Goal: Information Seeking & Learning: Compare options

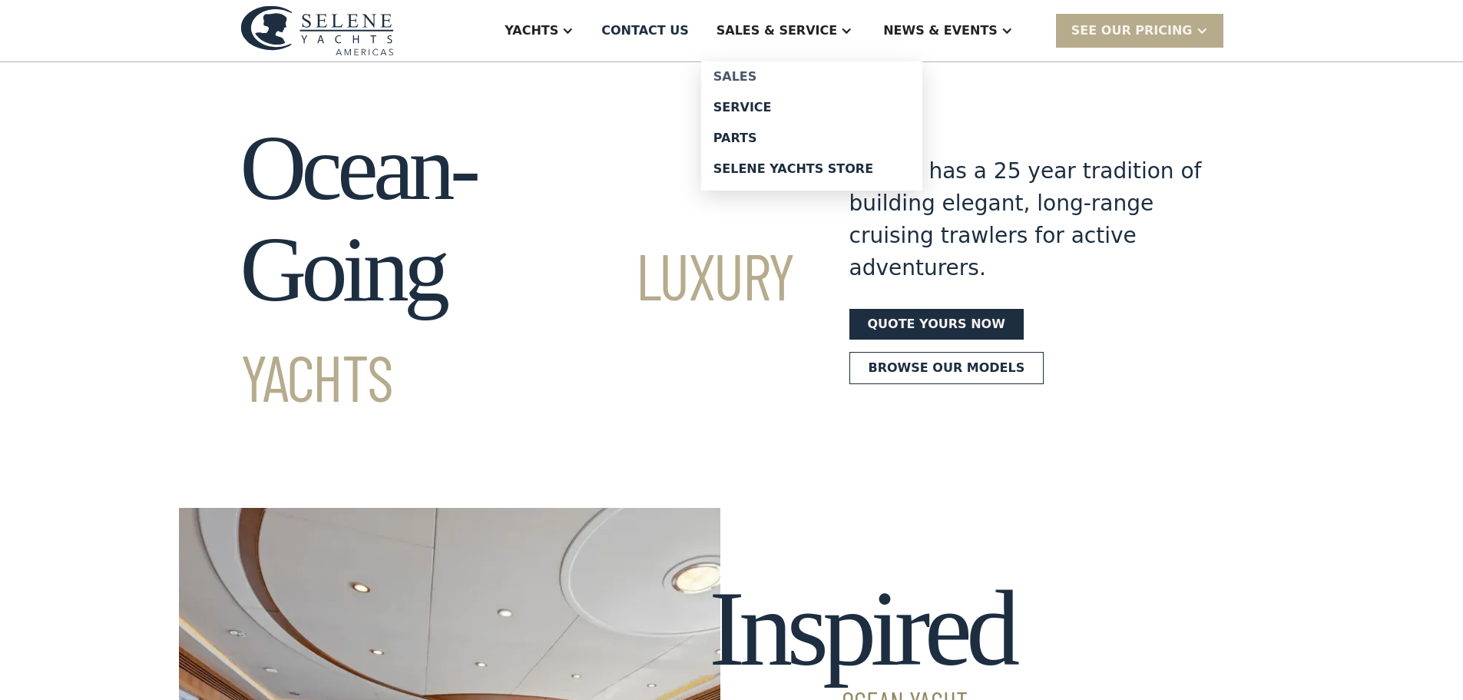
click at [803, 71] on div "Sales" at bounding box center [812, 77] width 197 height 12
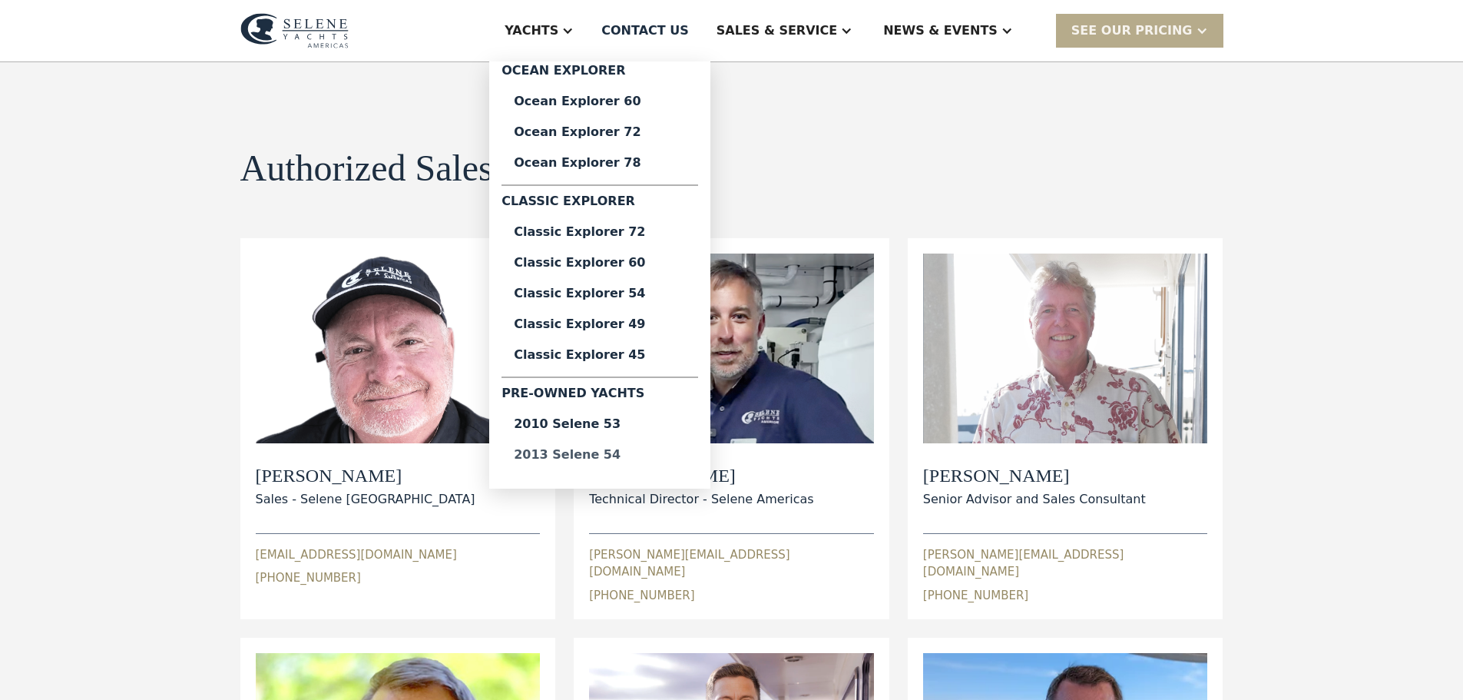
click at [651, 452] on div "2013 Selene 54" at bounding box center [600, 455] width 172 height 12
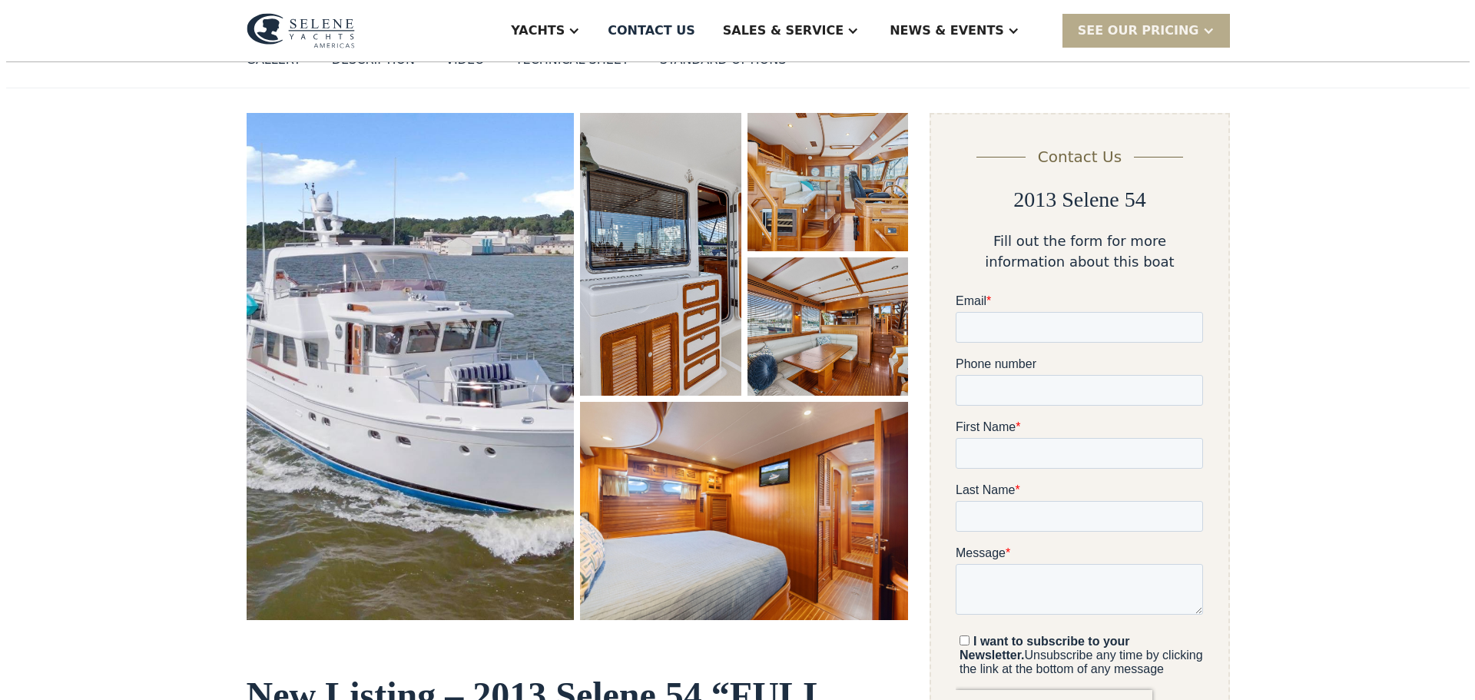
scroll to position [169, 0]
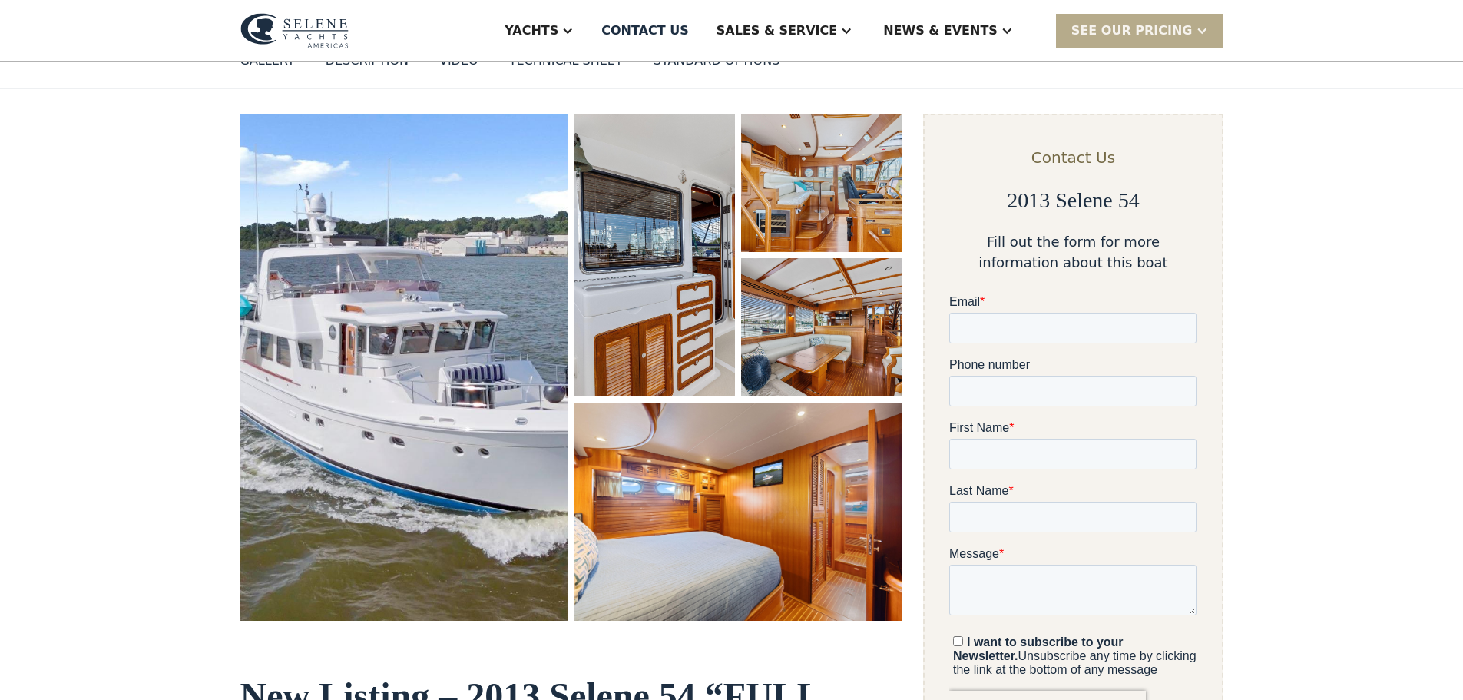
click at [811, 184] on img "open lightbox" at bounding box center [821, 183] width 161 height 138
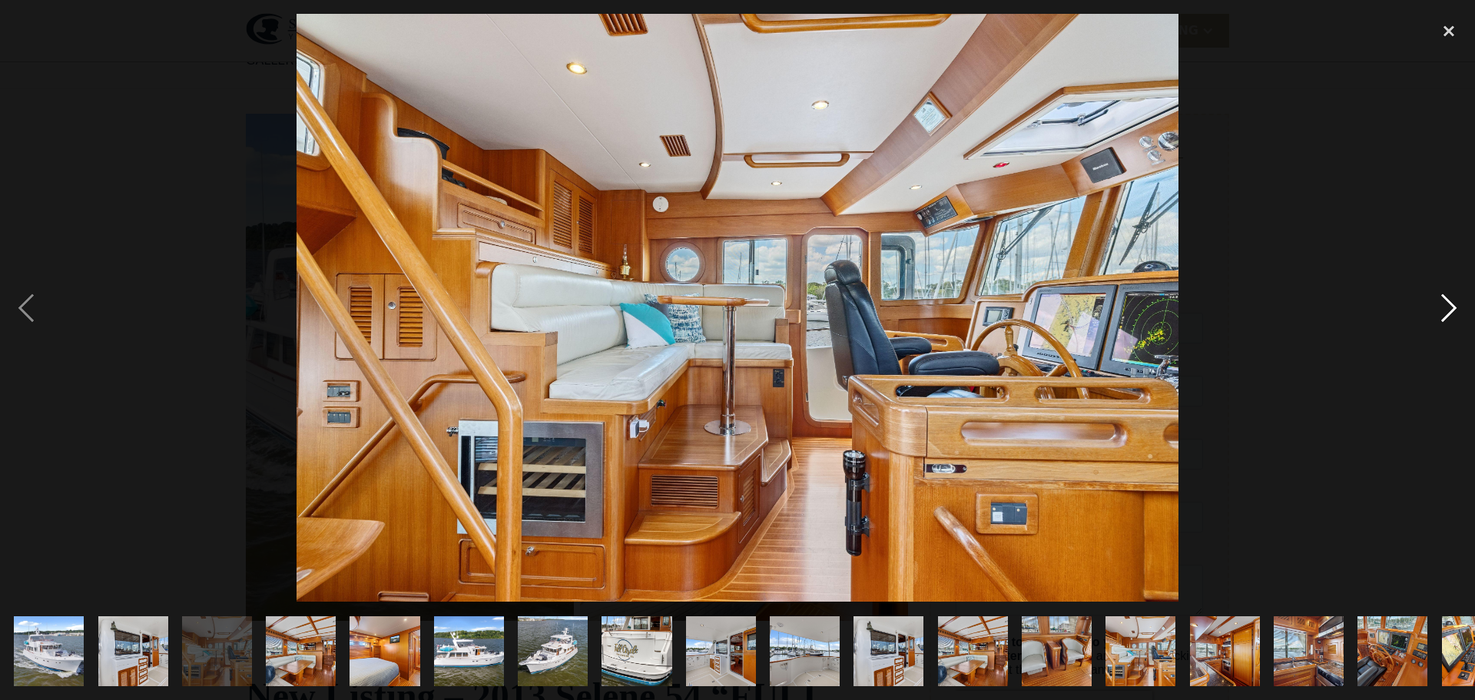
click at [1452, 300] on div "next image" at bounding box center [1448, 308] width 52 height 588
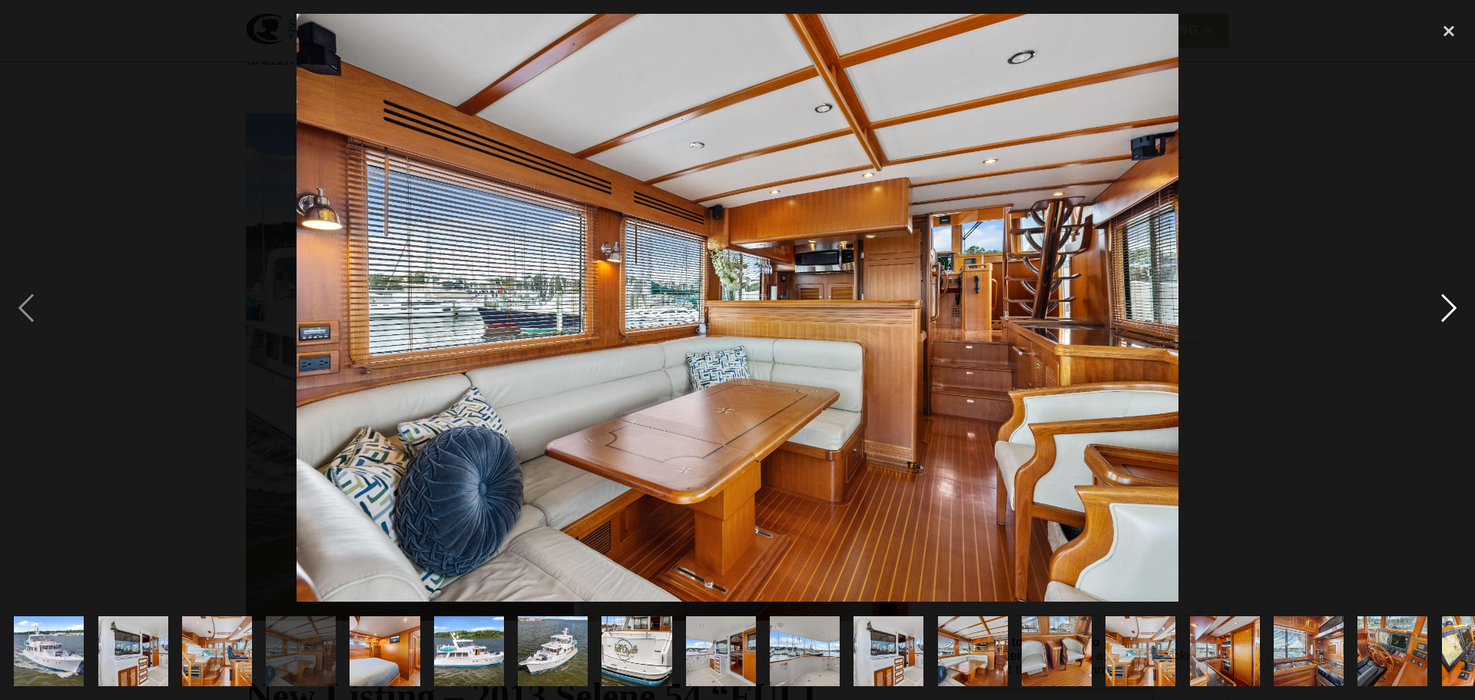
click at [1443, 303] on div "next image" at bounding box center [1448, 308] width 52 height 588
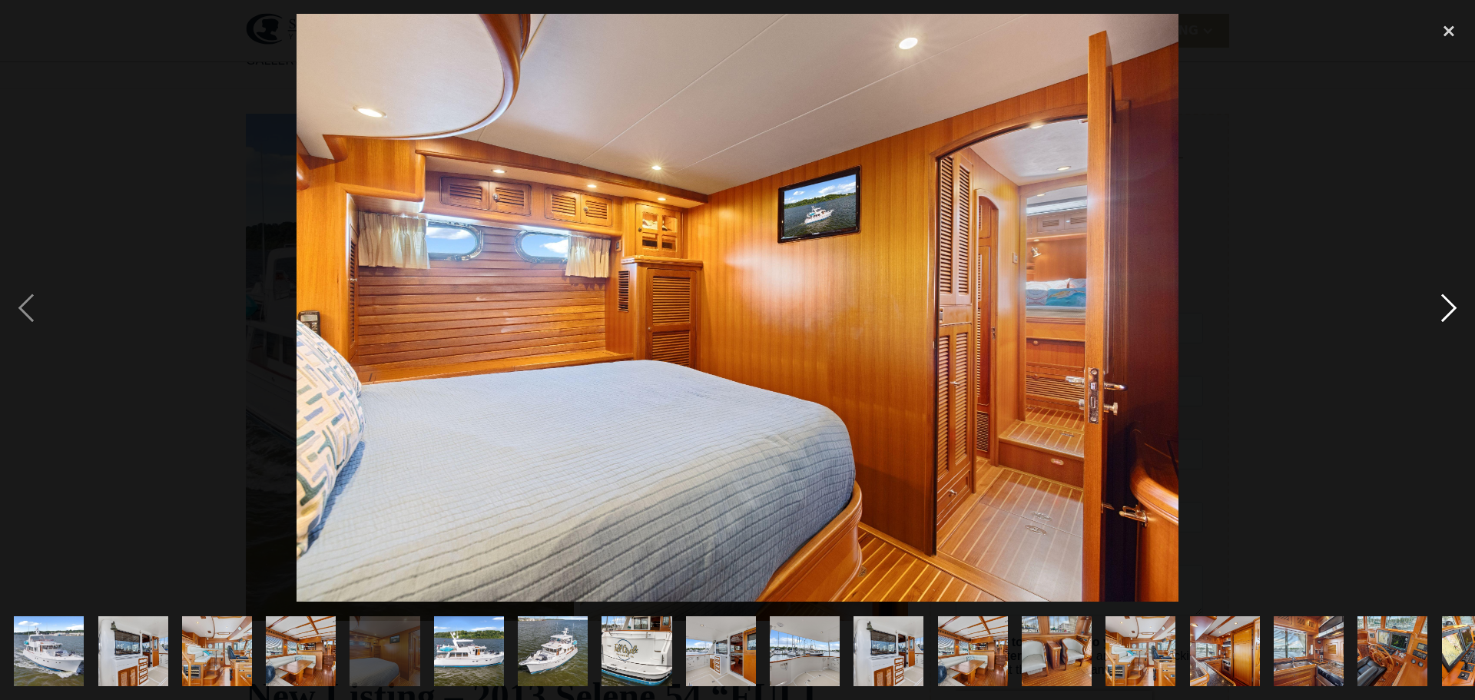
click at [1443, 303] on div "next image" at bounding box center [1448, 308] width 52 height 588
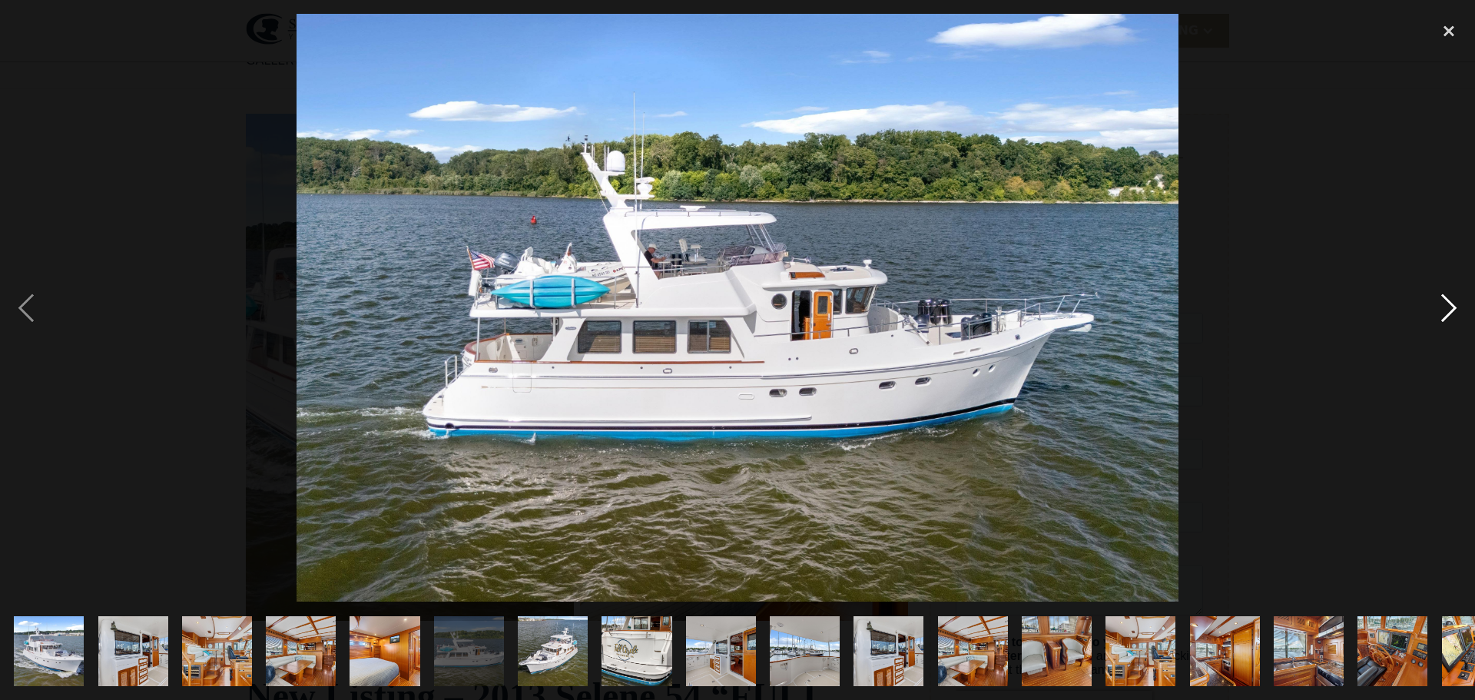
click at [1443, 303] on div "next image" at bounding box center [1448, 308] width 52 height 588
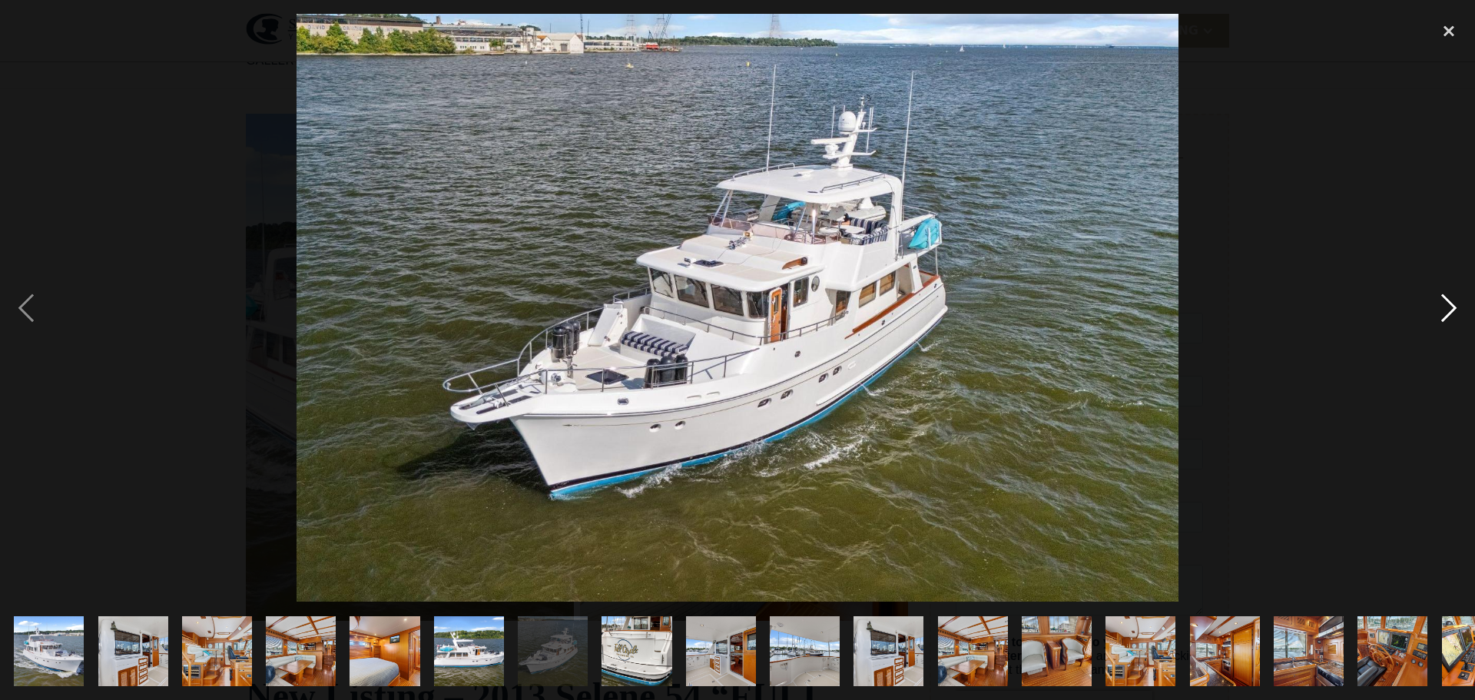
click at [1443, 303] on div "next image" at bounding box center [1448, 308] width 52 height 588
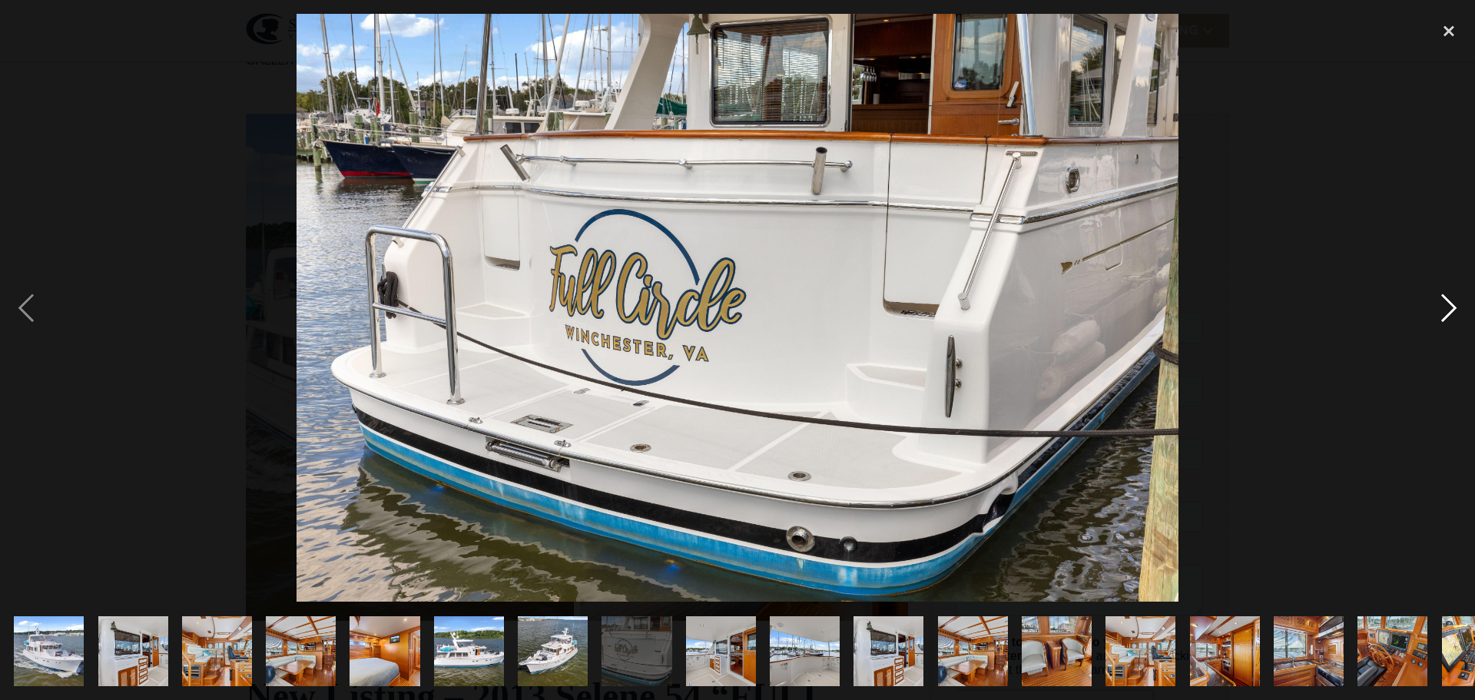
click at [1443, 303] on div "next image" at bounding box center [1448, 308] width 52 height 588
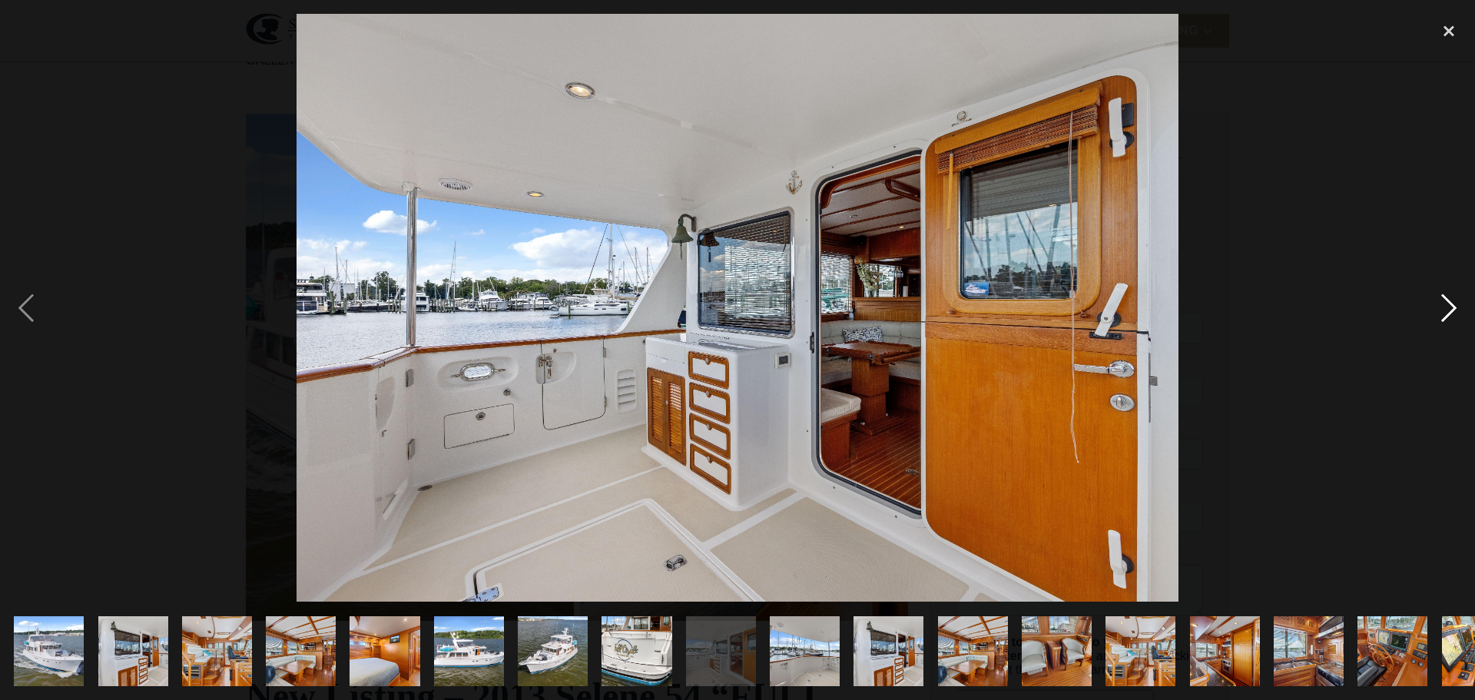
click at [1443, 303] on div "next image" at bounding box center [1448, 308] width 52 height 588
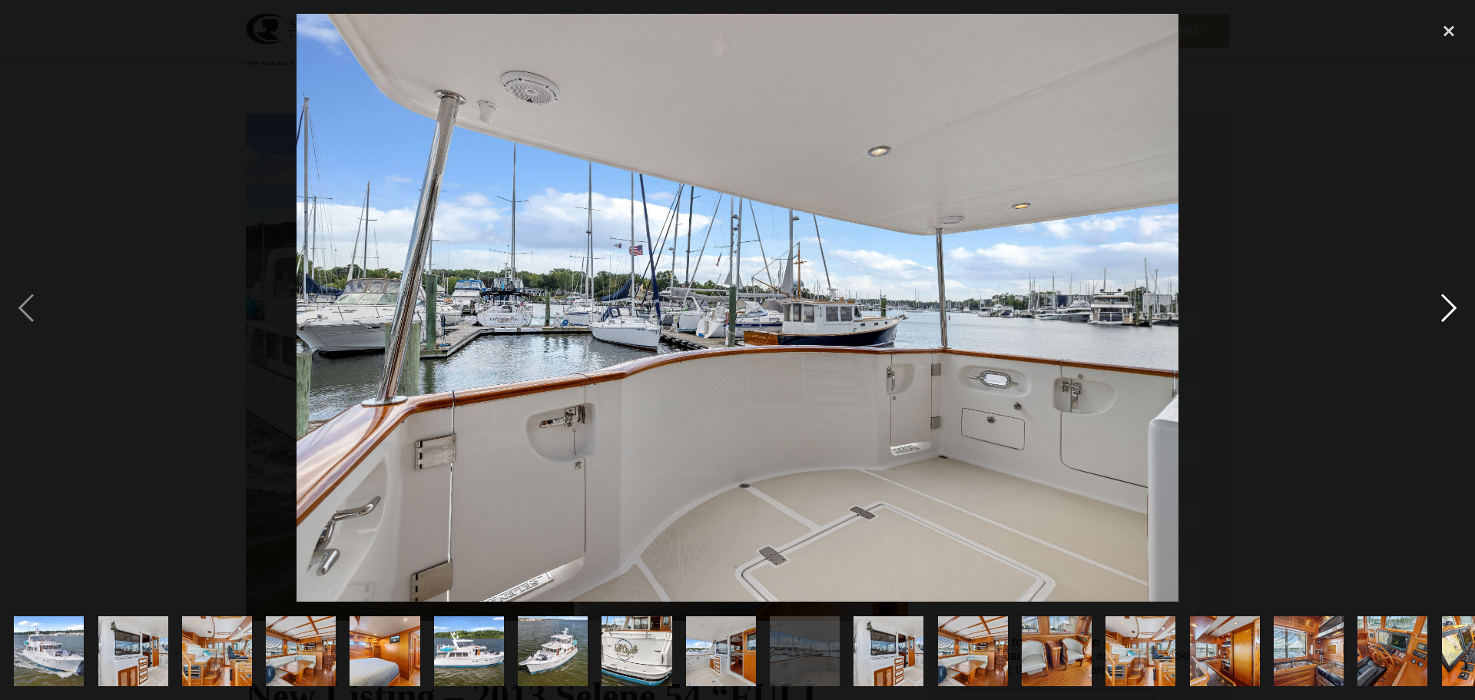
click at [1443, 303] on div "next image" at bounding box center [1448, 308] width 52 height 588
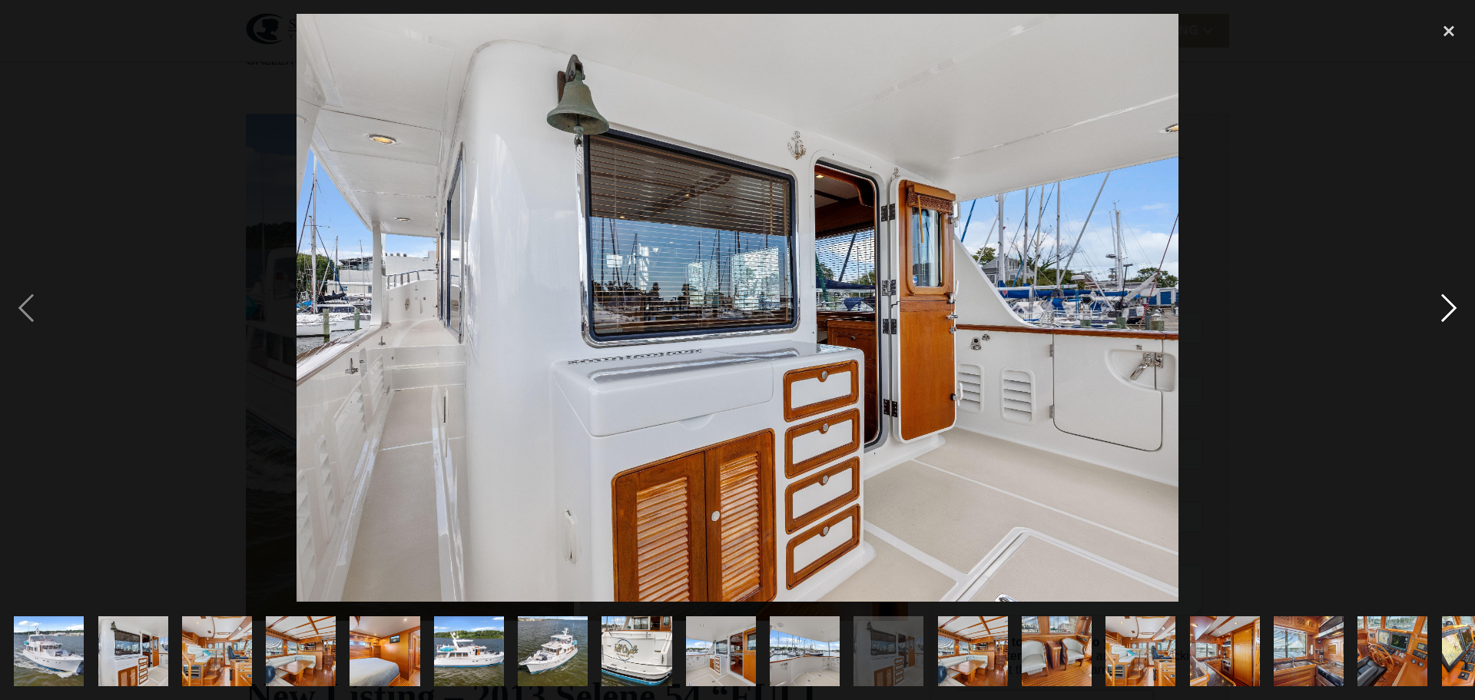
click at [1443, 303] on div "next image" at bounding box center [1448, 308] width 52 height 588
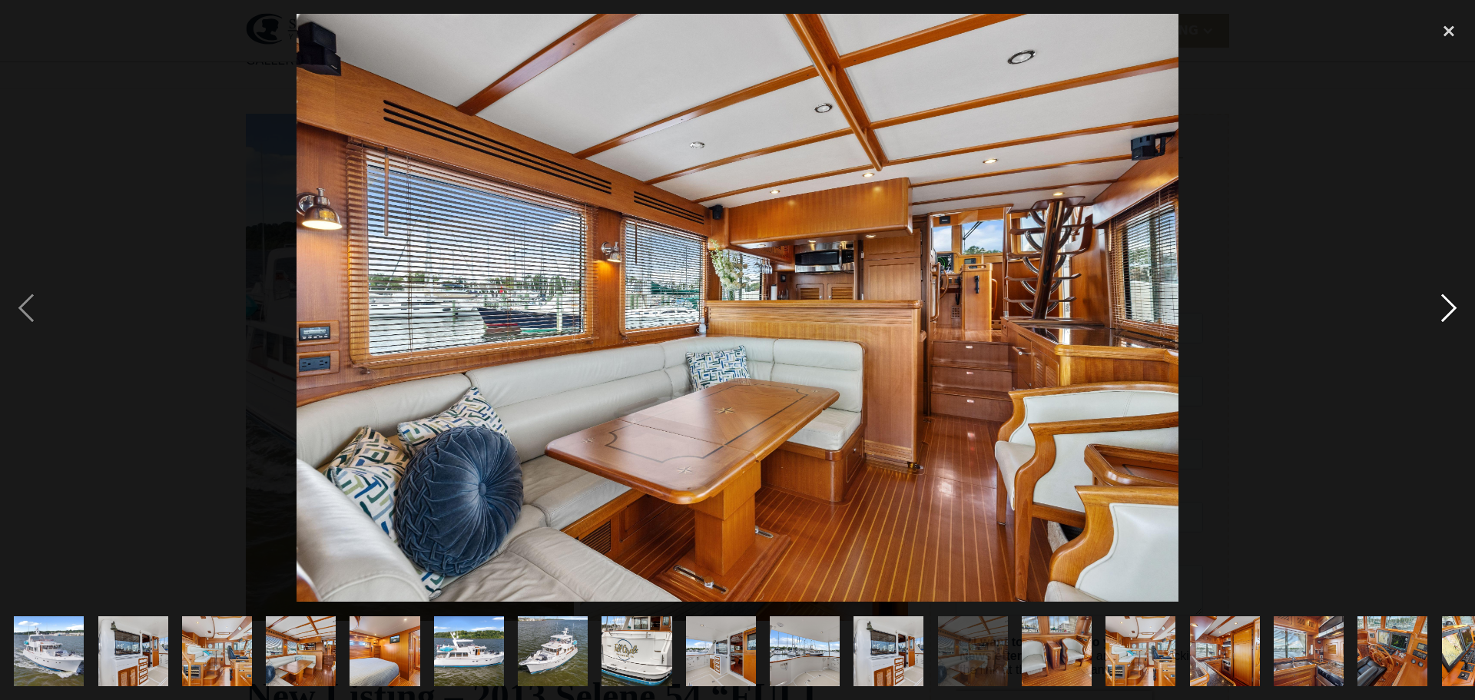
click at [1443, 303] on div "next image" at bounding box center [1448, 308] width 52 height 588
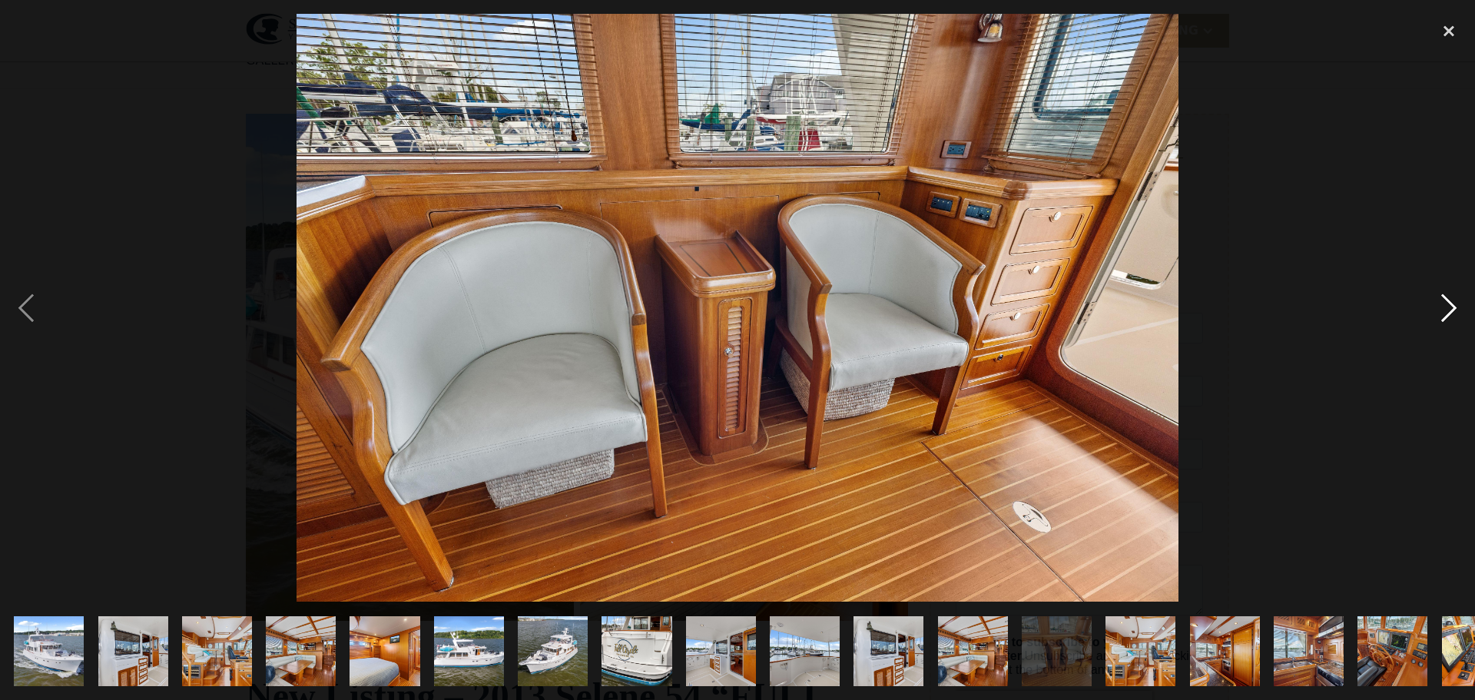
click at [1443, 303] on div "next image" at bounding box center [1448, 308] width 52 height 588
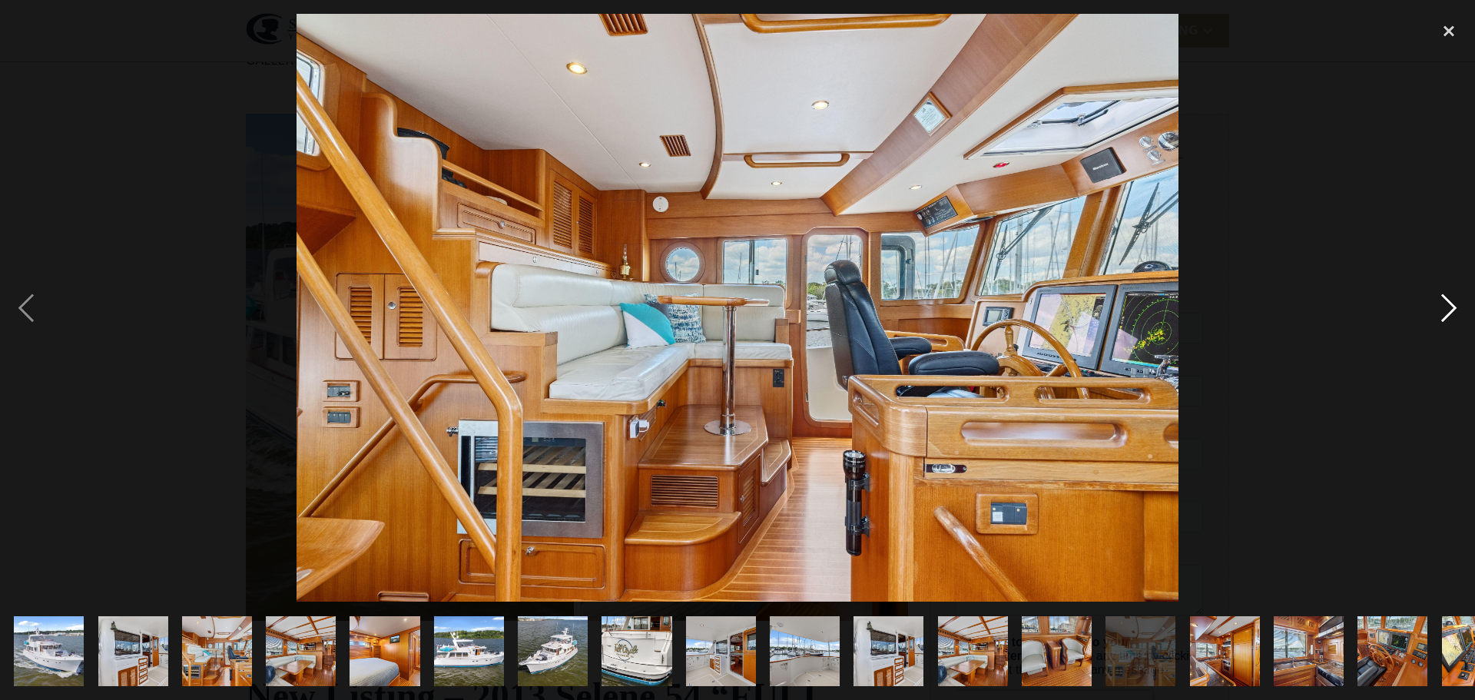
click at [1443, 303] on div "next image" at bounding box center [1448, 308] width 52 height 588
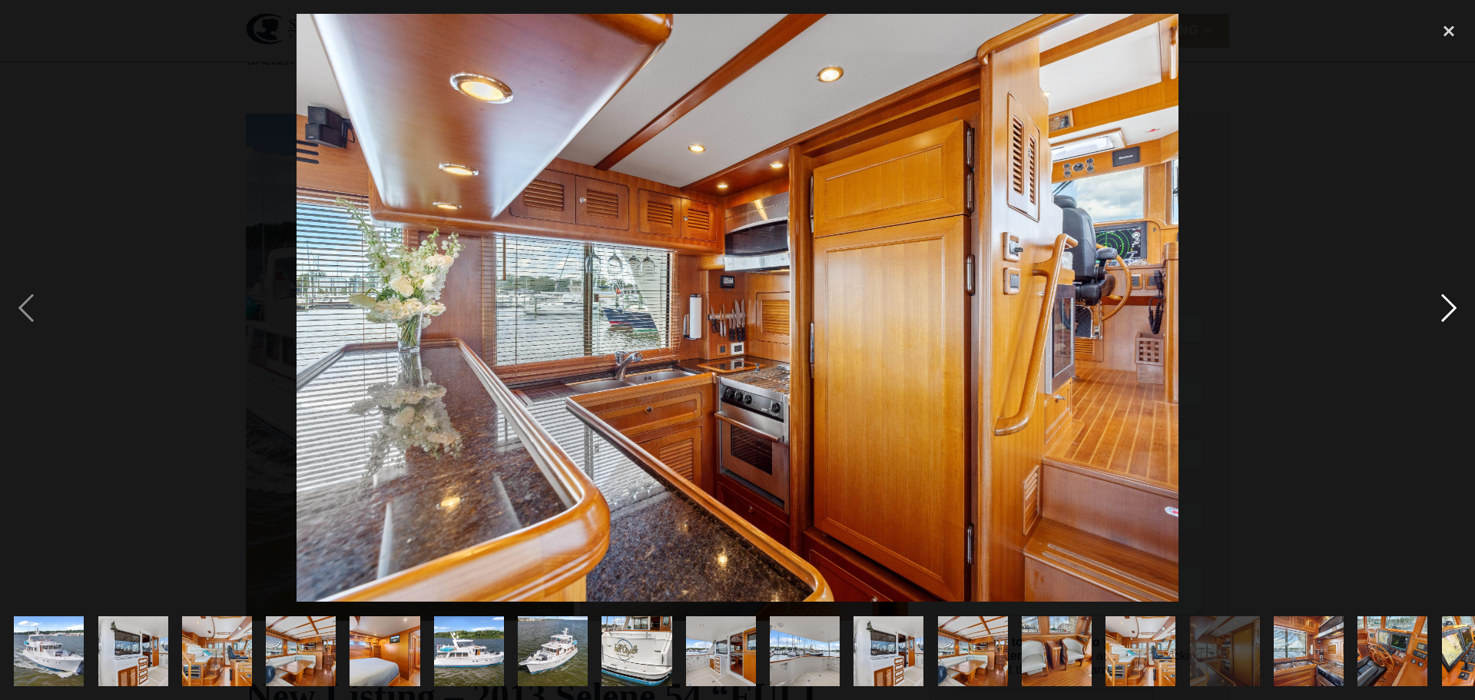
click at [1443, 303] on div "next image" at bounding box center [1448, 308] width 52 height 588
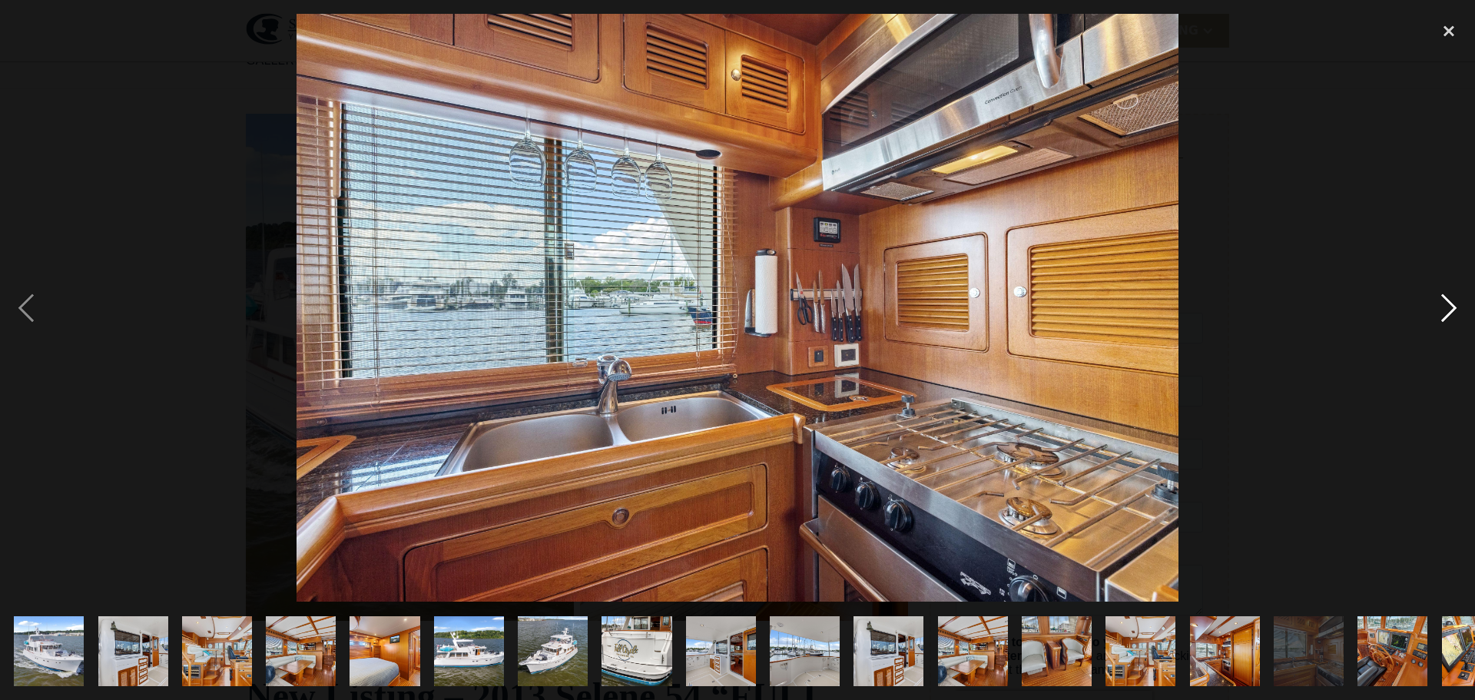
click at [1443, 303] on div "next image" at bounding box center [1448, 308] width 52 height 588
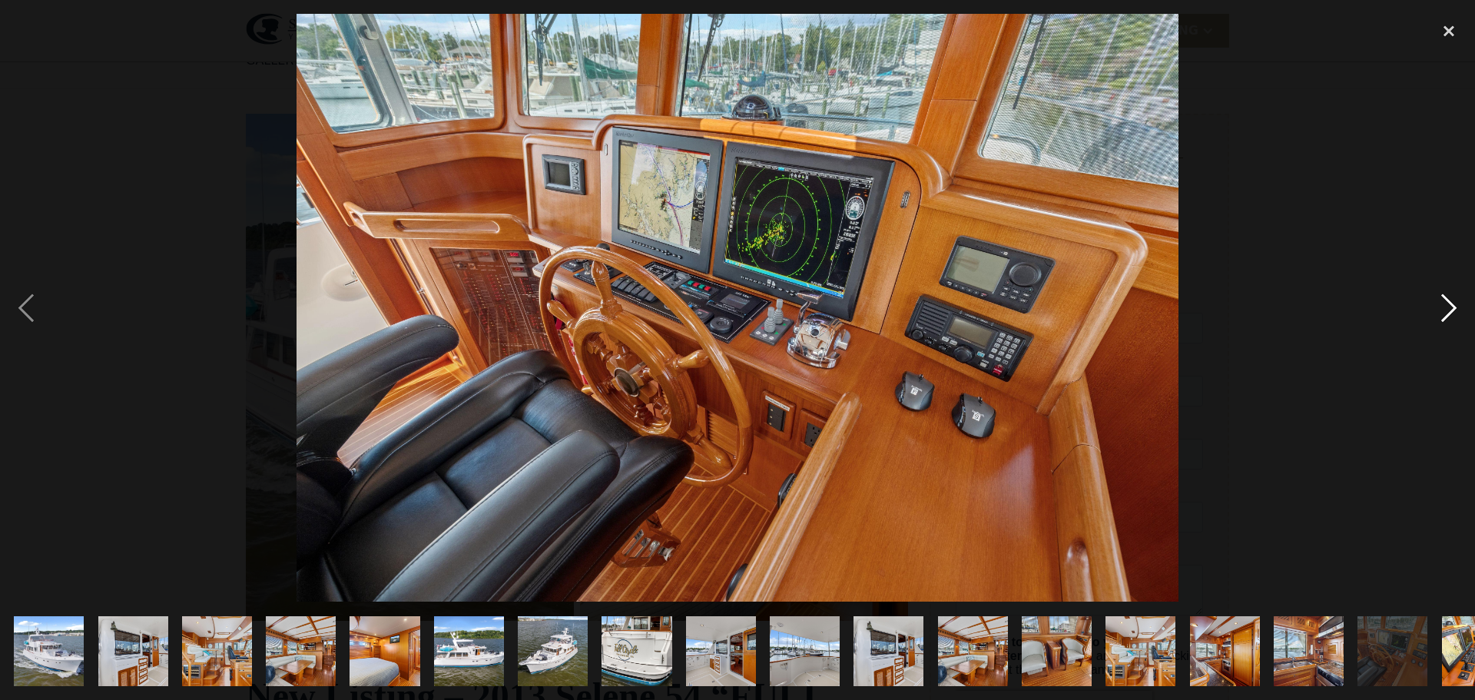
click at [1443, 303] on div "next image" at bounding box center [1448, 308] width 52 height 588
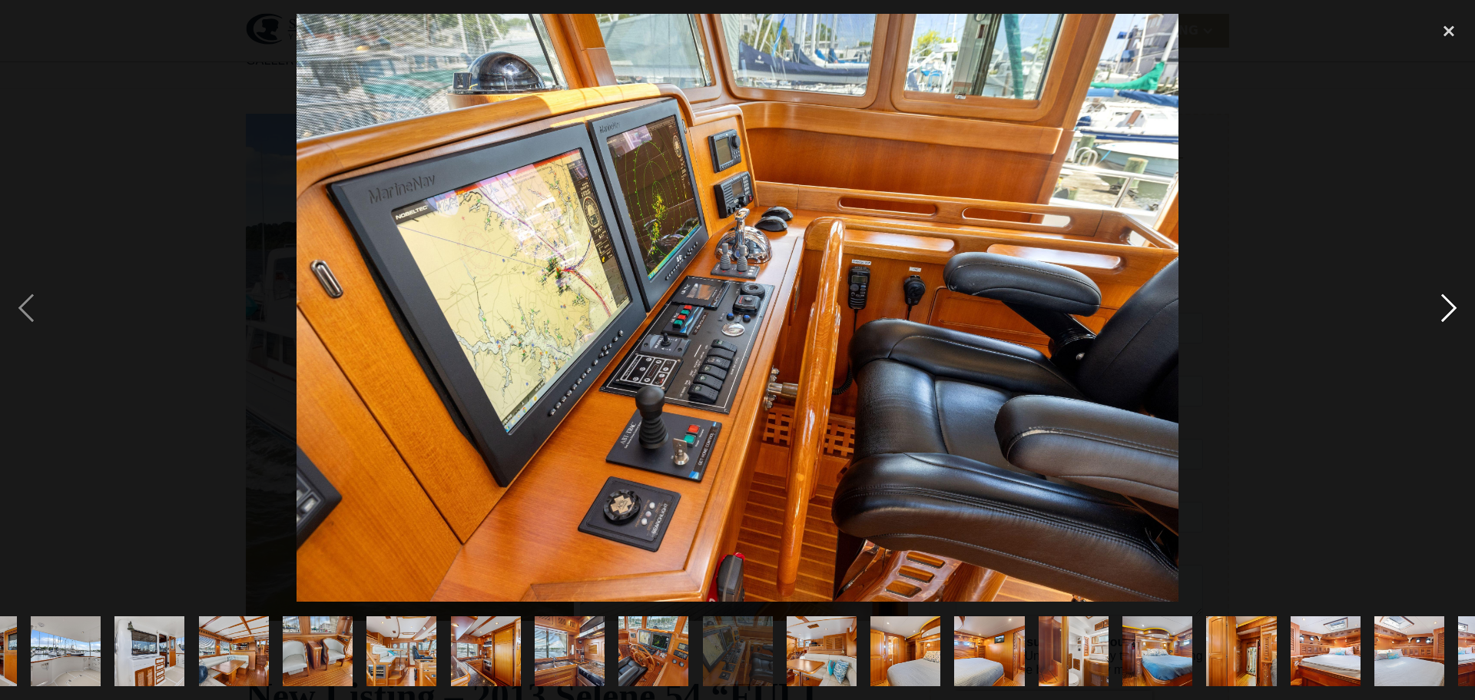
scroll to position [0, 974]
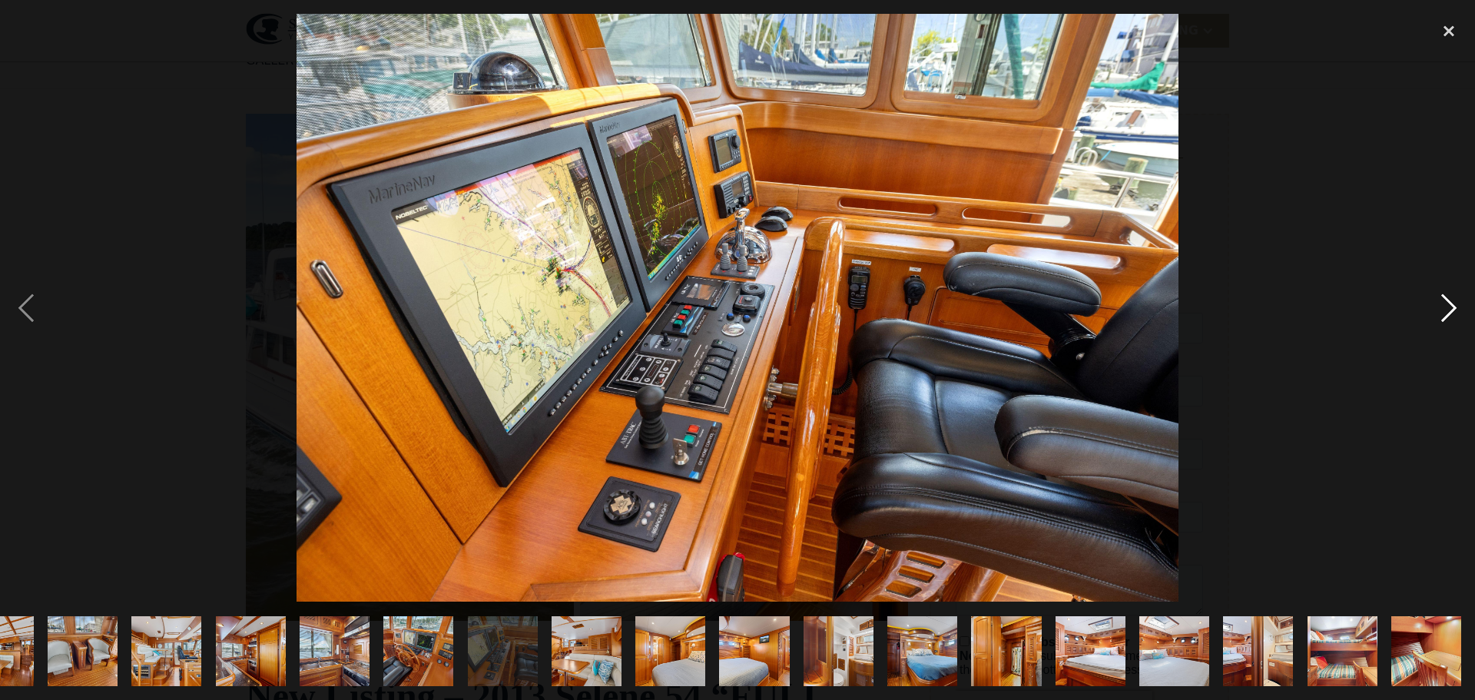
click at [1443, 303] on div "next image" at bounding box center [1448, 308] width 52 height 588
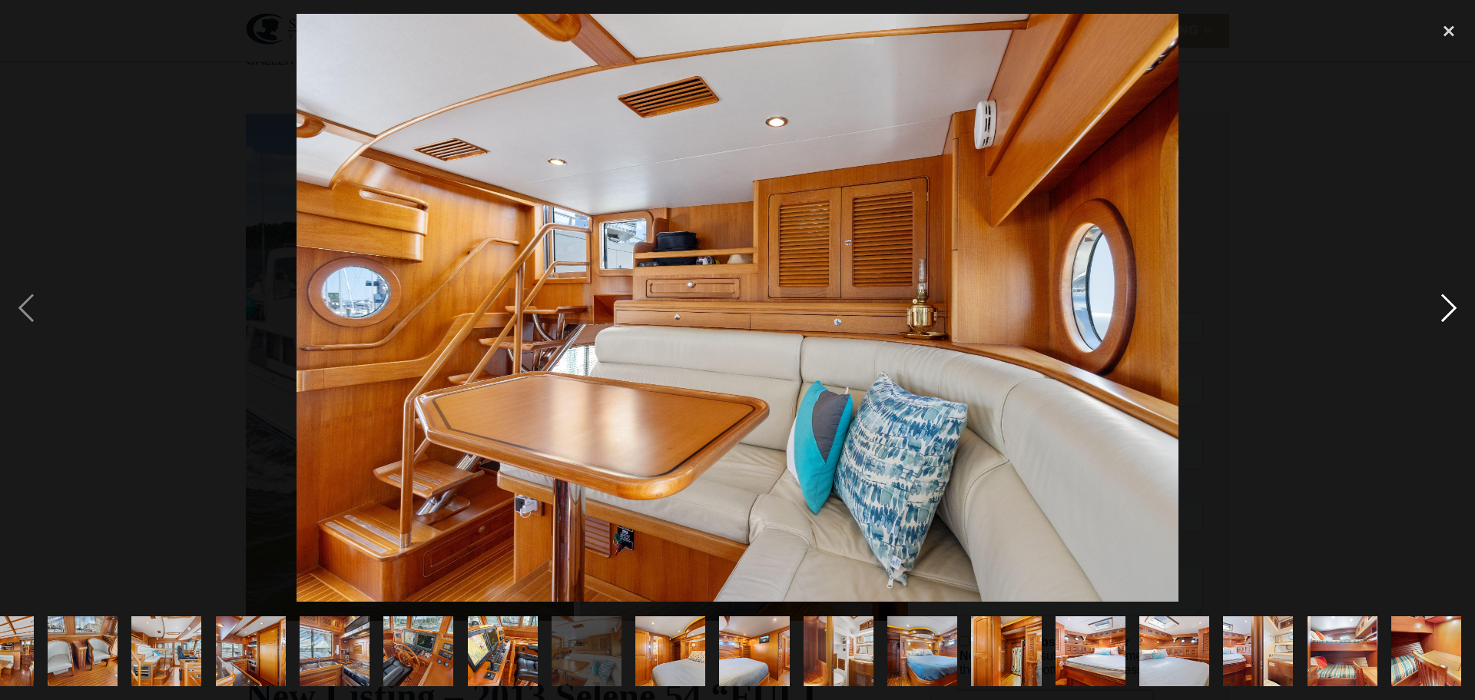
click at [1443, 303] on div "next image" at bounding box center [1448, 308] width 52 height 588
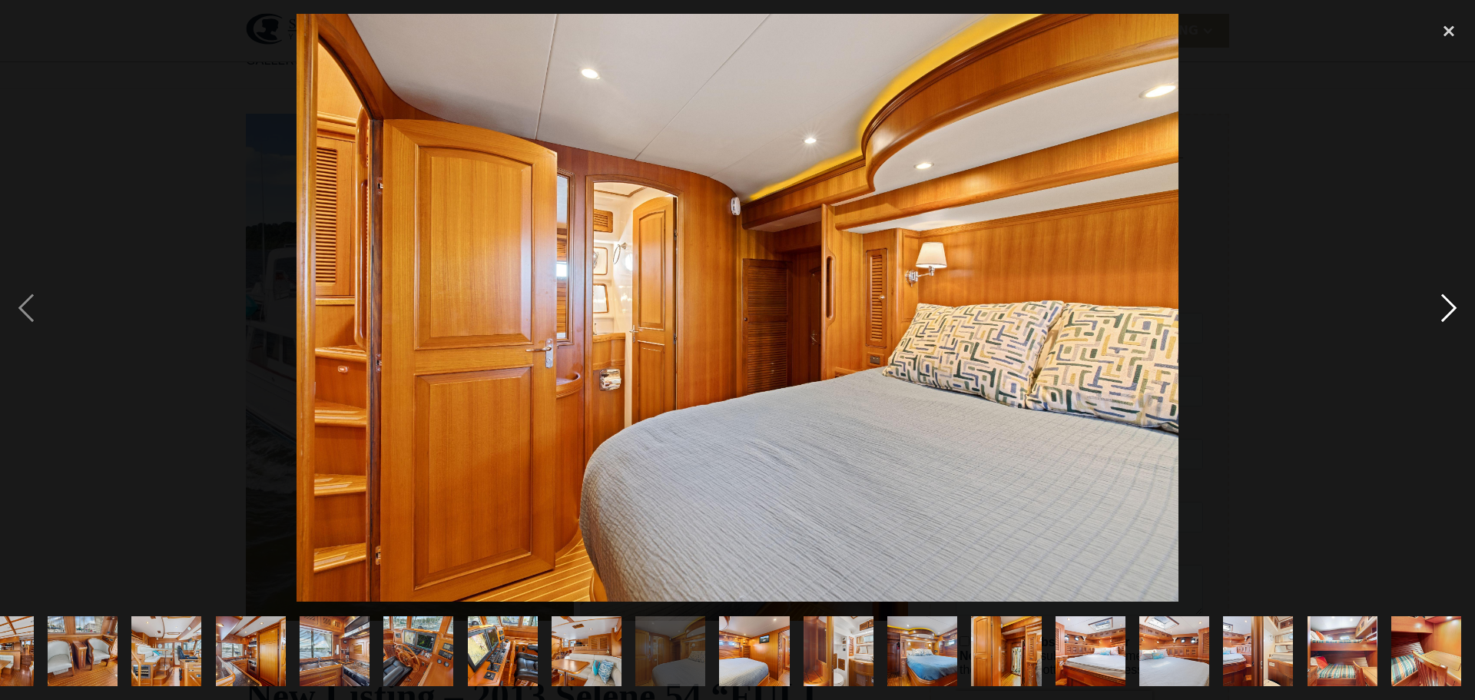
click at [1443, 303] on div "next image" at bounding box center [1448, 308] width 52 height 588
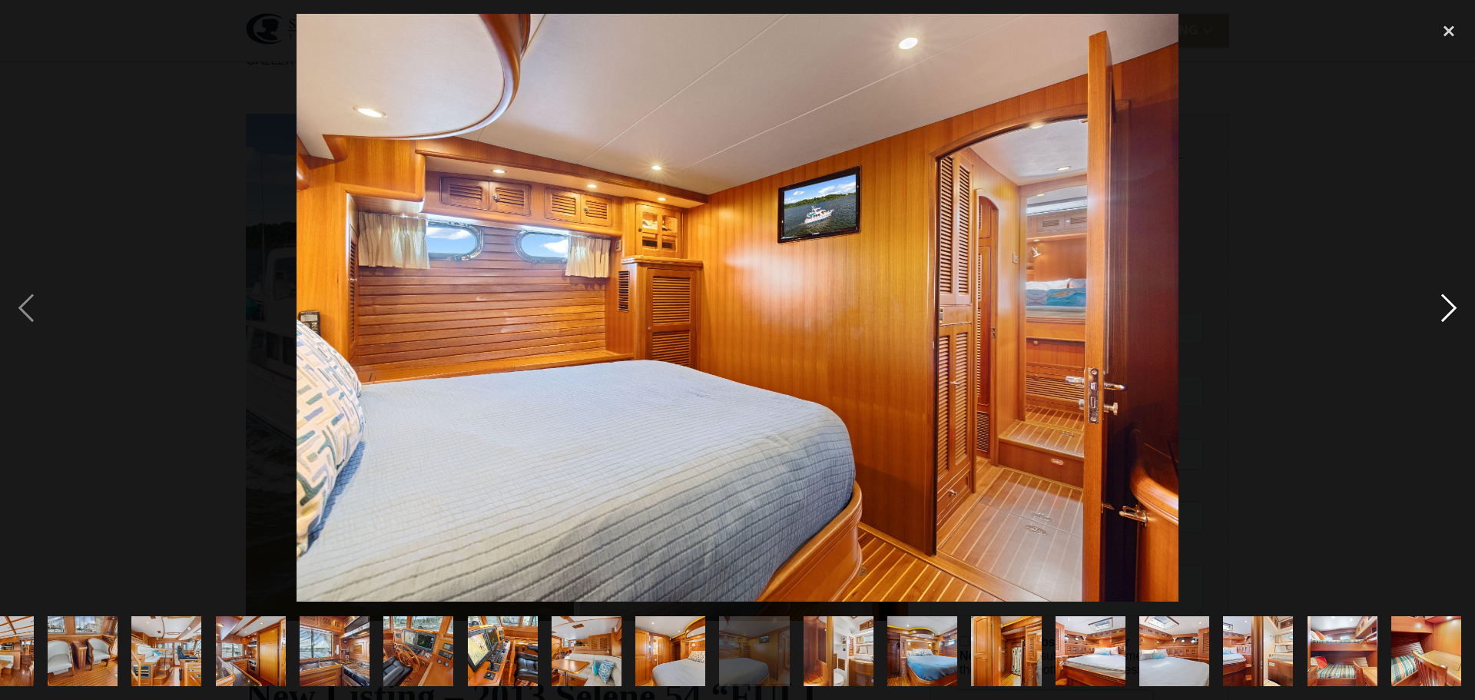
click at [1443, 303] on div "next image" at bounding box center [1448, 308] width 52 height 588
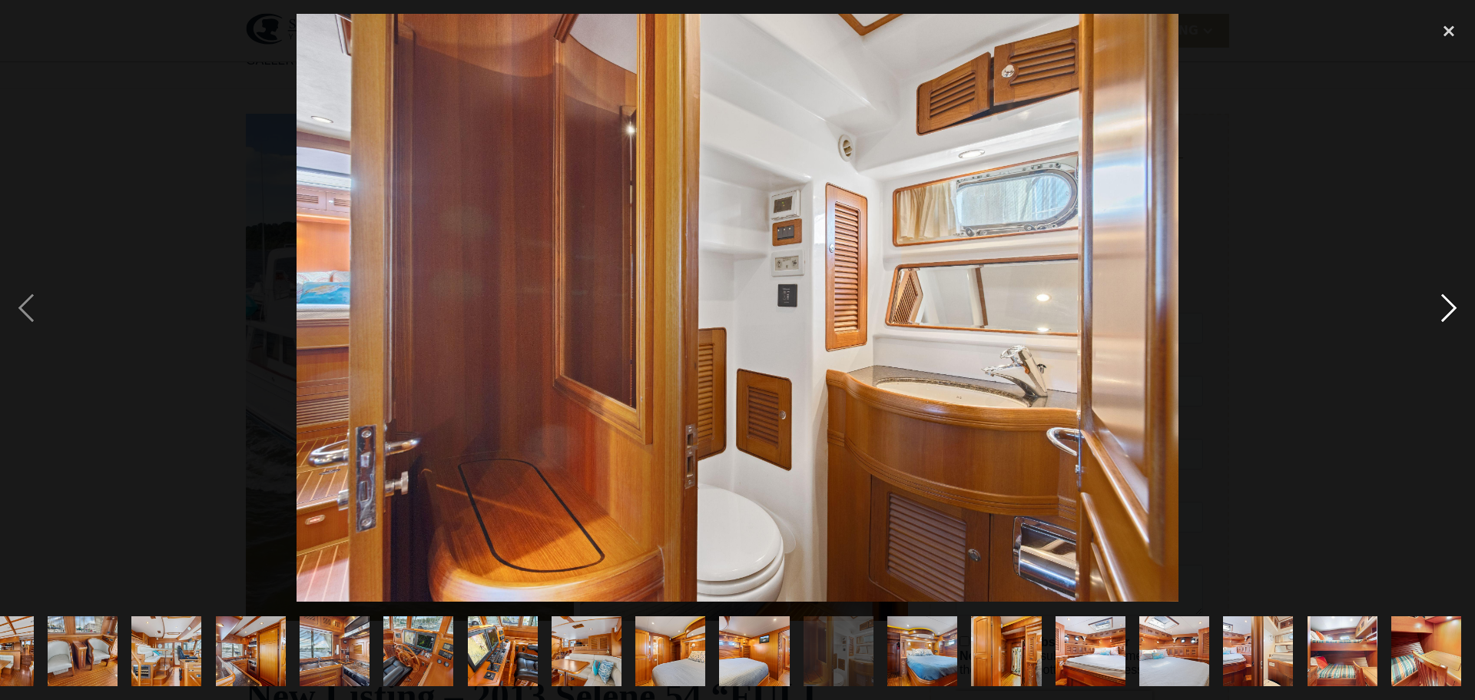
click at [1443, 303] on div "next image" at bounding box center [1448, 308] width 52 height 588
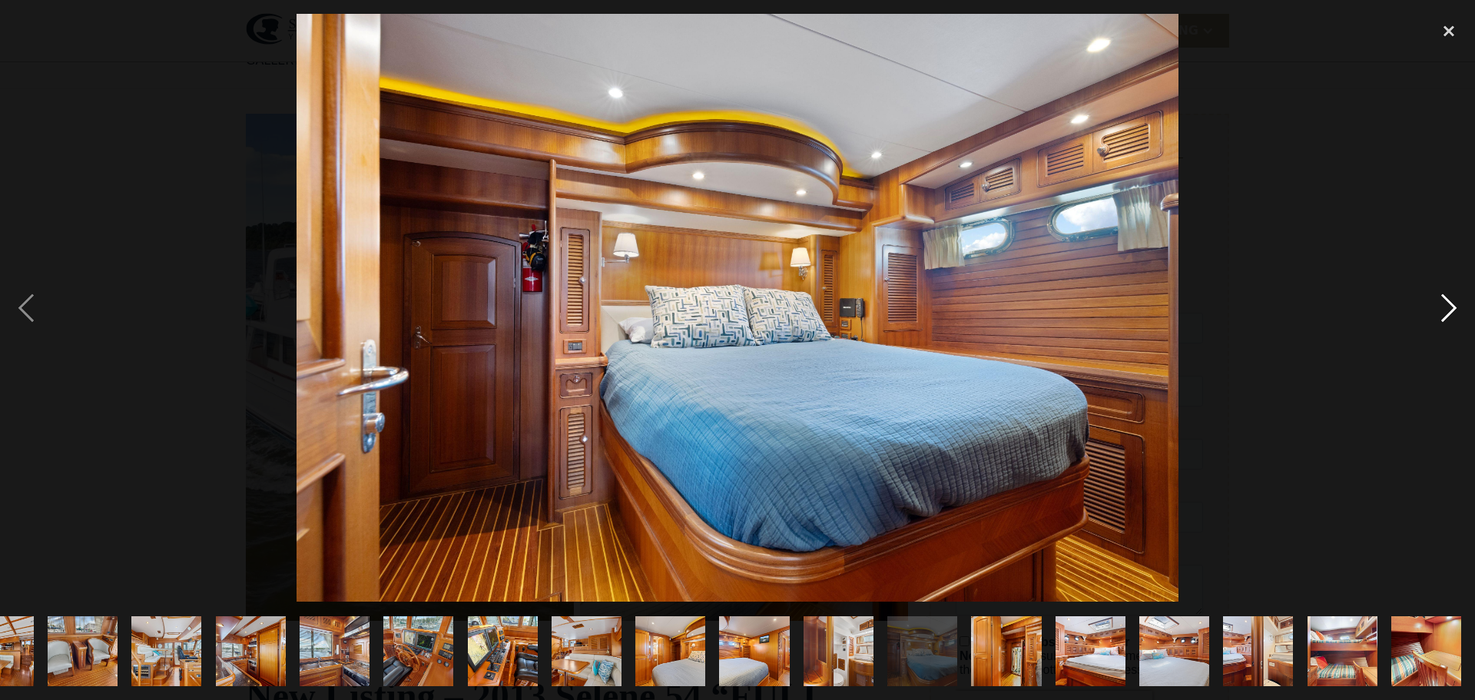
click at [1443, 303] on div "next image" at bounding box center [1448, 308] width 52 height 588
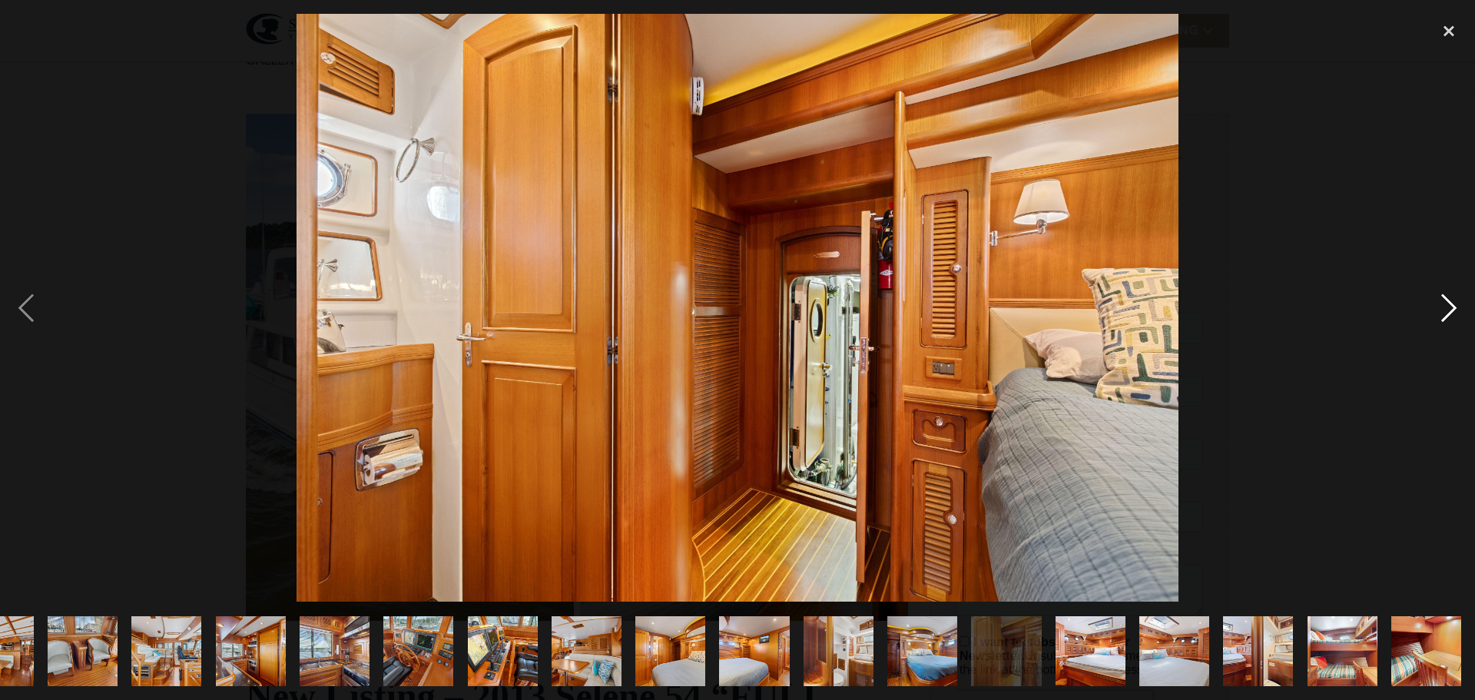
click at [1443, 303] on div "next image" at bounding box center [1448, 308] width 52 height 588
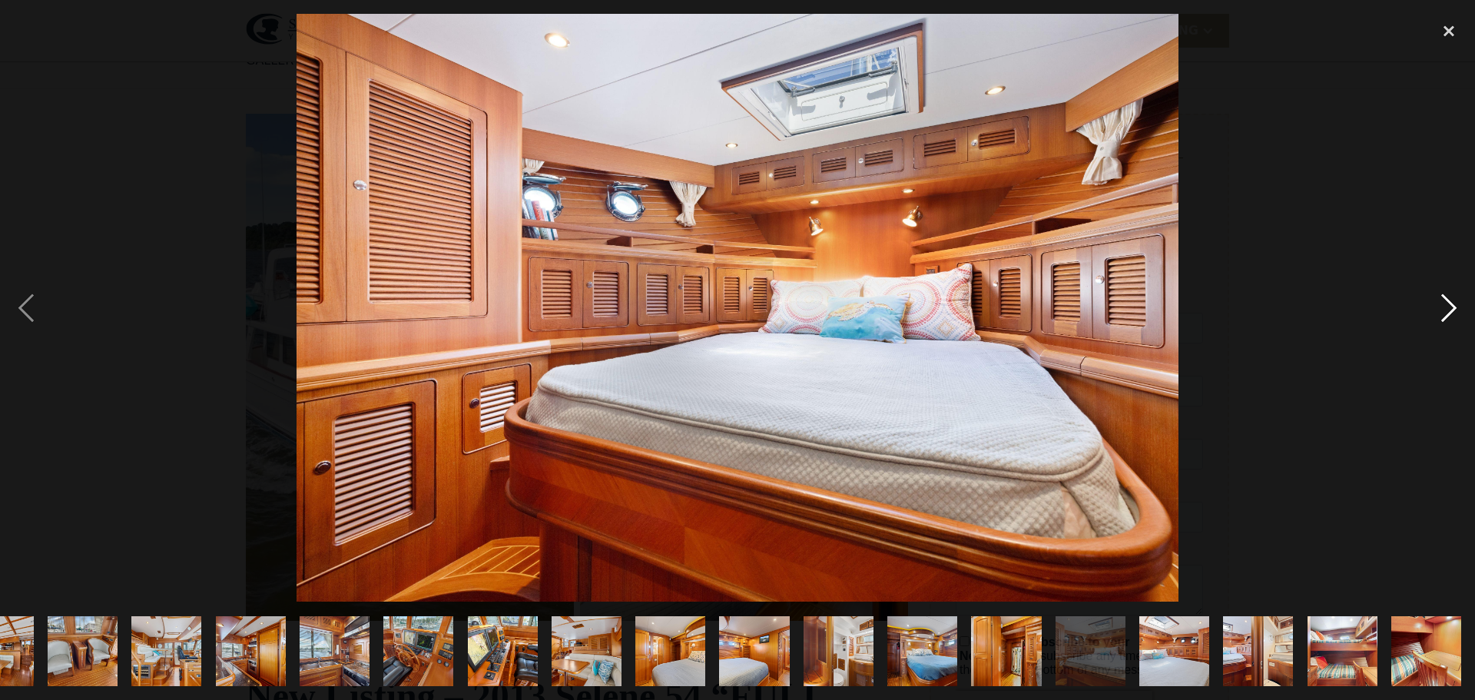
click at [1443, 303] on div "next image" at bounding box center [1448, 308] width 52 height 588
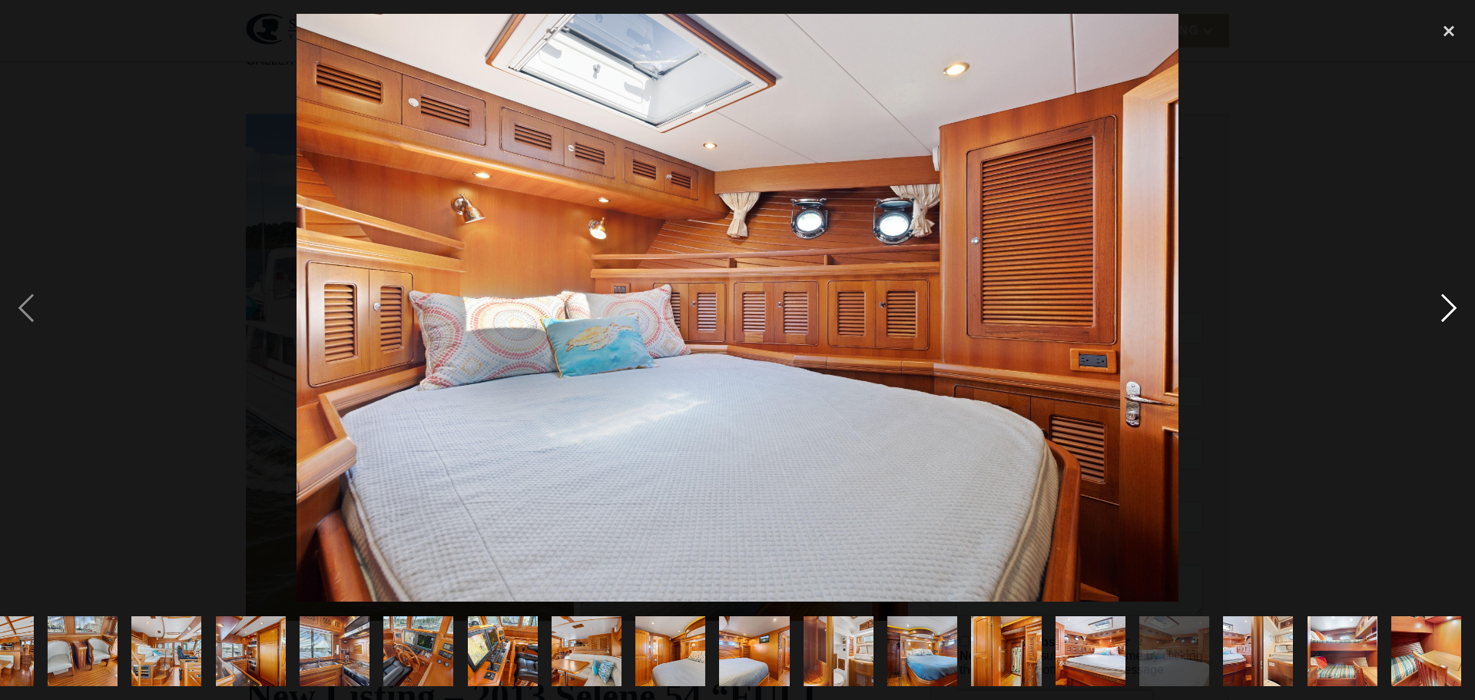
click at [1443, 303] on div "next image" at bounding box center [1448, 308] width 52 height 588
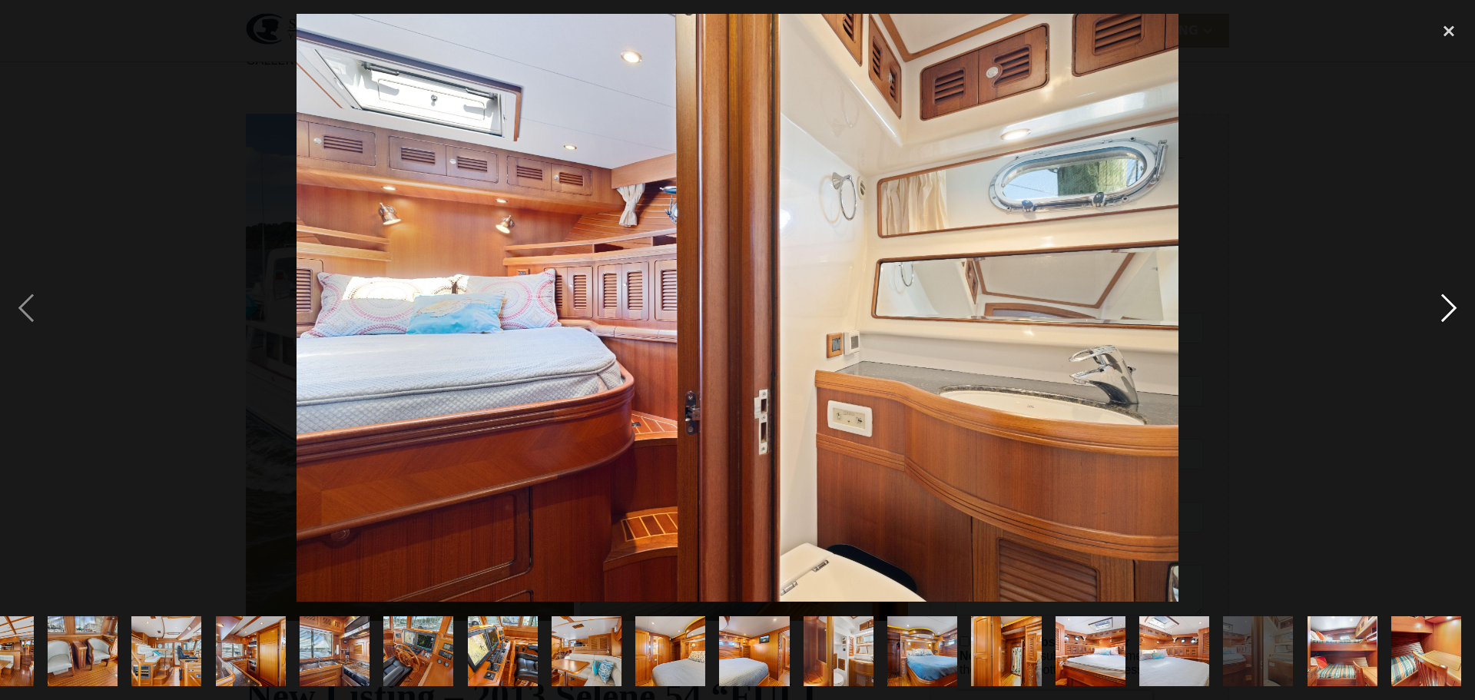
click at [1443, 303] on div "next image" at bounding box center [1448, 308] width 52 height 588
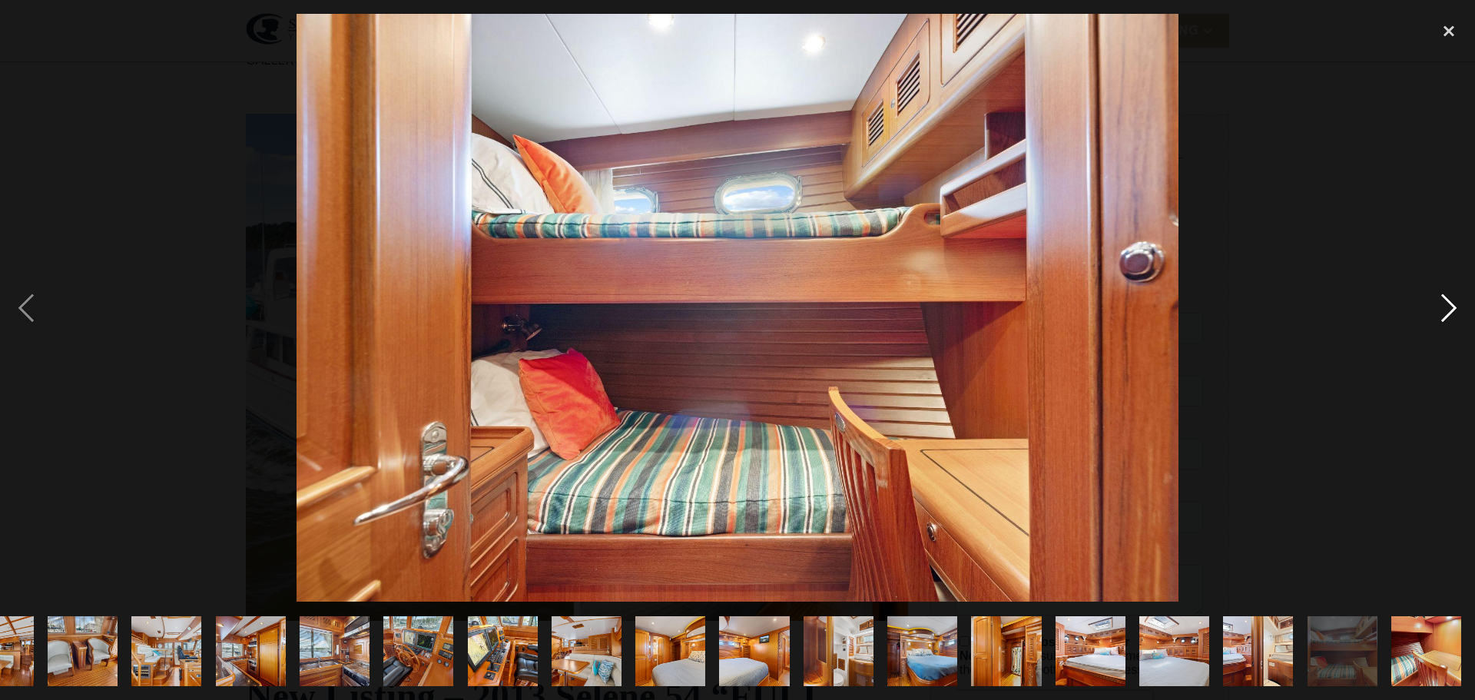
click at [1443, 303] on div "next image" at bounding box center [1448, 308] width 52 height 588
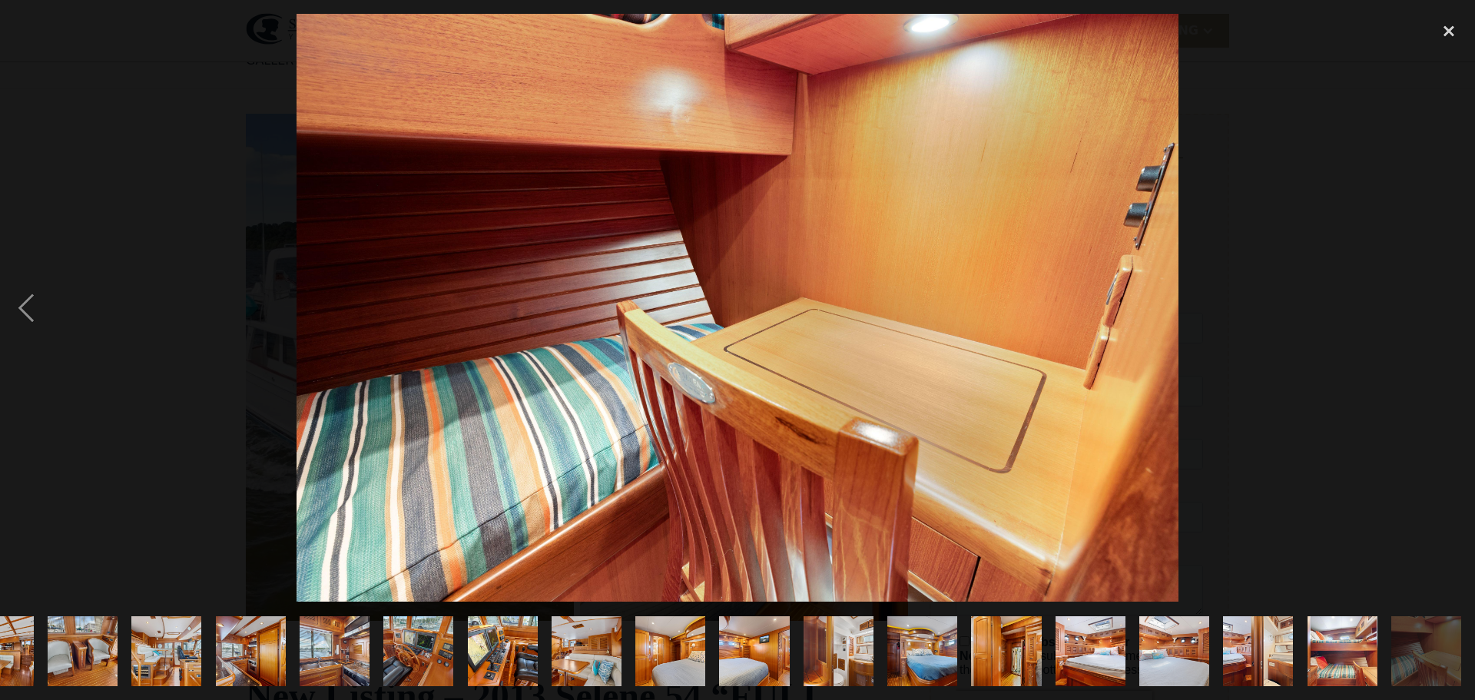
click at [1443, 303] on div "next image" at bounding box center [1448, 308] width 52 height 588
click at [32, 303] on div "previous image" at bounding box center [26, 308] width 52 height 588
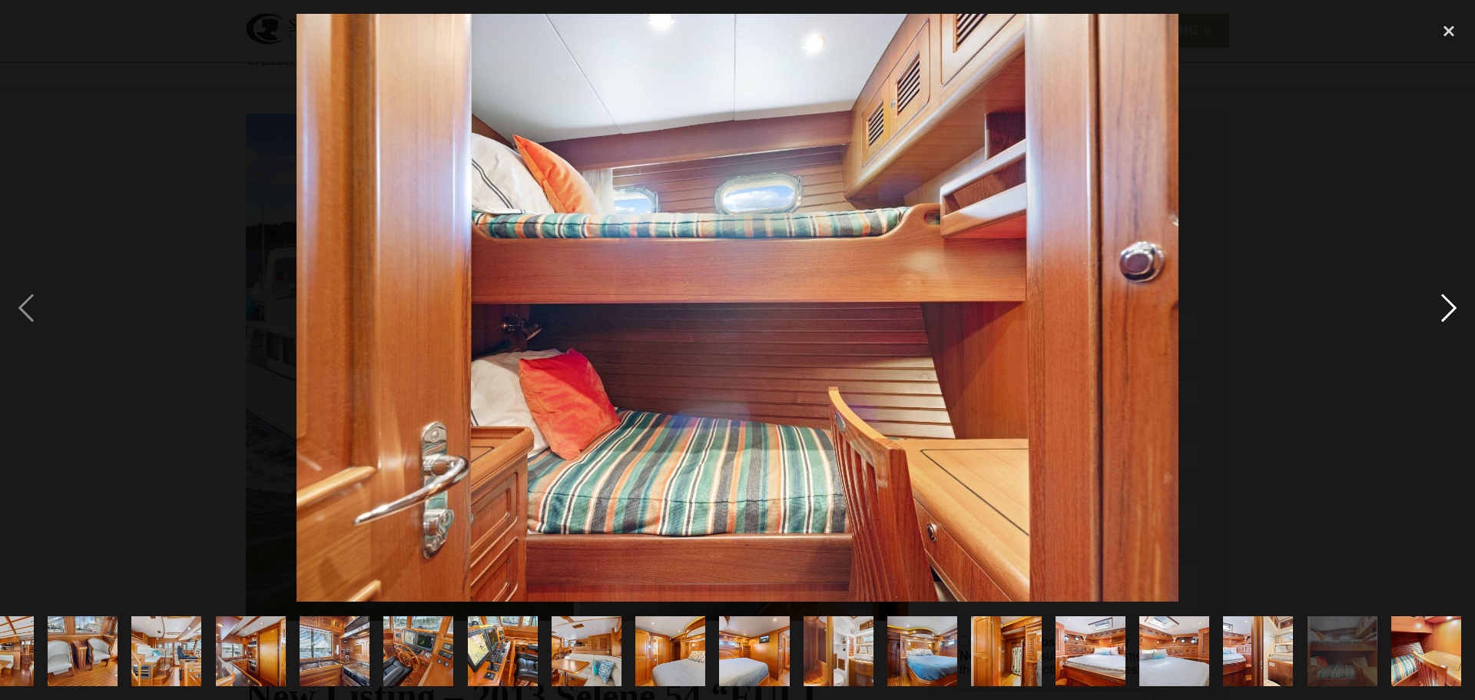
click at [1445, 303] on div "next image" at bounding box center [1448, 308] width 52 height 588
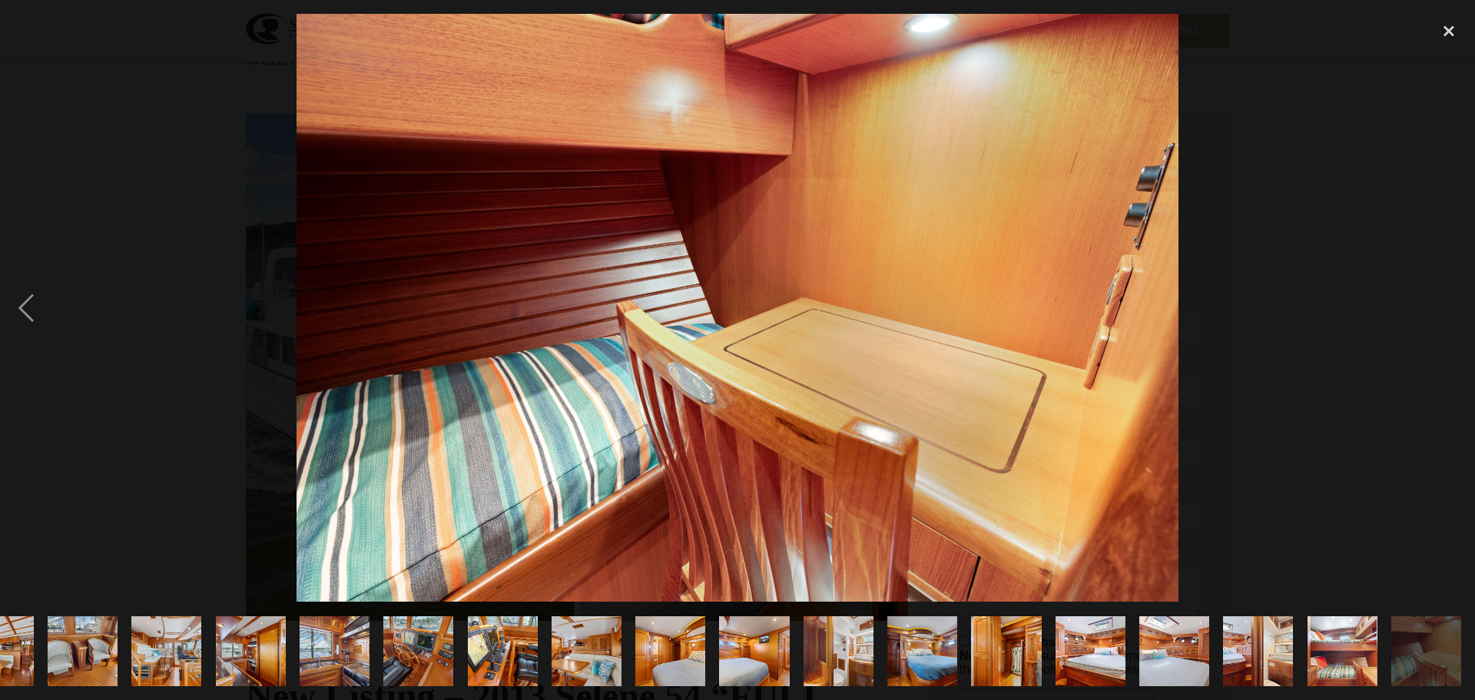
click at [1445, 303] on div "next image" at bounding box center [1448, 308] width 52 height 588
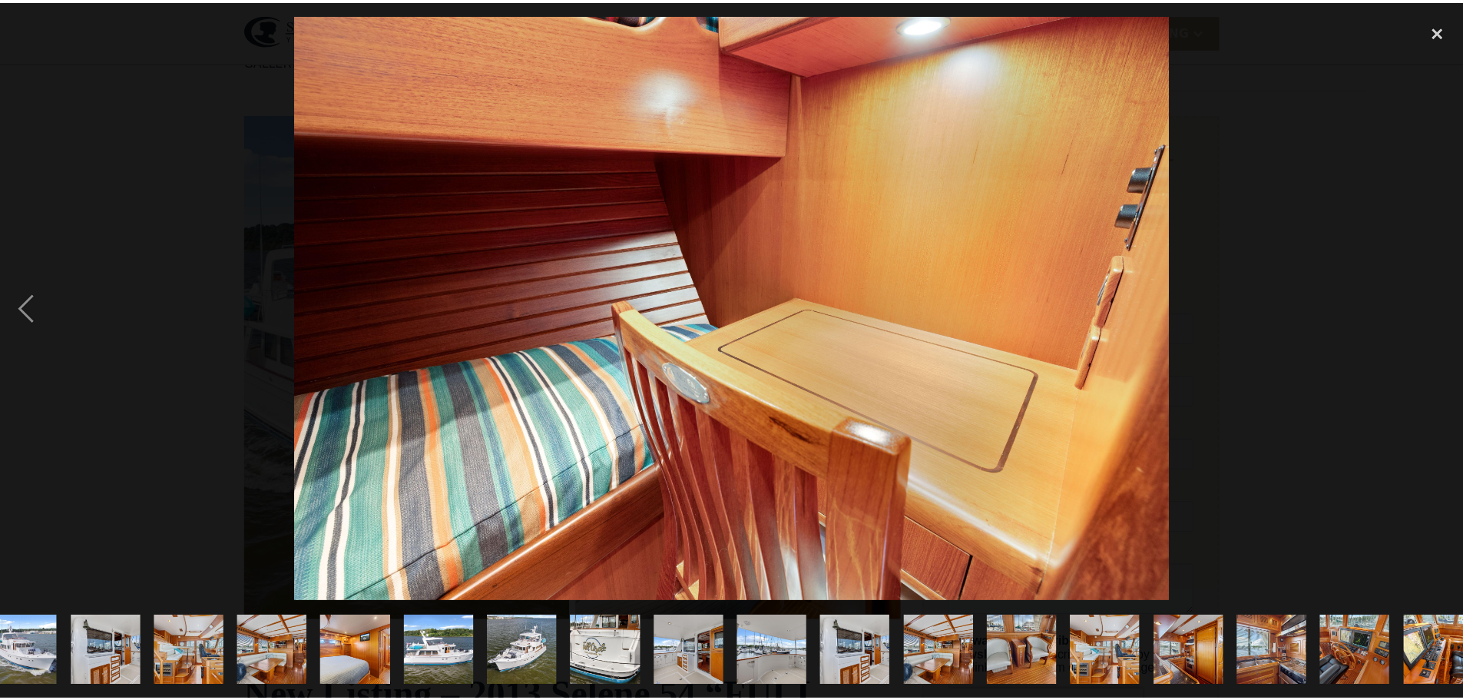
scroll to position [0, 0]
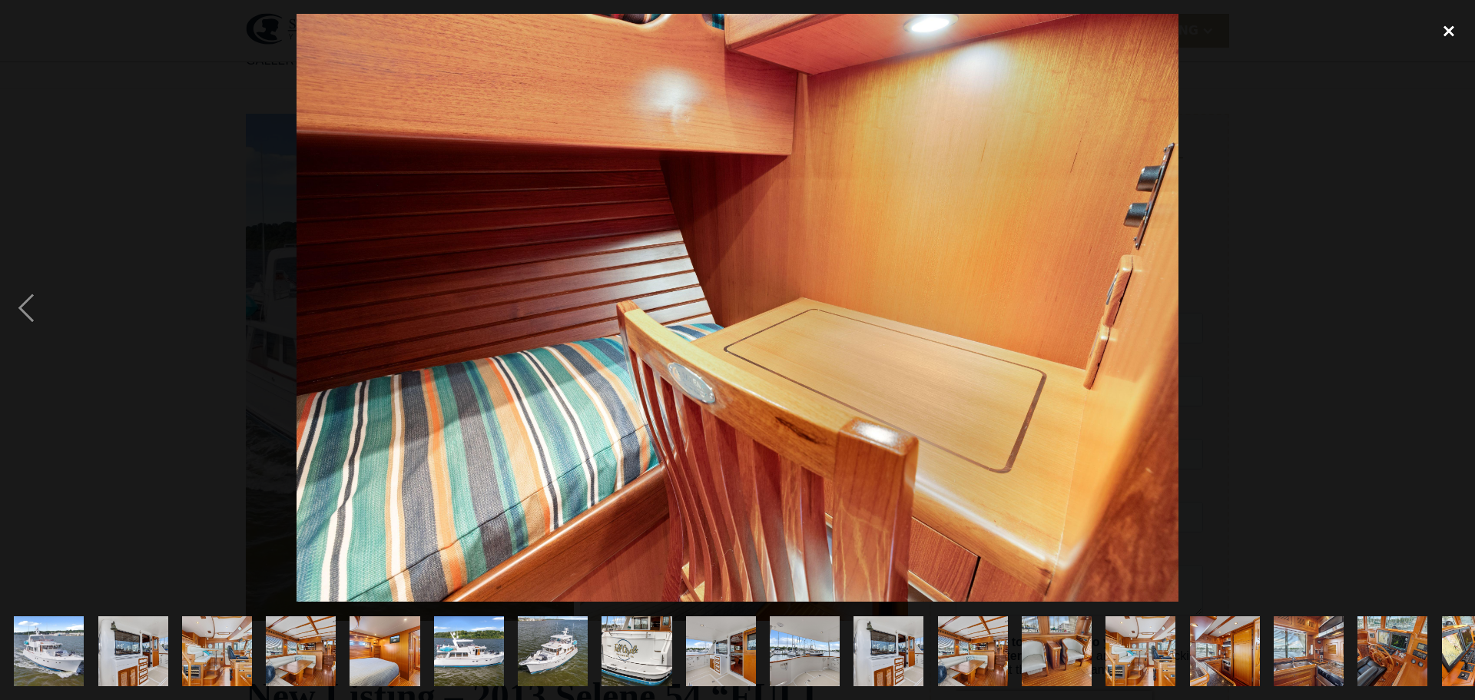
click at [1448, 28] on div "close lightbox" at bounding box center [1448, 31] width 52 height 34
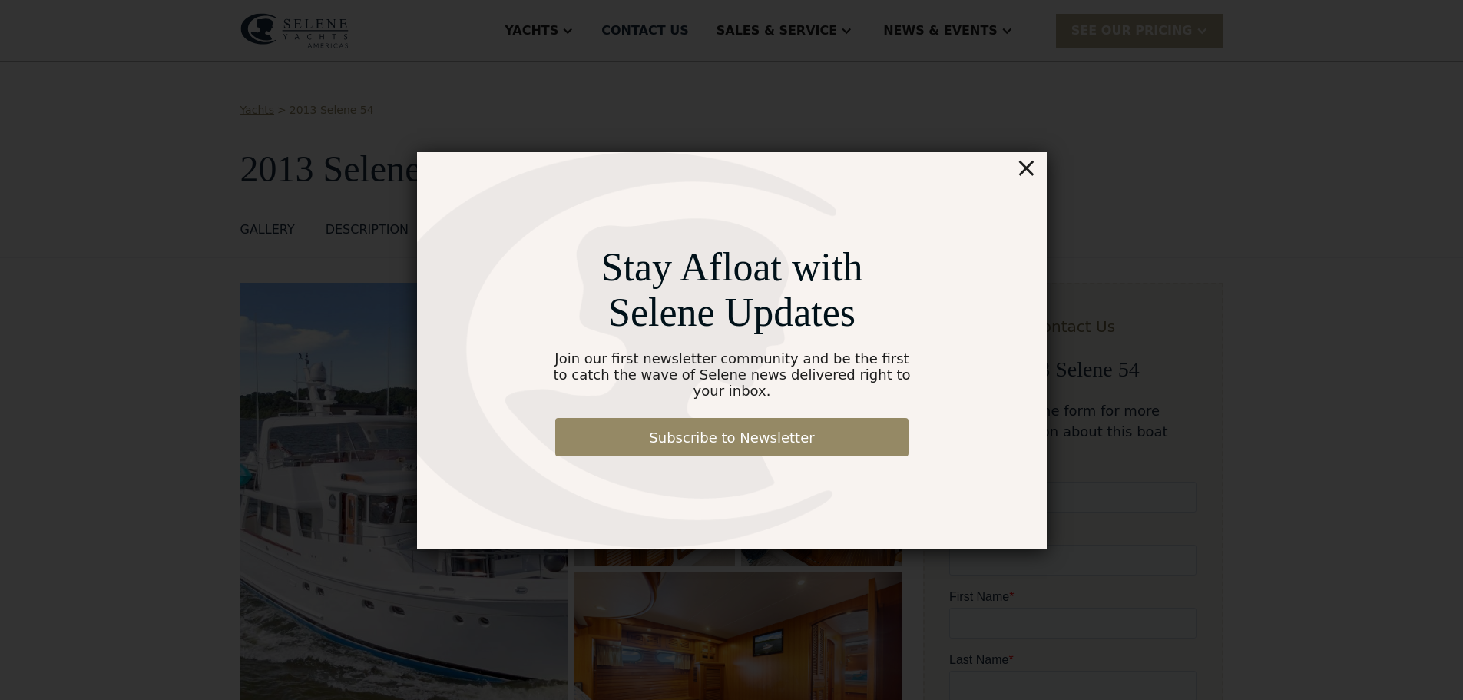
click at [1028, 175] on div "×" at bounding box center [1026, 167] width 22 height 31
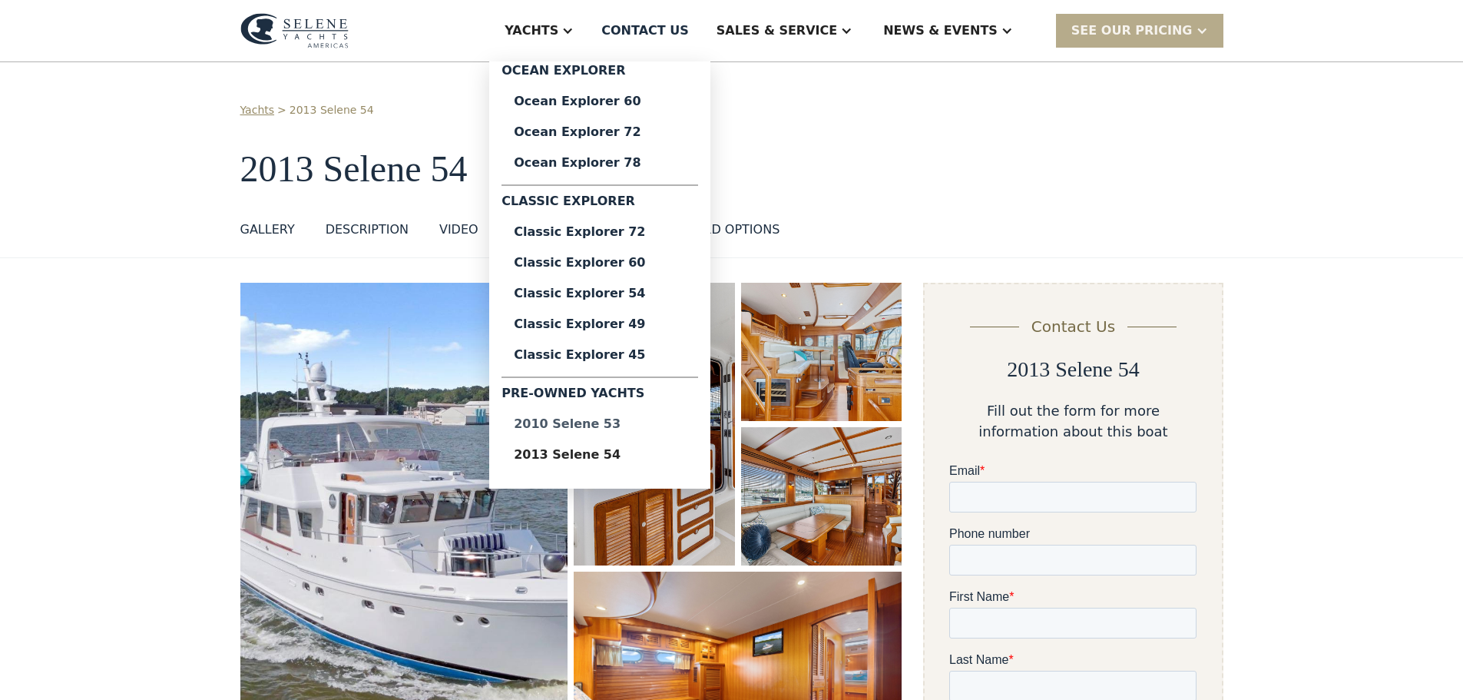
click at [660, 418] on div "2010 Selene 53" at bounding box center [600, 424] width 172 height 12
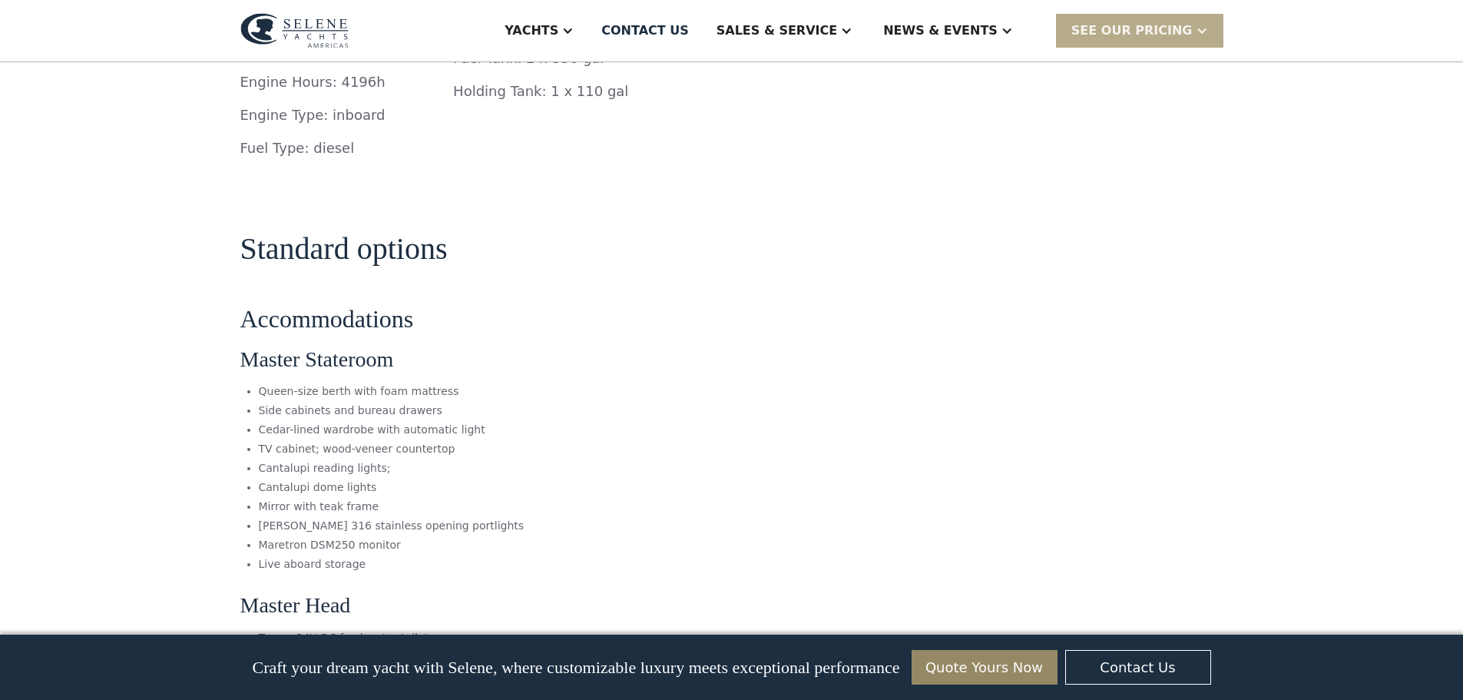
scroll to position [2840, 0]
click at [543, 459] on li "Cantalupi reading lights;" at bounding box center [581, 467] width 644 height 16
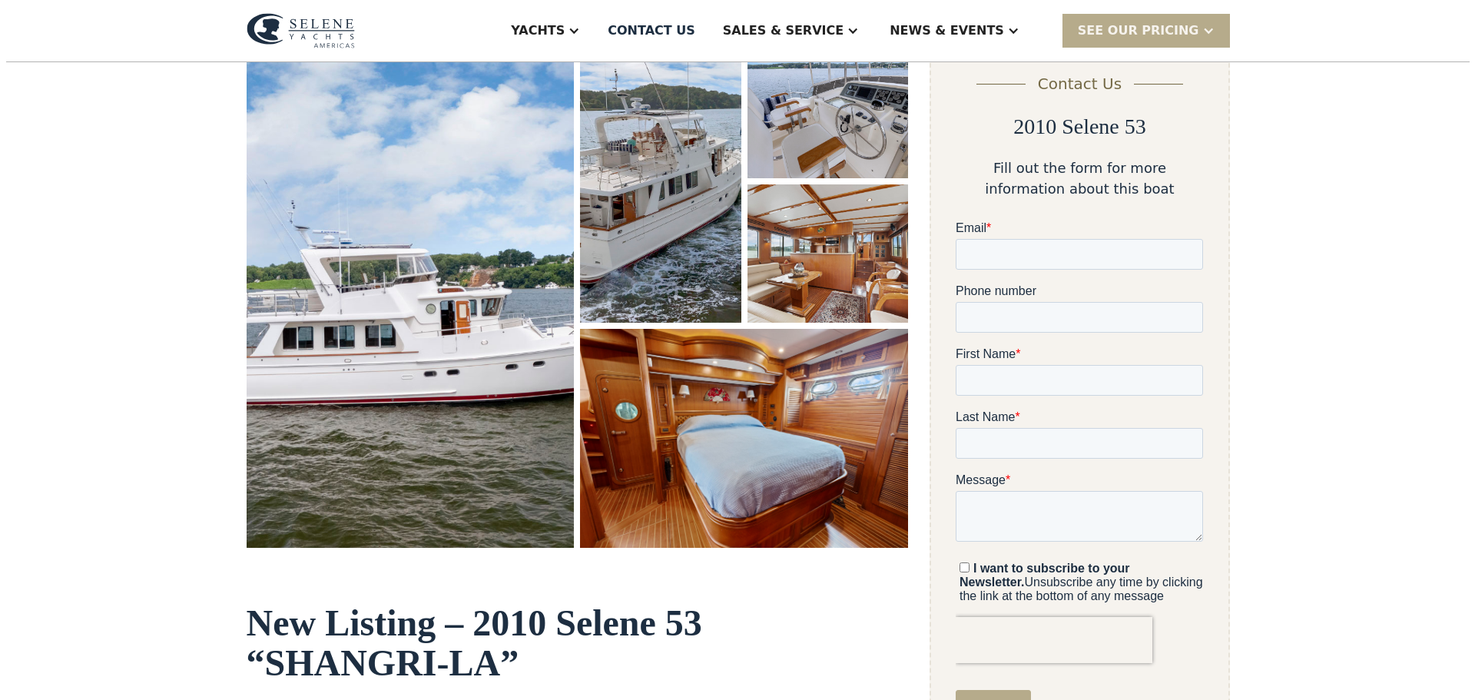
scroll to position [242, 0]
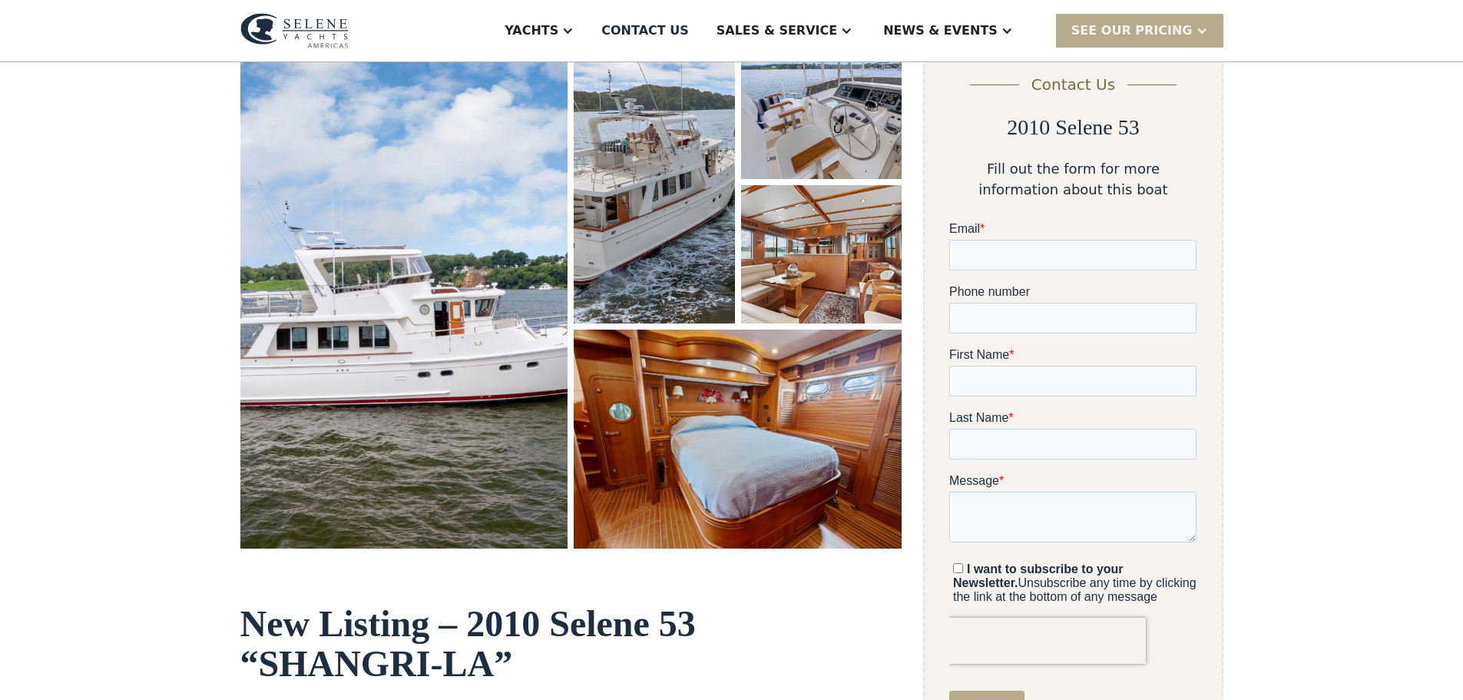
click at [674, 208] on img "open lightbox" at bounding box center [654, 182] width 161 height 283
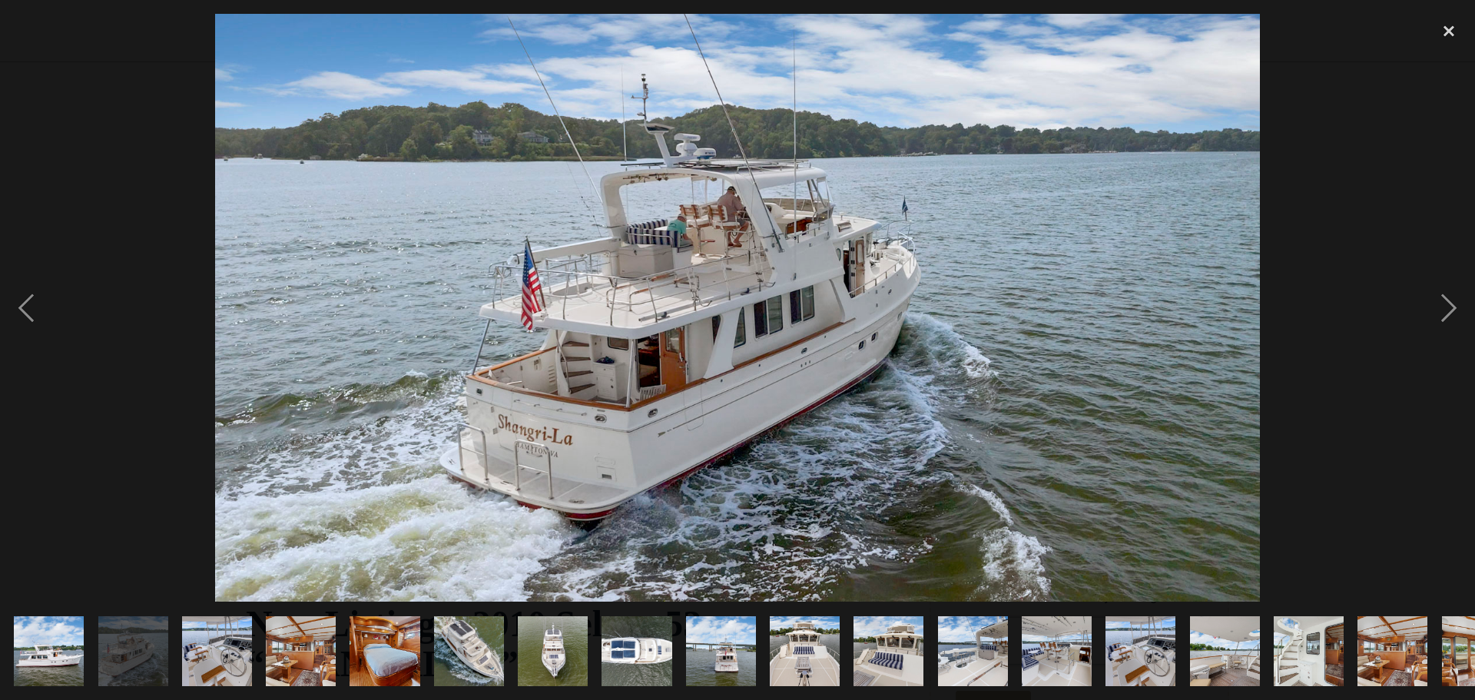
click at [224, 629] on img "show item 3 of 30" at bounding box center [216, 651] width 105 height 70
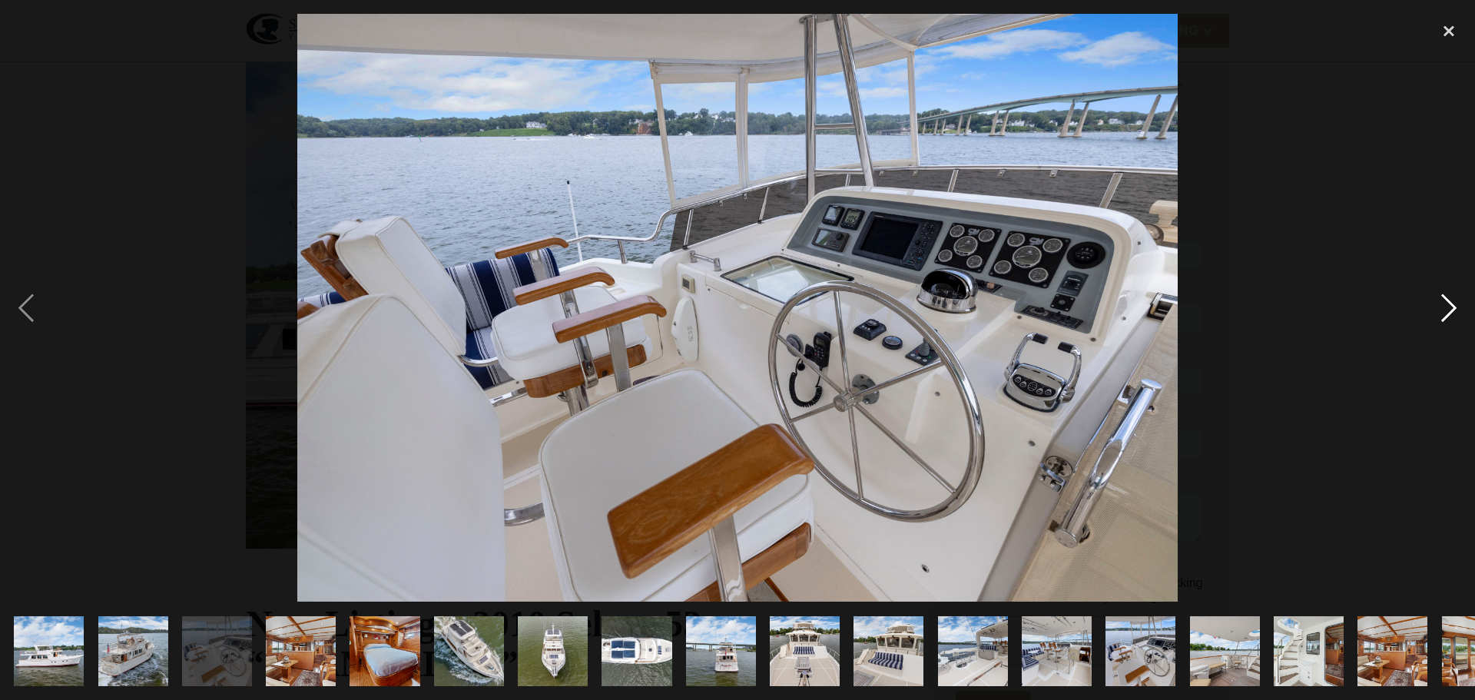
click at [1448, 299] on div "next image" at bounding box center [1448, 308] width 52 height 588
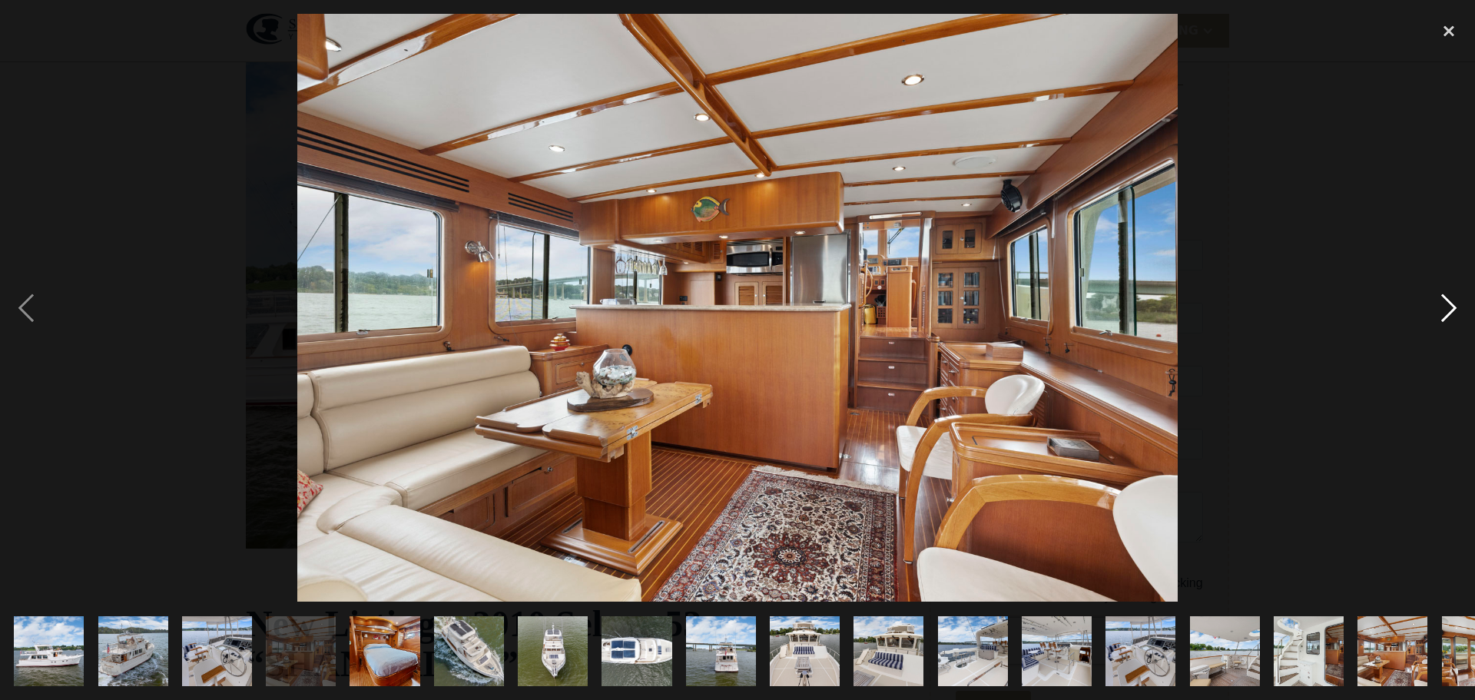
click at [1448, 299] on div "next image" at bounding box center [1448, 308] width 52 height 588
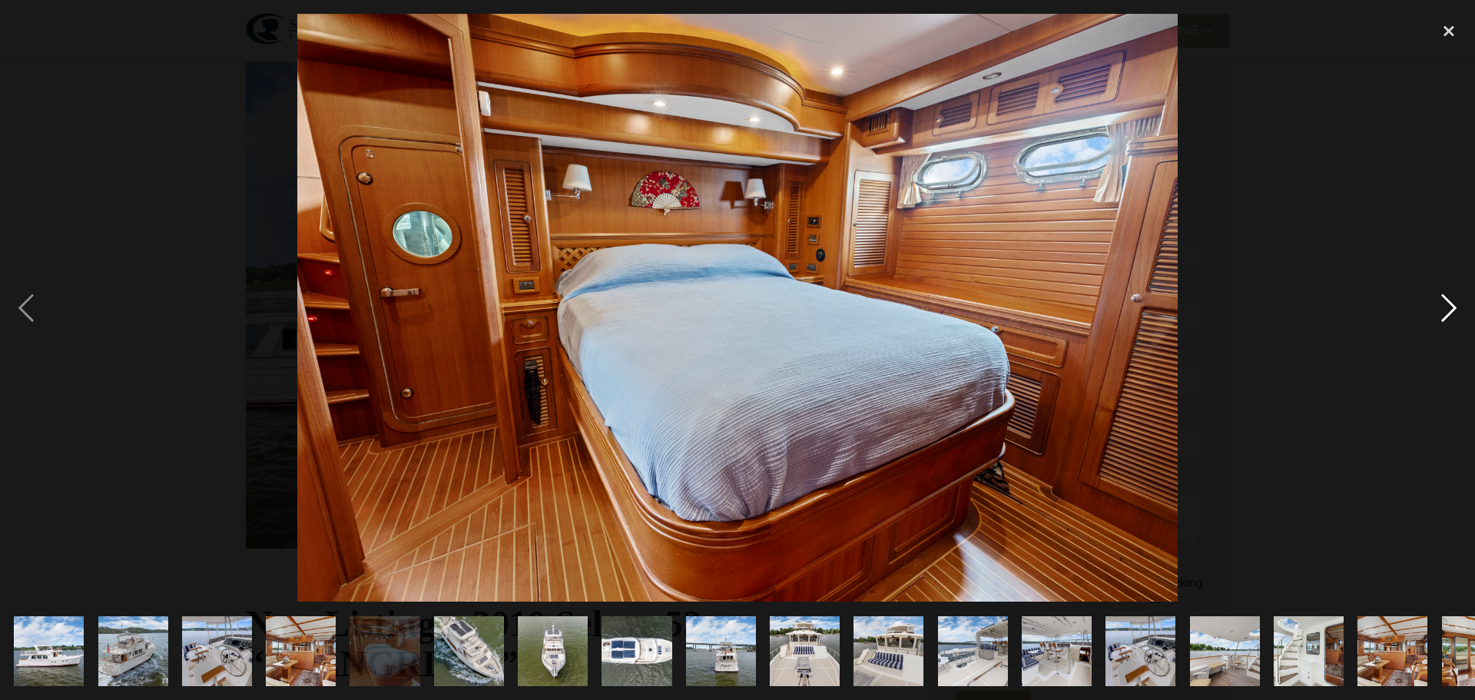
click at [1448, 299] on div "next image" at bounding box center [1448, 308] width 52 height 588
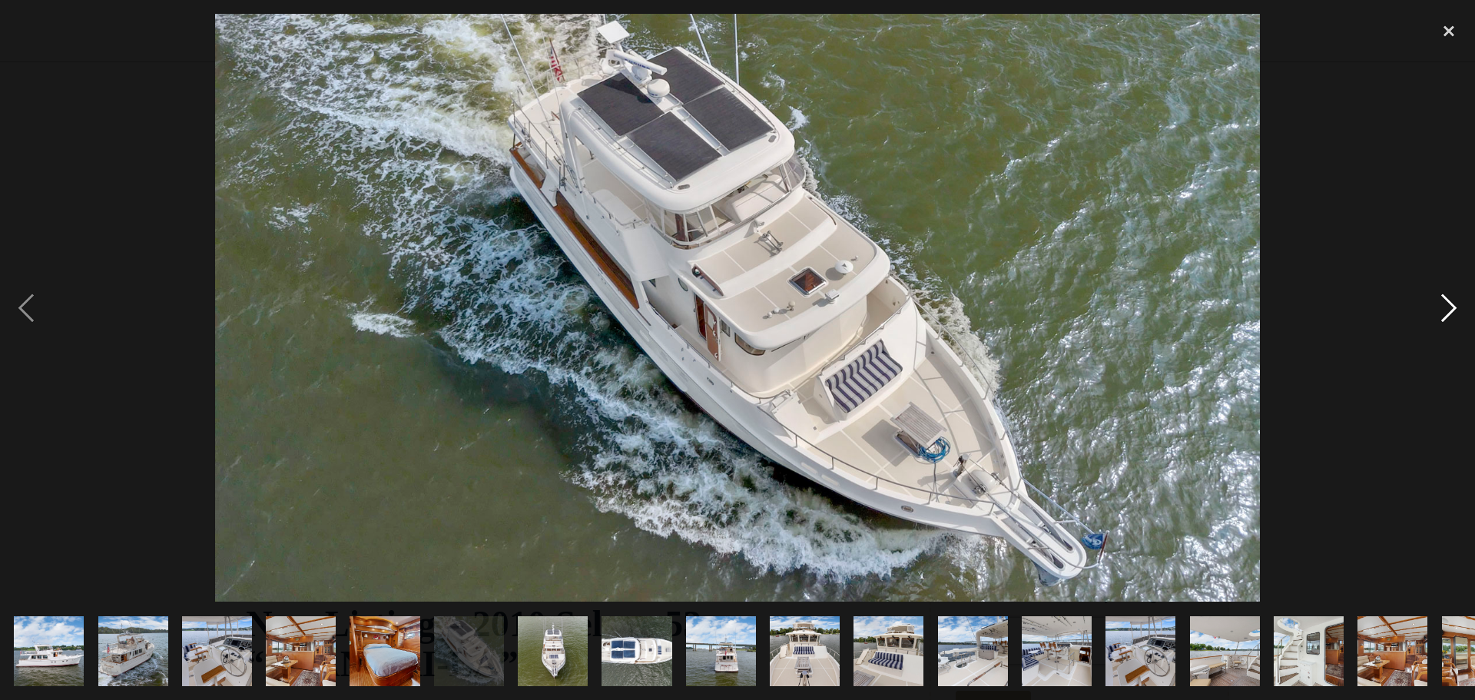
click at [1448, 299] on div "next image" at bounding box center [1448, 308] width 52 height 588
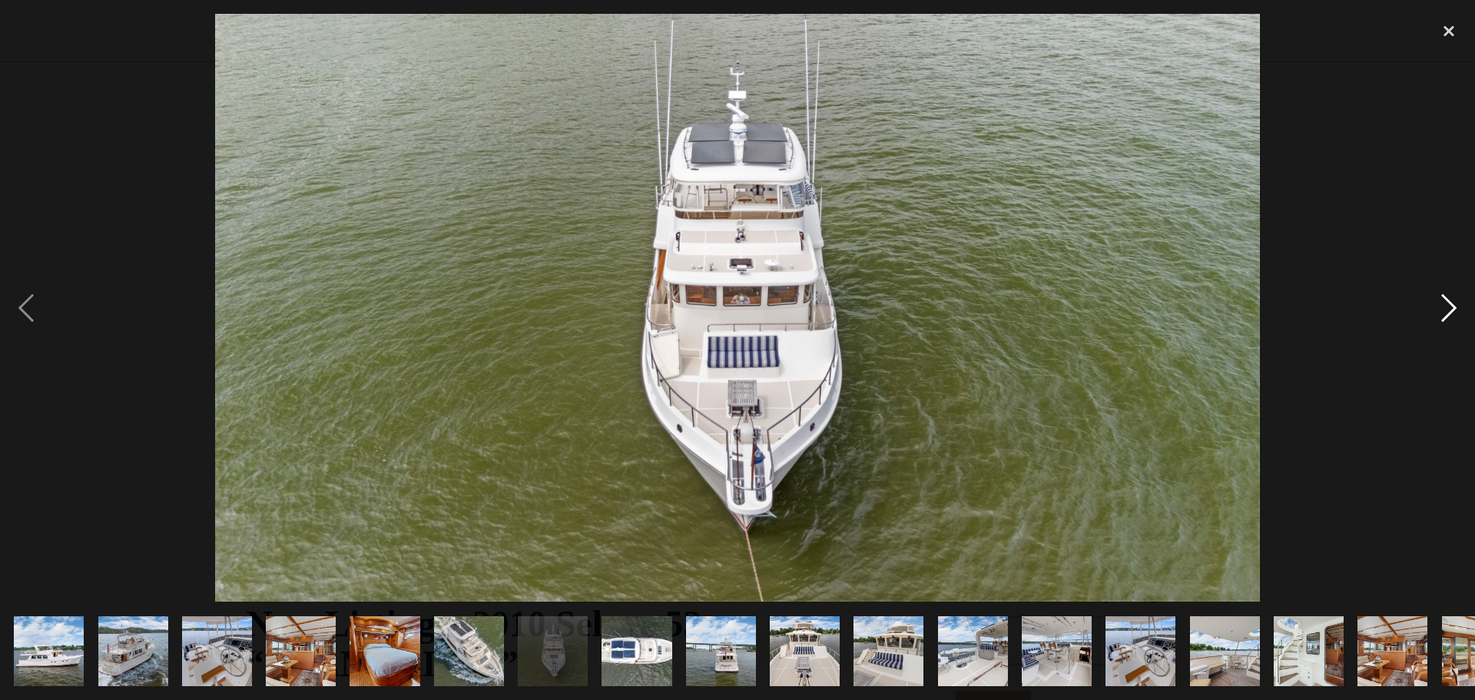
click at [1448, 299] on div "next image" at bounding box center [1448, 308] width 52 height 588
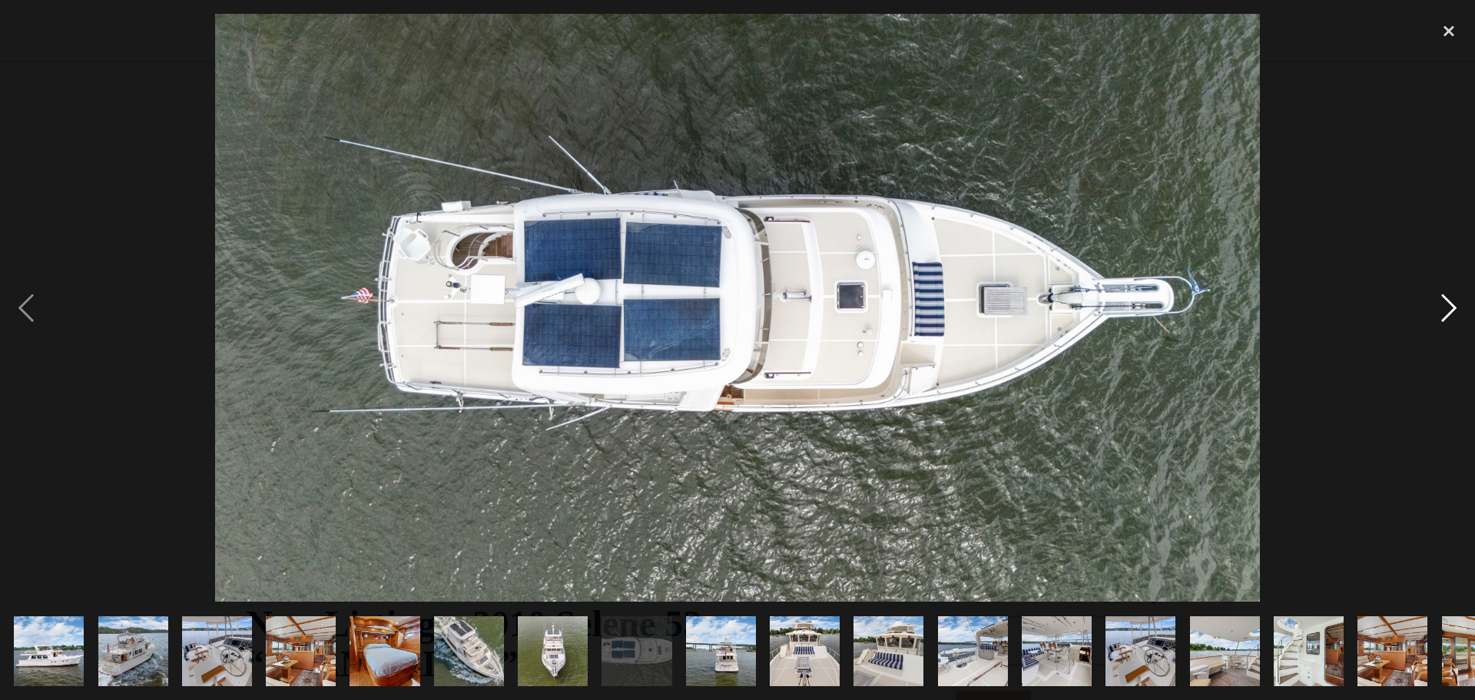
click at [1448, 299] on div "next image" at bounding box center [1448, 308] width 52 height 588
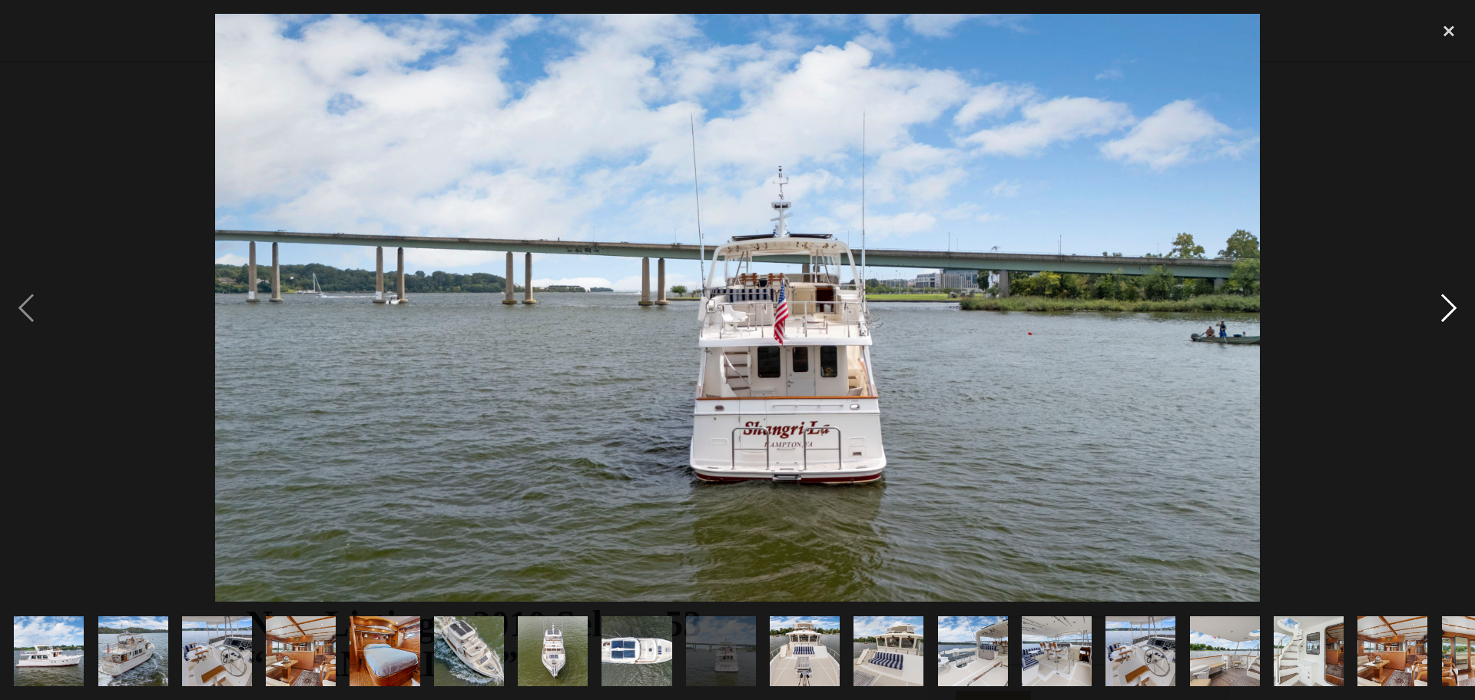
click at [1448, 299] on div "next image" at bounding box center [1448, 308] width 52 height 588
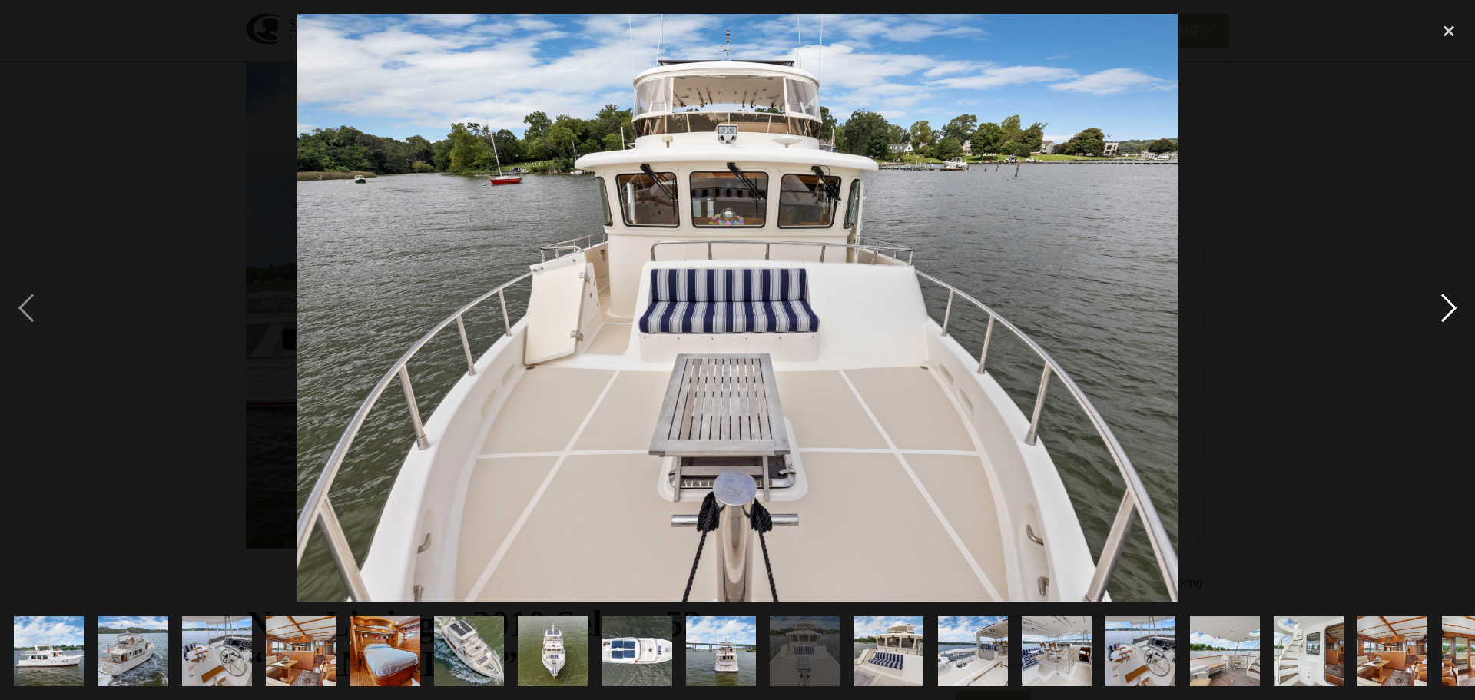
click at [1448, 299] on div "next image" at bounding box center [1448, 308] width 52 height 588
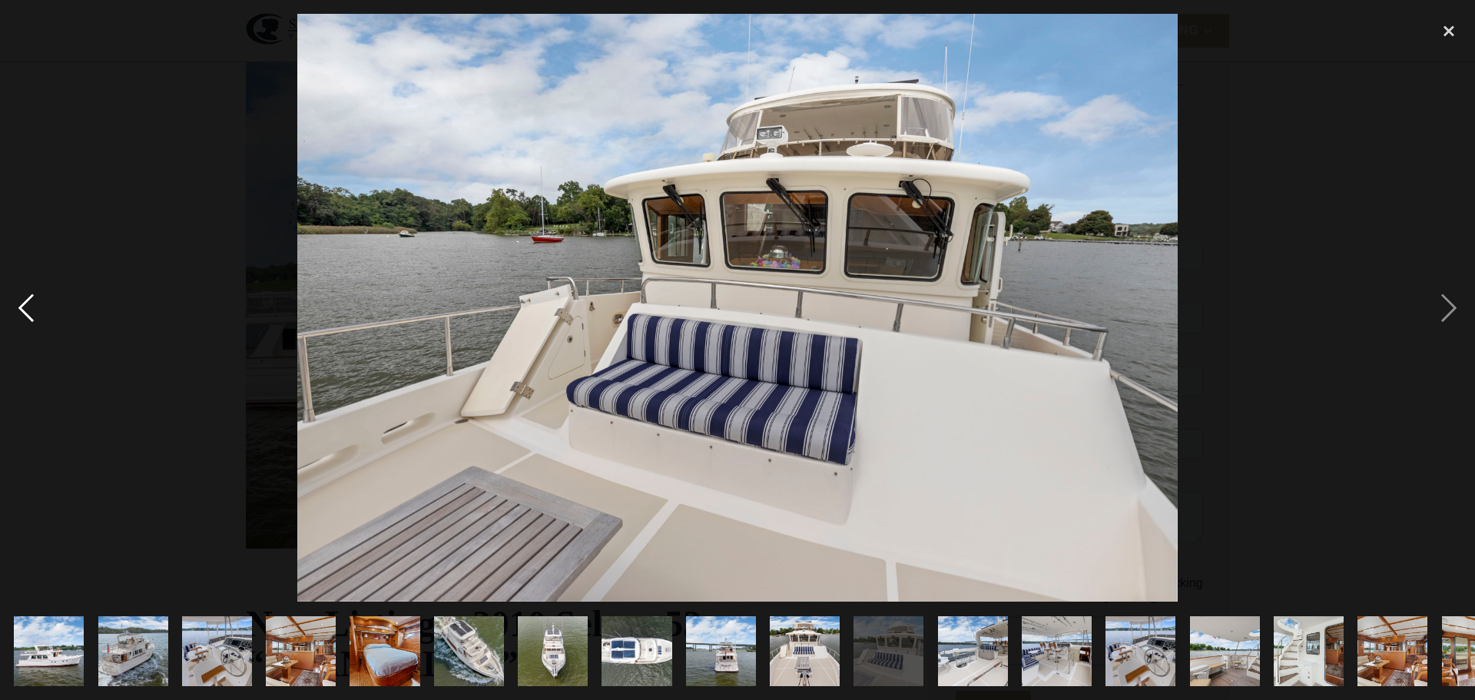
click at [25, 310] on div "previous image" at bounding box center [26, 308] width 52 height 588
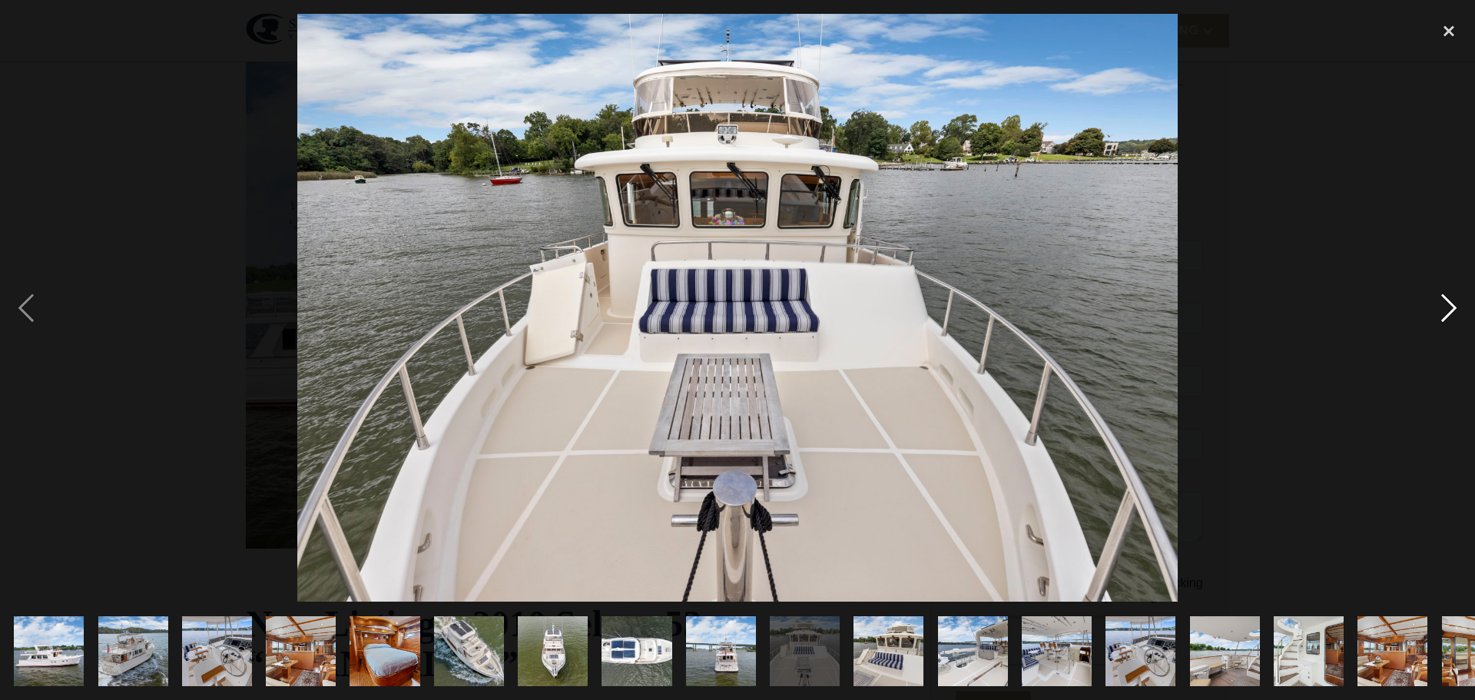
click at [1450, 300] on div "next image" at bounding box center [1448, 308] width 52 height 588
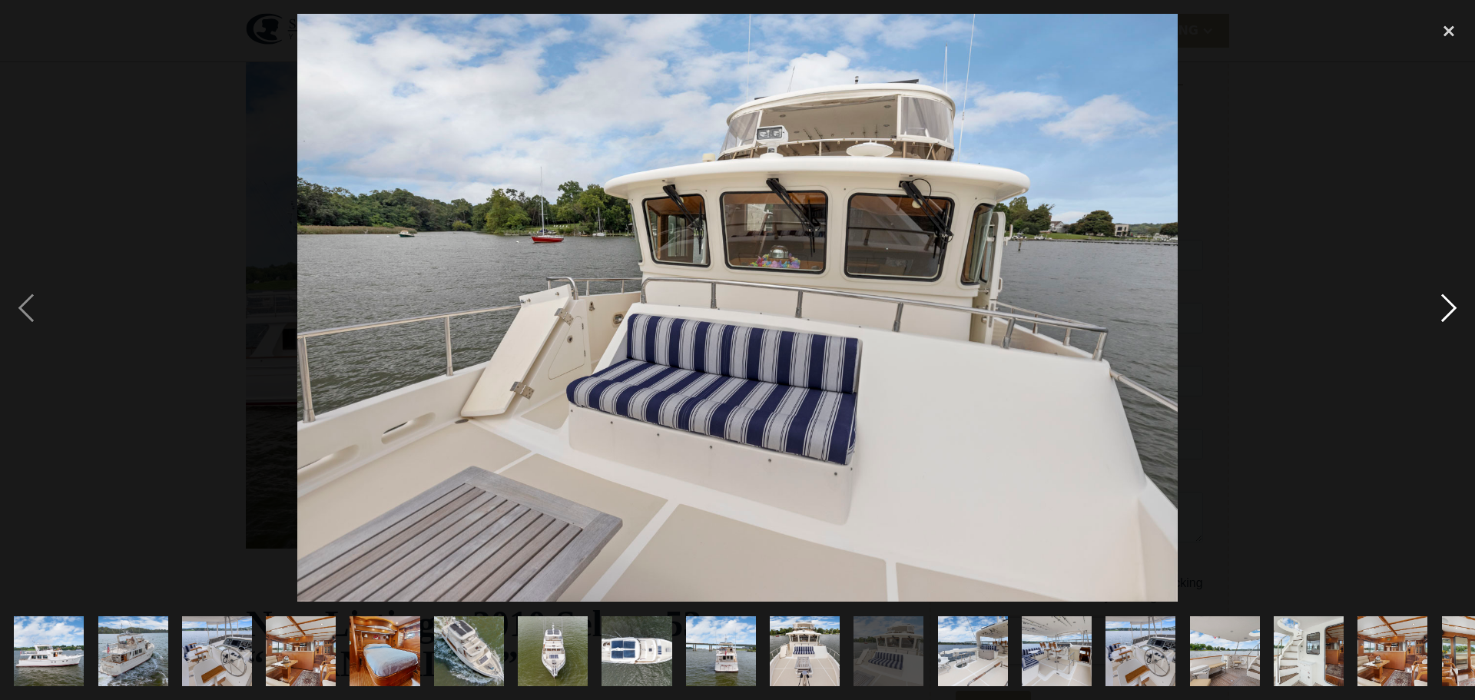
click at [1450, 300] on div "next image" at bounding box center [1448, 308] width 52 height 588
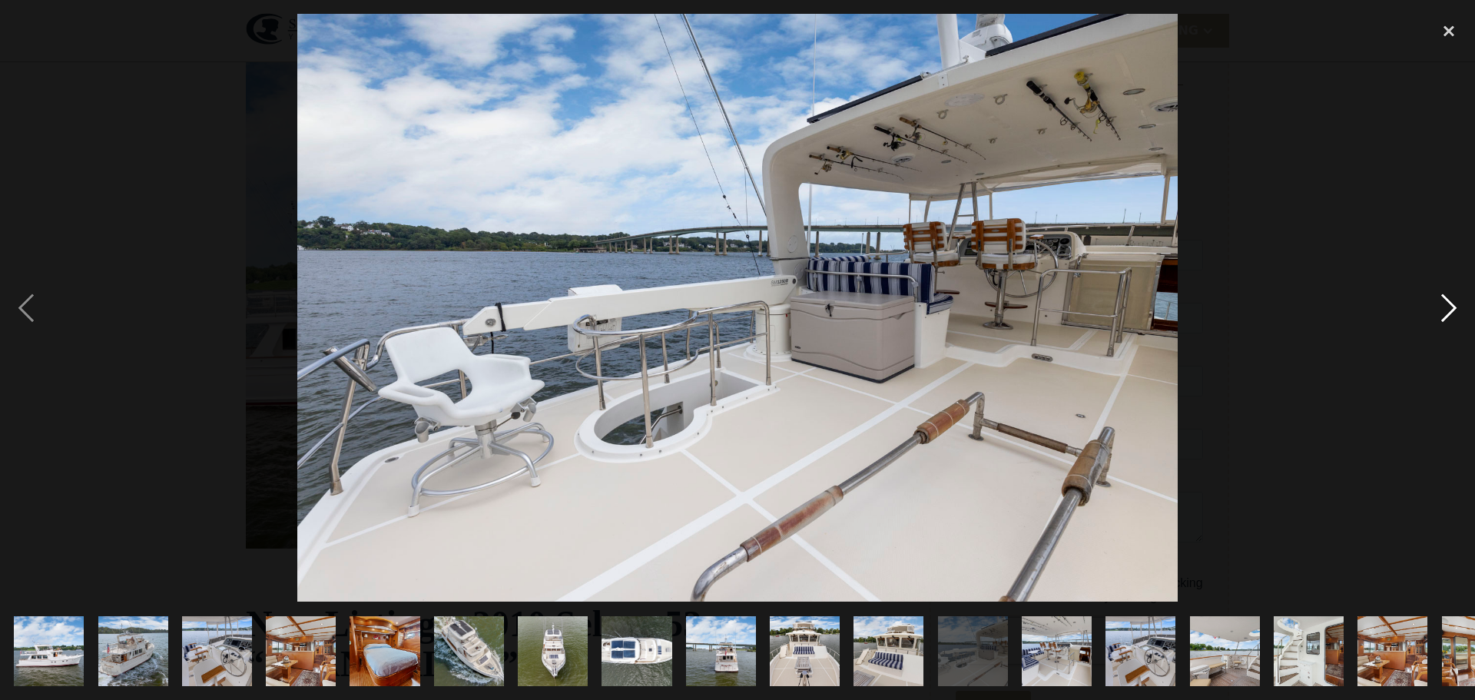
click at [1450, 300] on div "next image" at bounding box center [1448, 308] width 52 height 588
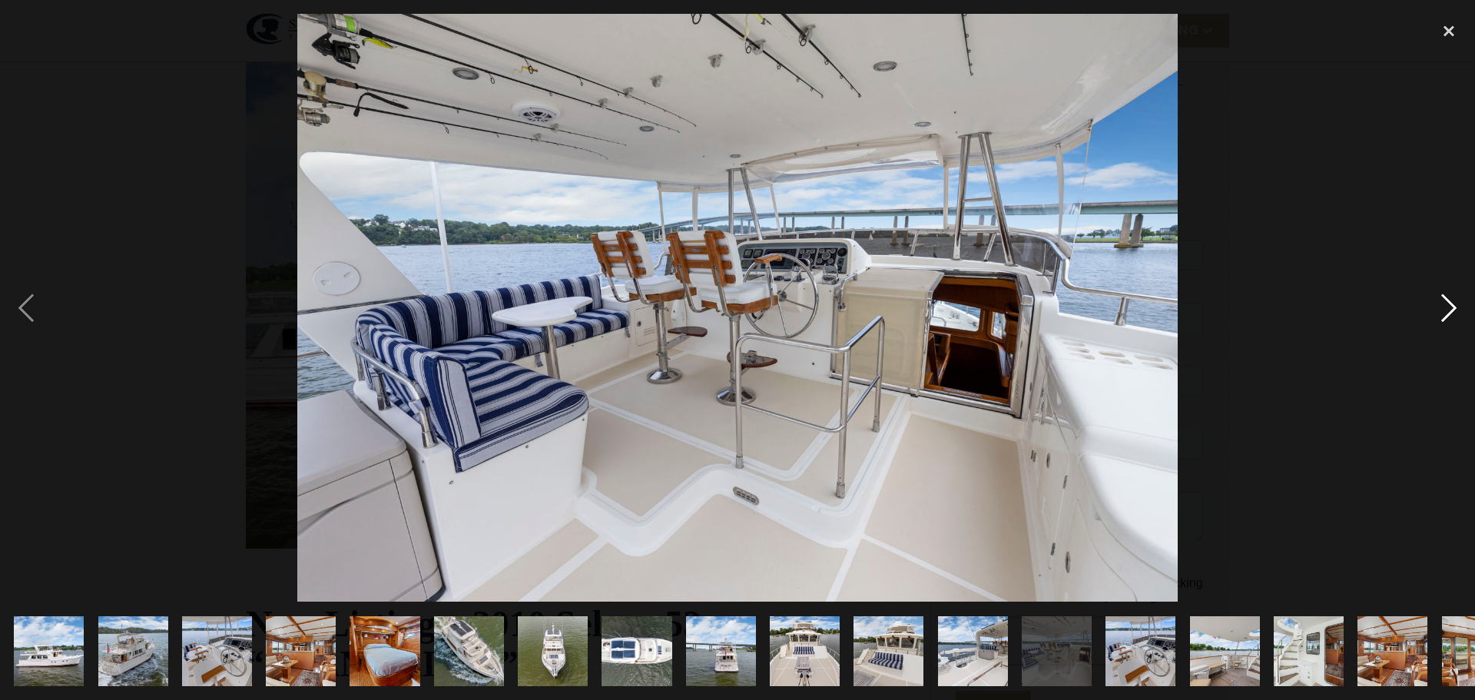
click at [1450, 300] on div "next image" at bounding box center [1448, 308] width 52 height 588
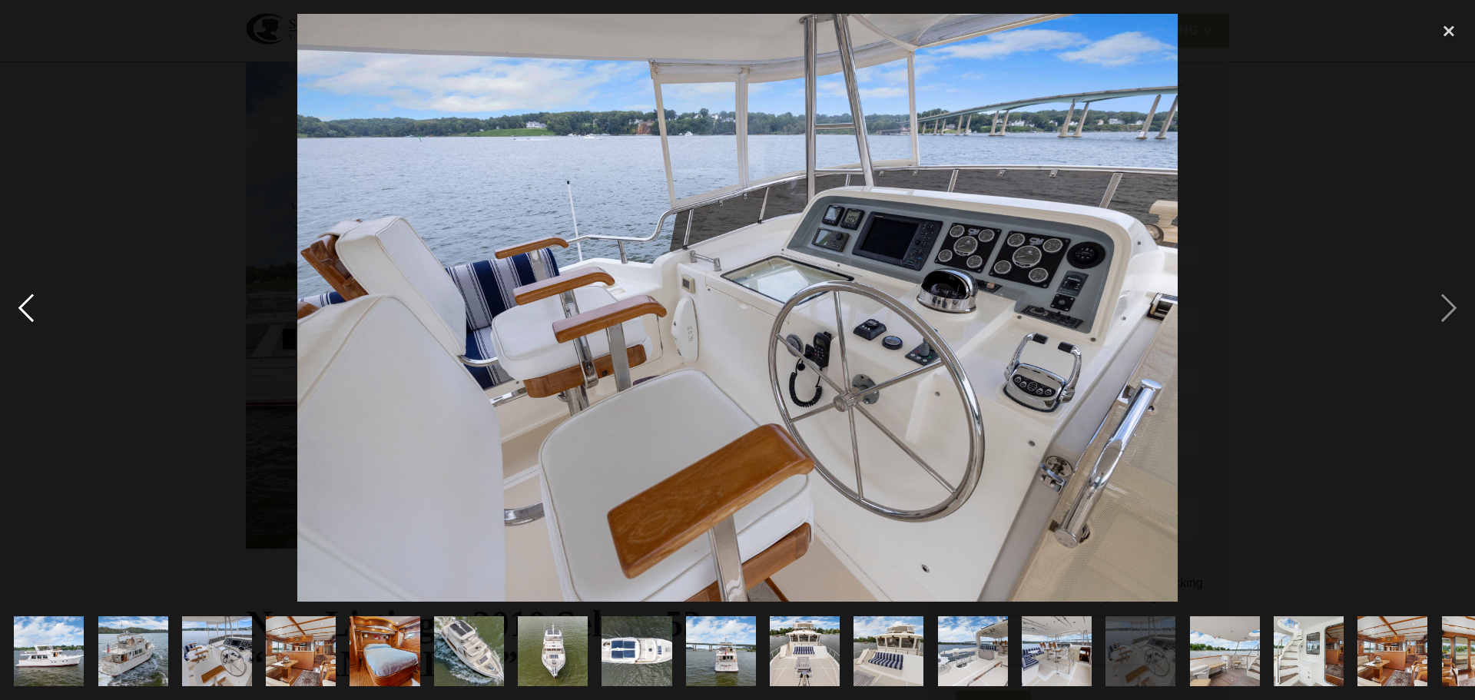
click at [26, 302] on div "previous image" at bounding box center [26, 308] width 52 height 588
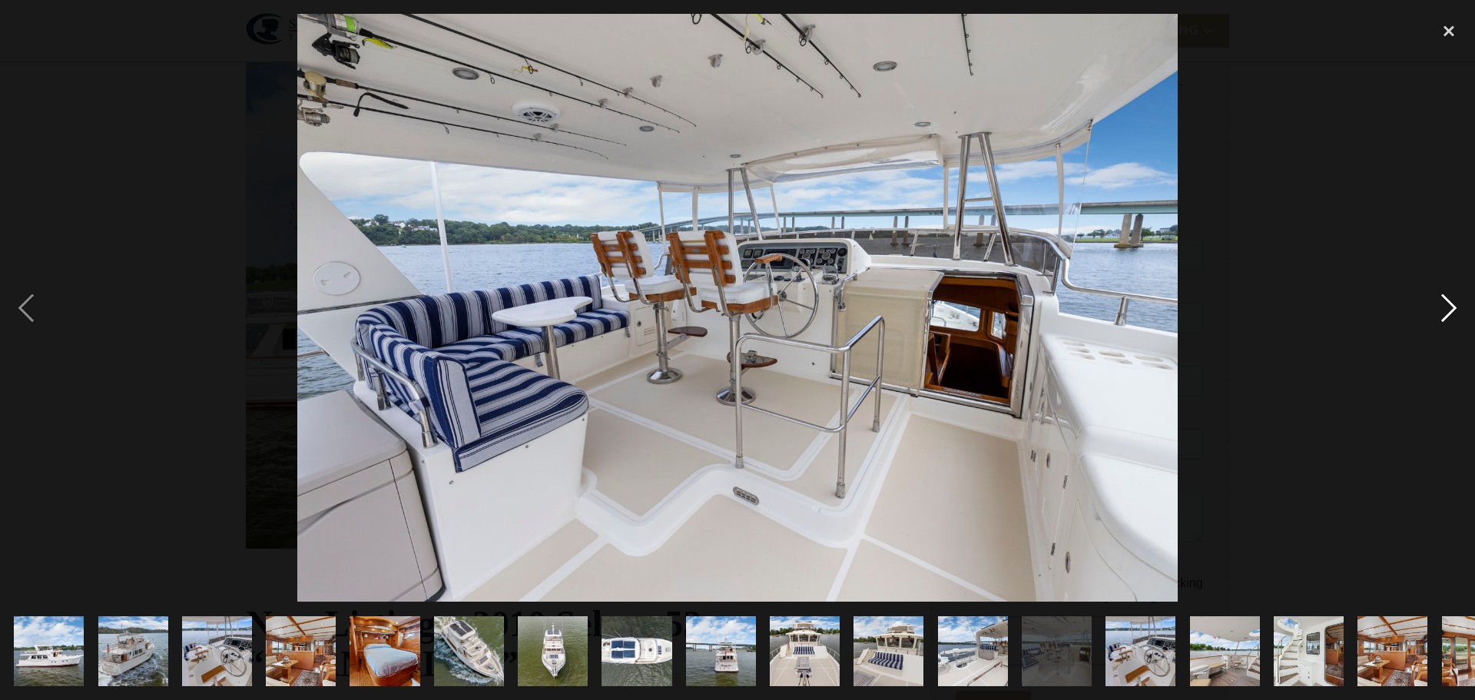
click at [1451, 299] on div "next image" at bounding box center [1448, 308] width 52 height 588
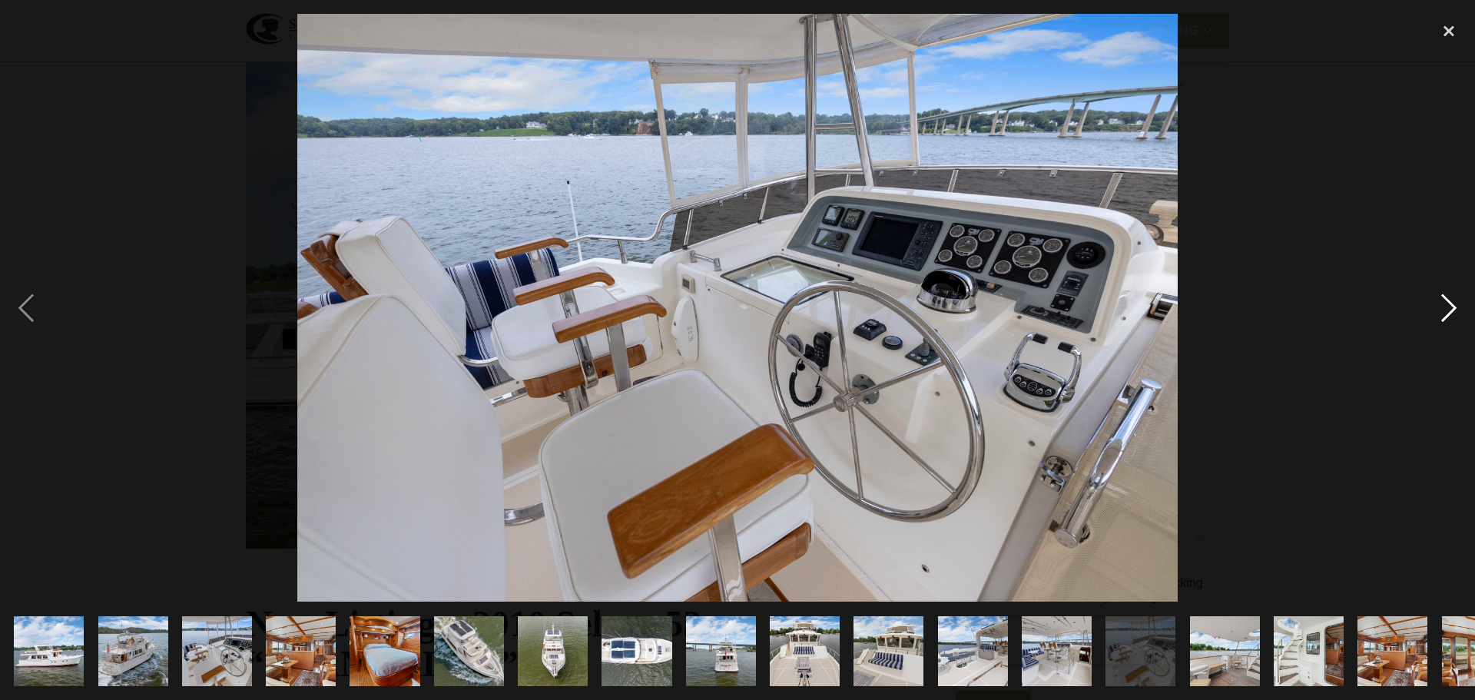
click at [1451, 299] on div "next image" at bounding box center [1448, 308] width 52 height 588
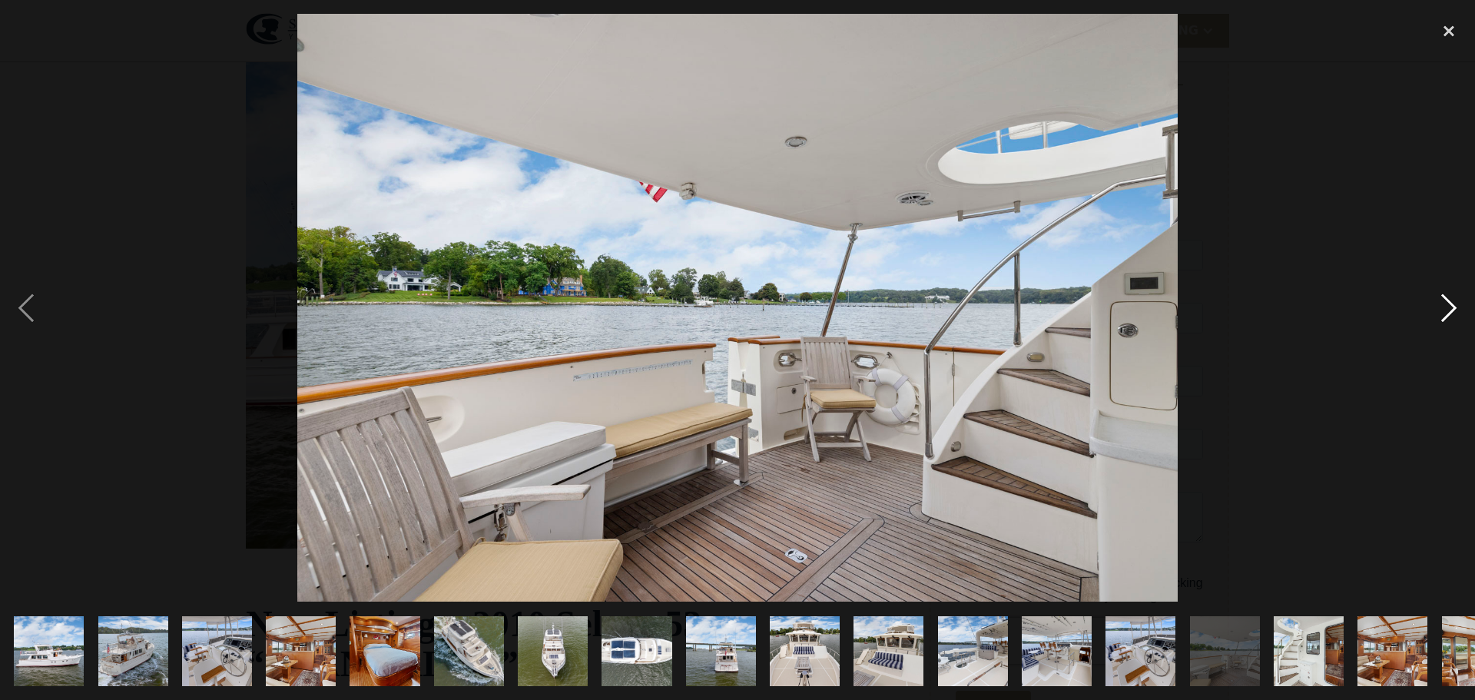
click at [1451, 299] on div "next image" at bounding box center [1448, 308] width 52 height 588
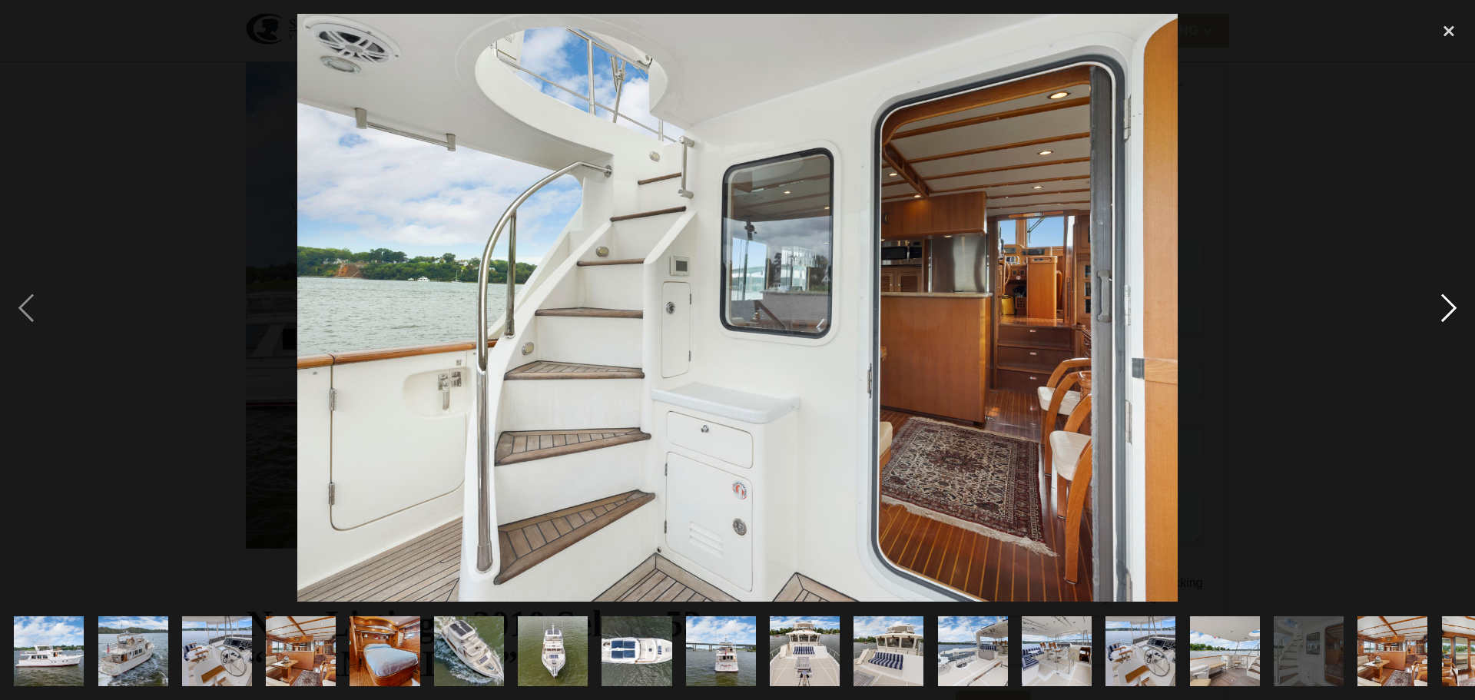
click at [1451, 299] on div "next image" at bounding box center [1448, 308] width 52 height 588
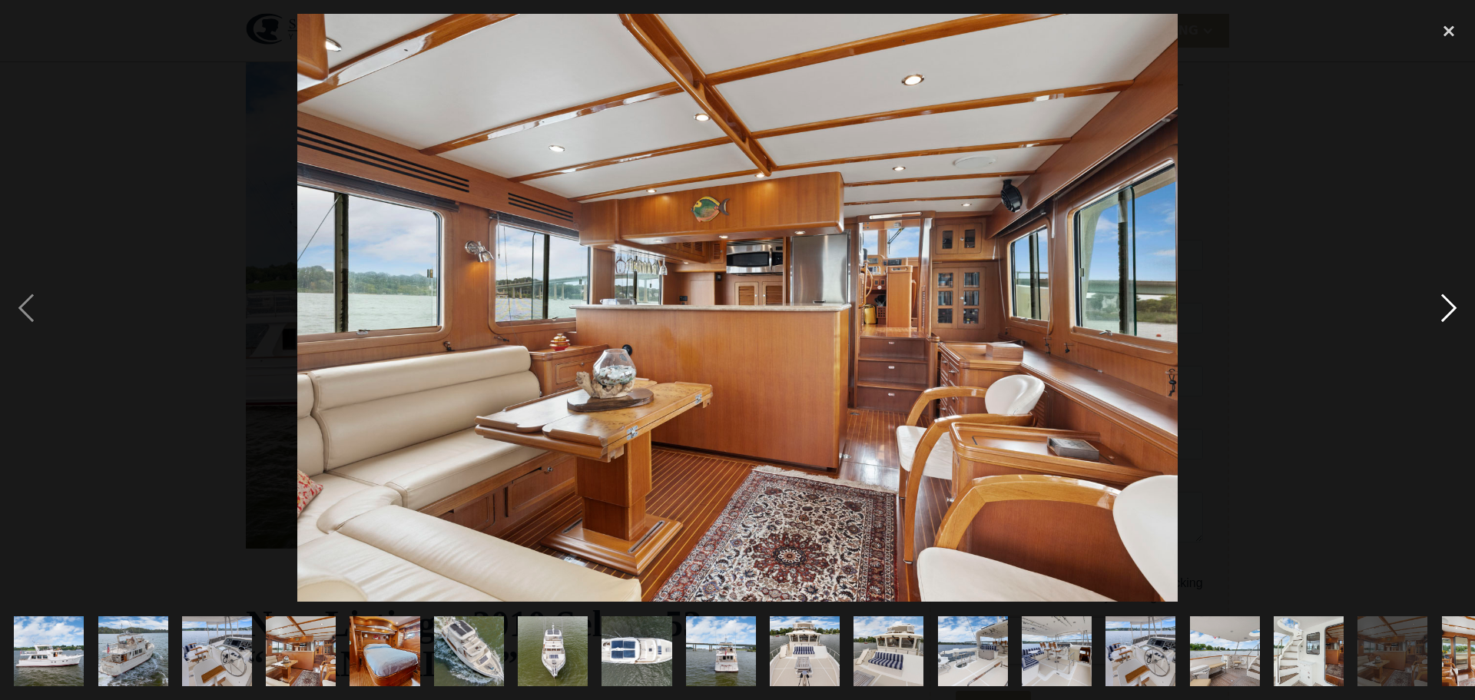
click at [1451, 299] on div "next image" at bounding box center [1448, 308] width 52 height 588
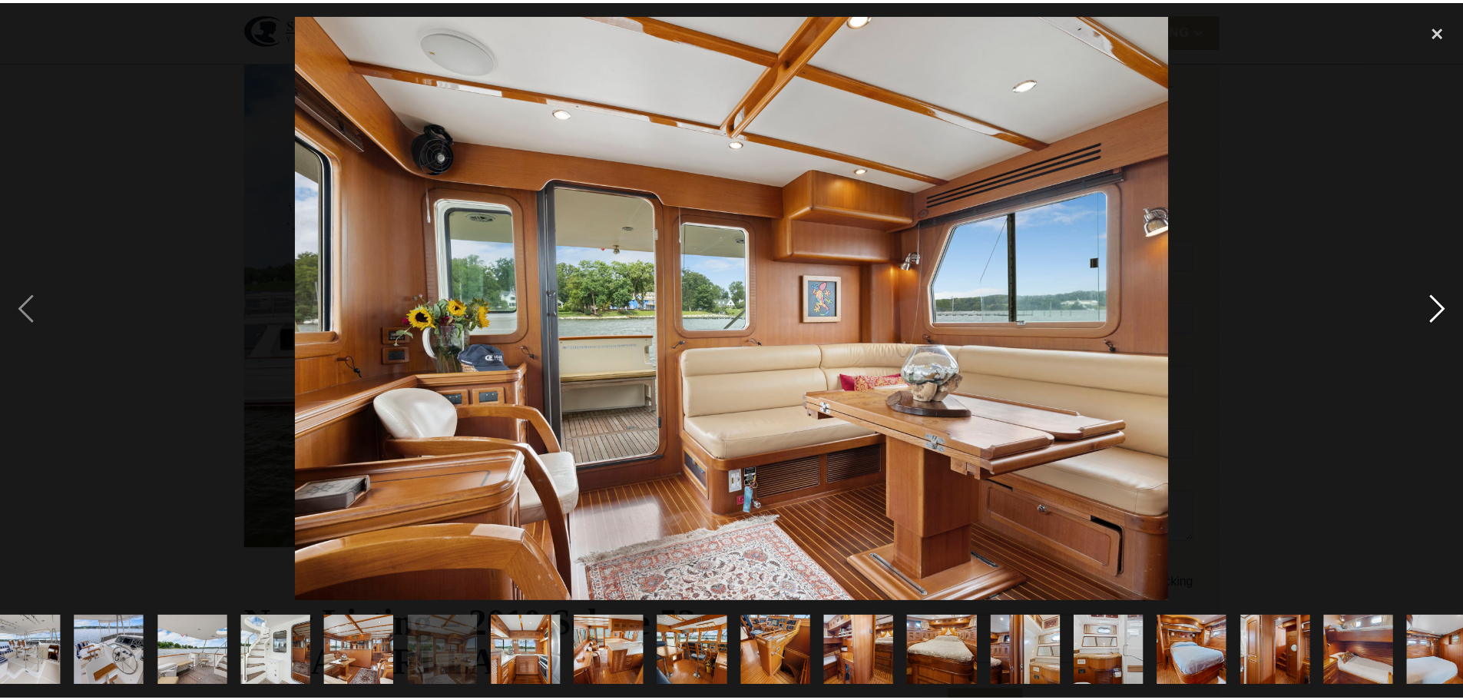
scroll to position [0, 1058]
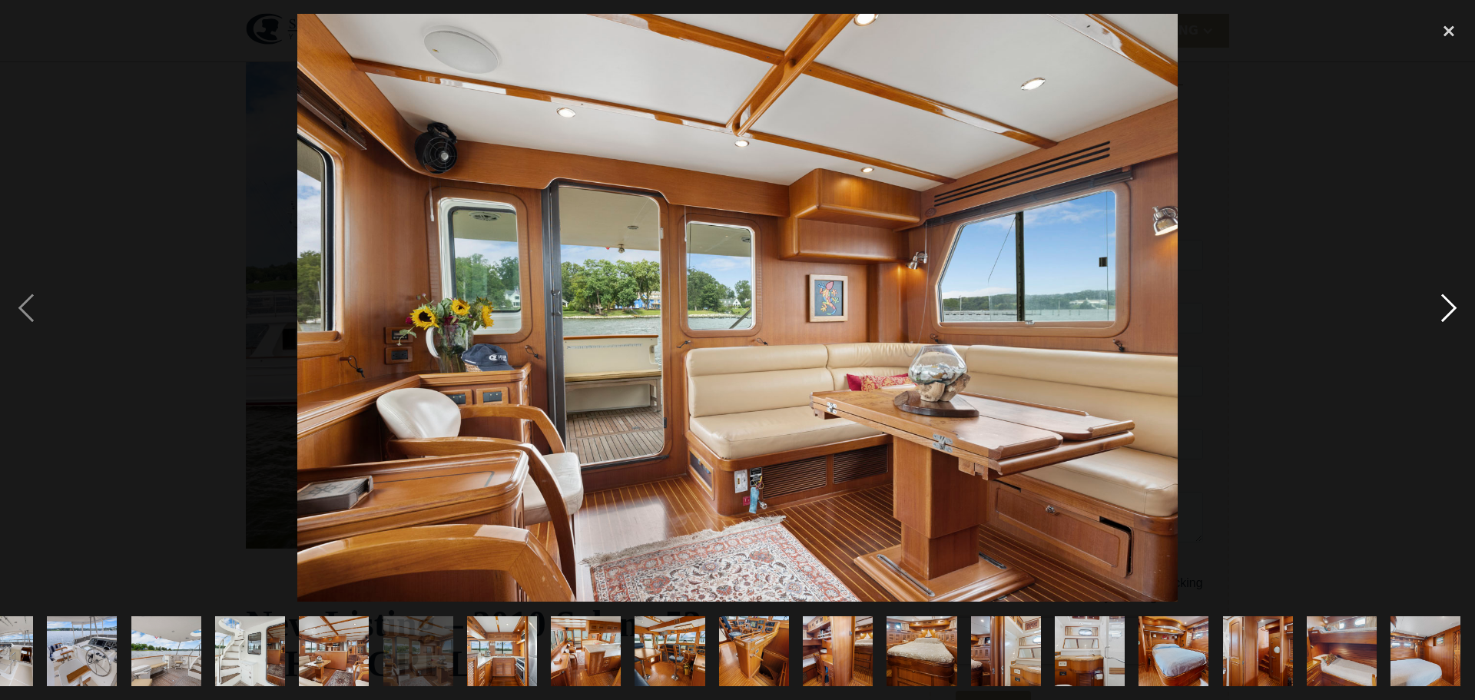
click at [1451, 299] on div "next image" at bounding box center [1448, 308] width 52 height 588
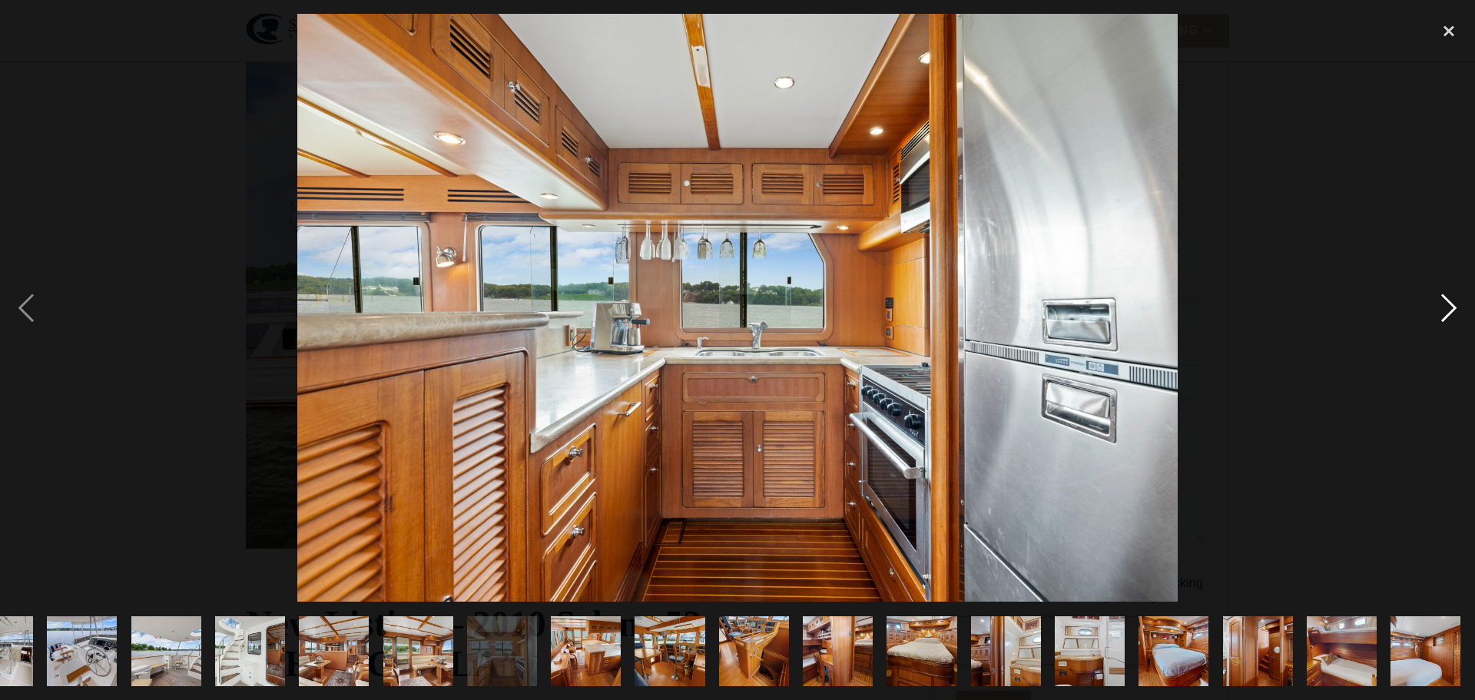
click at [1451, 299] on div "next image" at bounding box center [1448, 308] width 52 height 588
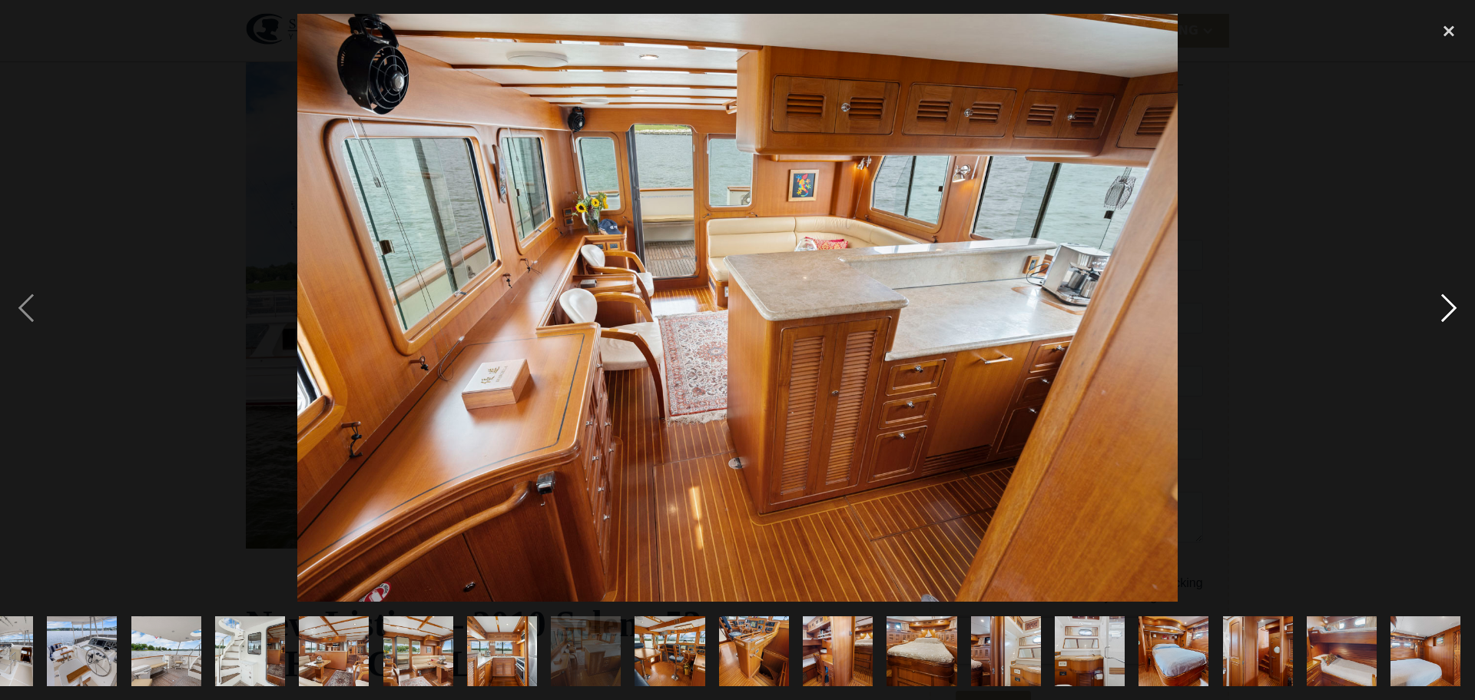
click at [1451, 299] on div "next image" at bounding box center [1448, 308] width 52 height 588
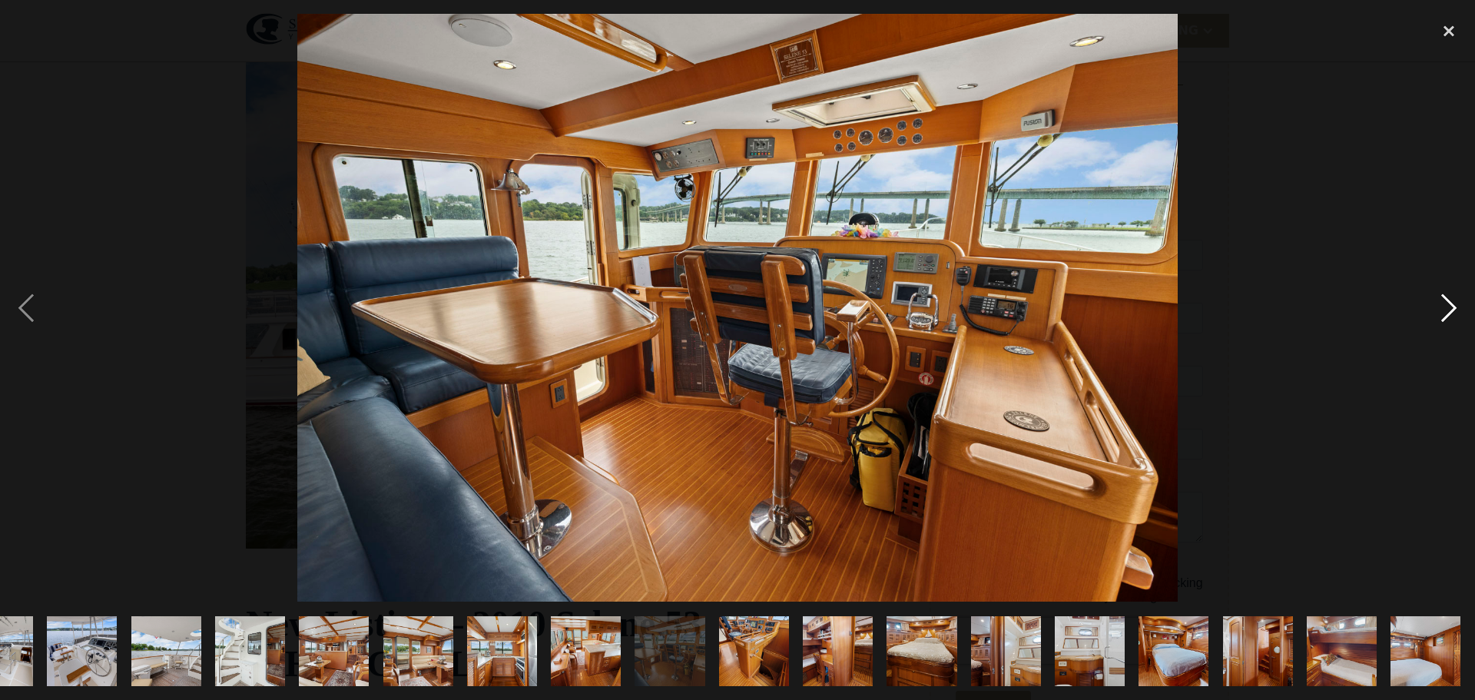
click at [1451, 299] on div "next image" at bounding box center [1448, 308] width 52 height 588
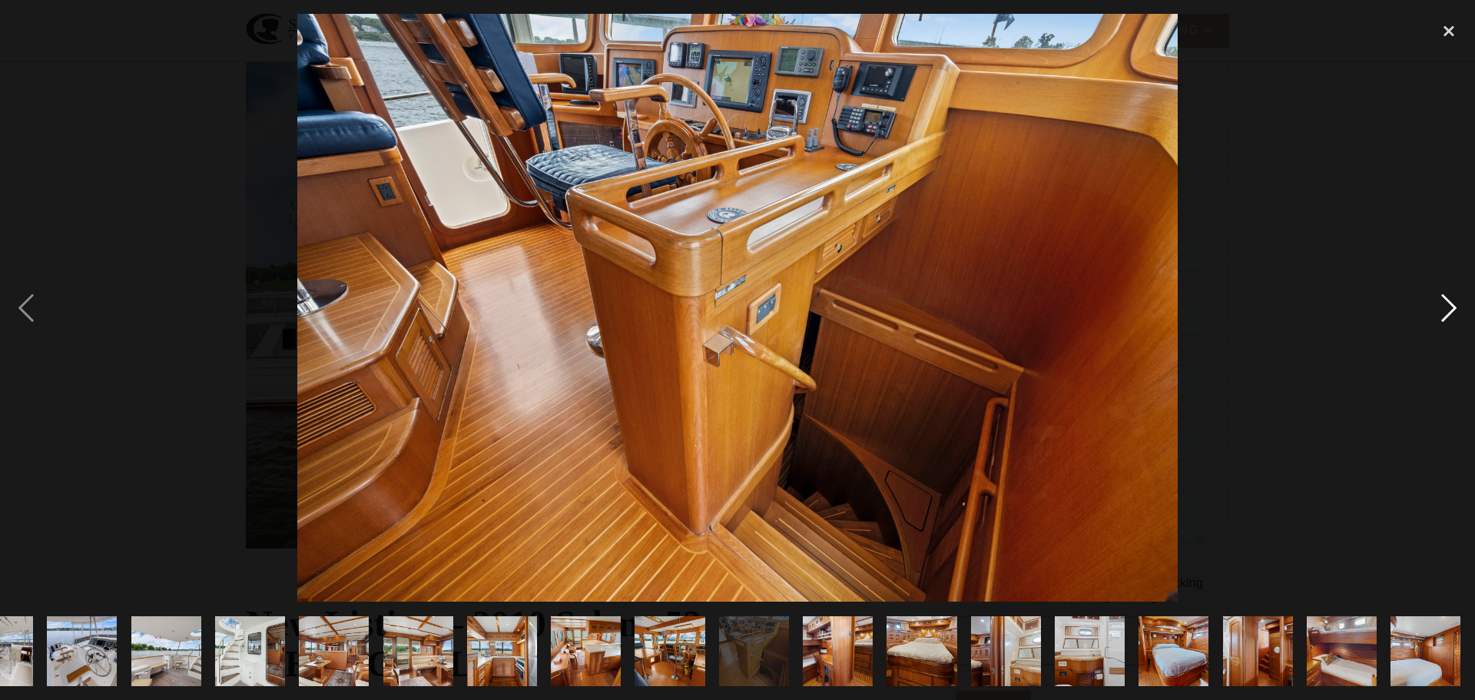
click at [1451, 299] on div "next image" at bounding box center [1448, 308] width 52 height 588
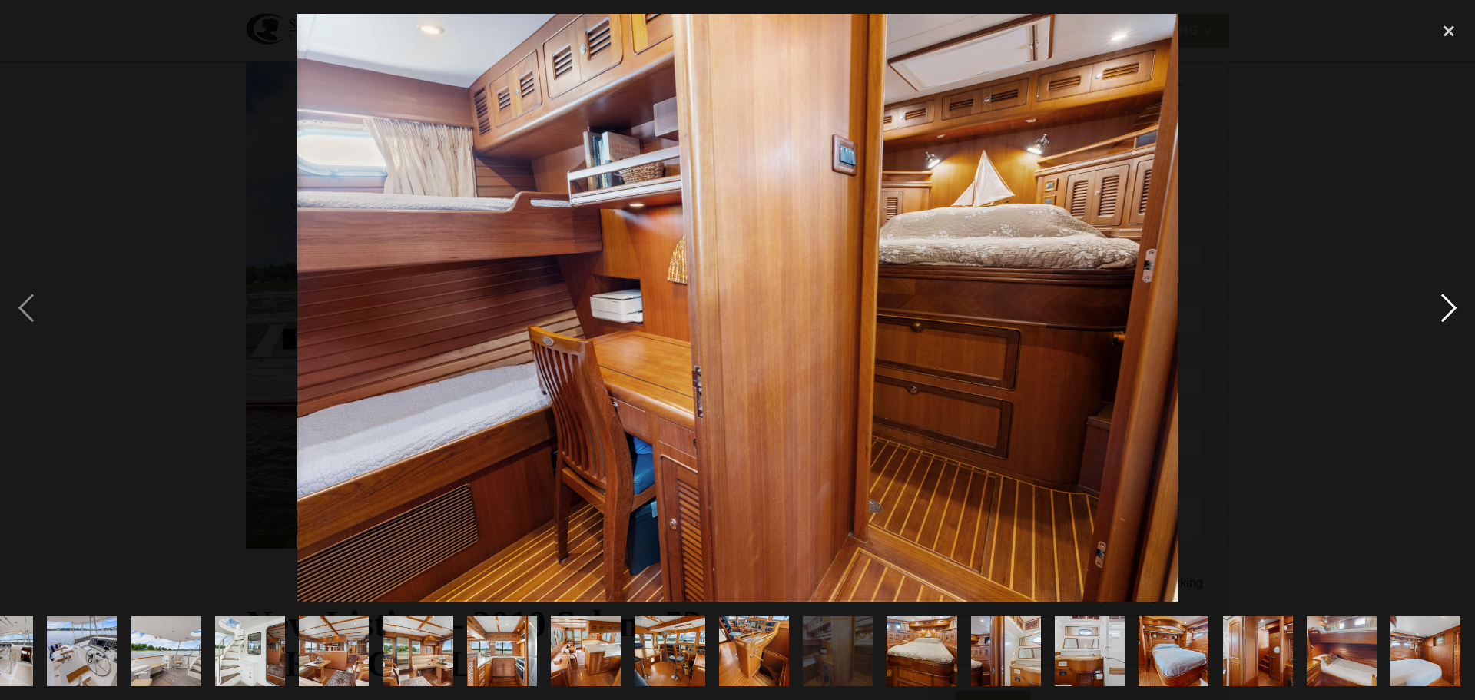
click at [1451, 299] on div "next image" at bounding box center [1448, 308] width 52 height 588
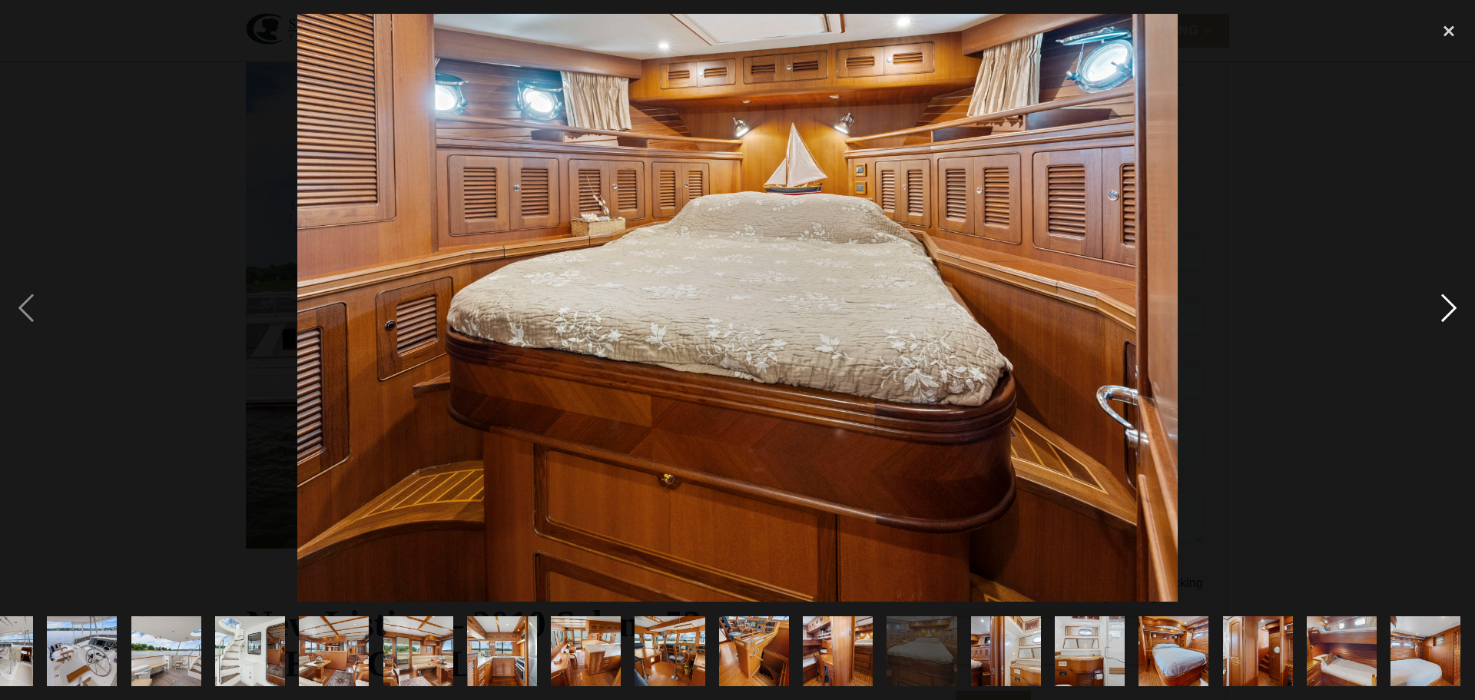
click at [1451, 299] on div "next image" at bounding box center [1448, 308] width 52 height 588
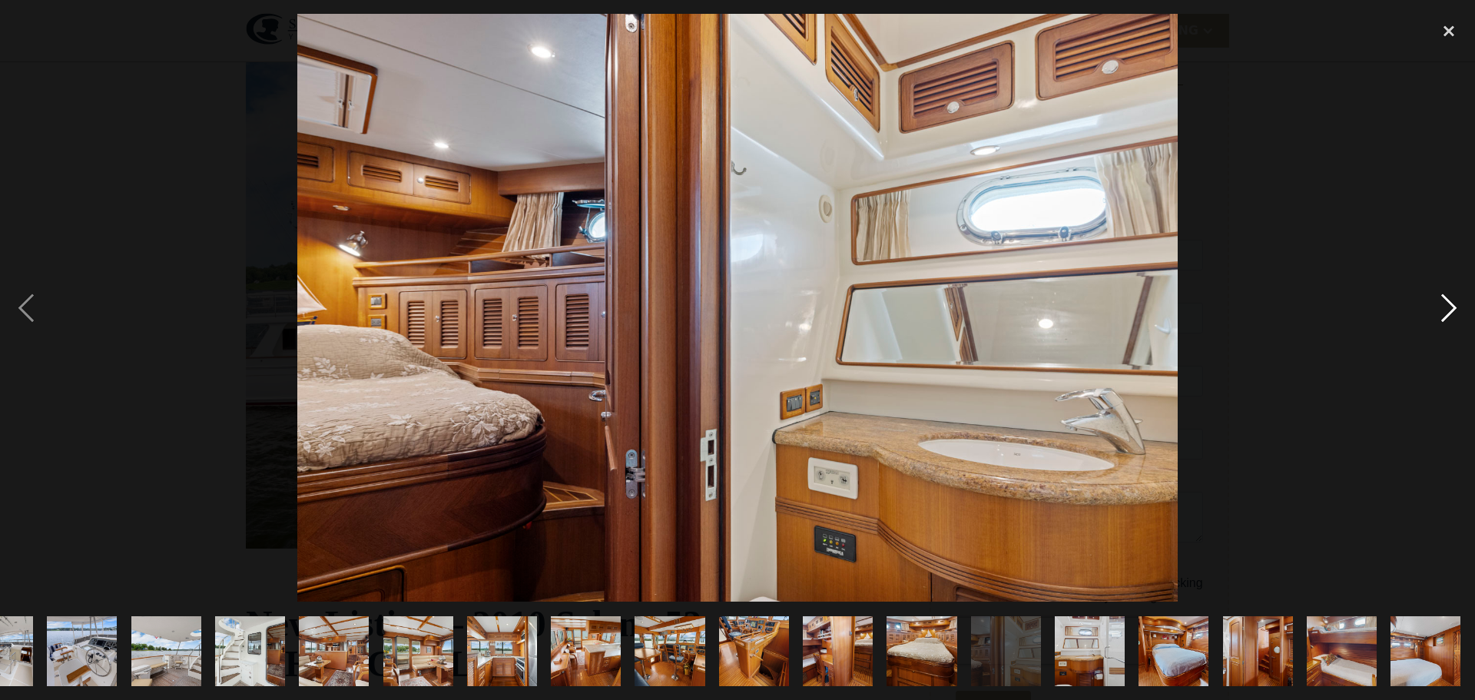
click at [1451, 299] on div "next image" at bounding box center [1448, 308] width 52 height 588
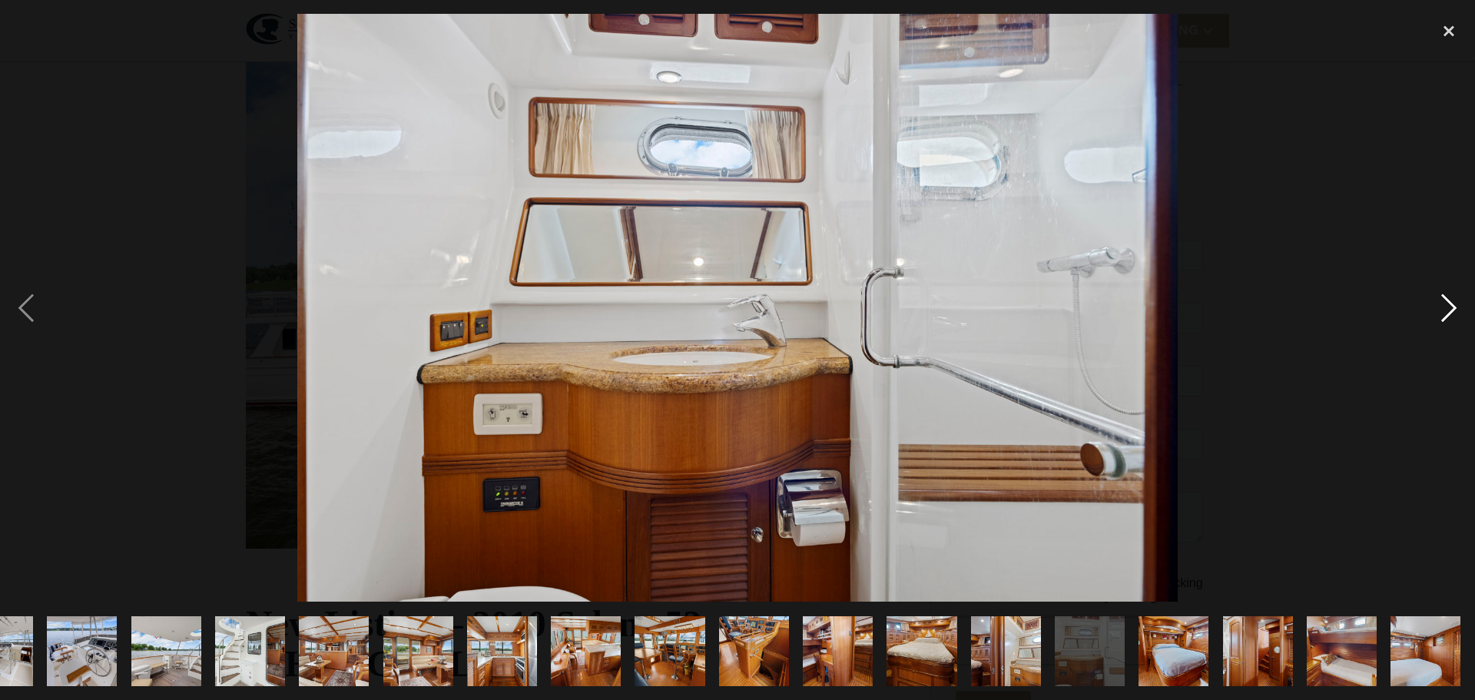
click at [1451, 299] on div "next image" at bounding box center [1448, 308] width 52 height 588
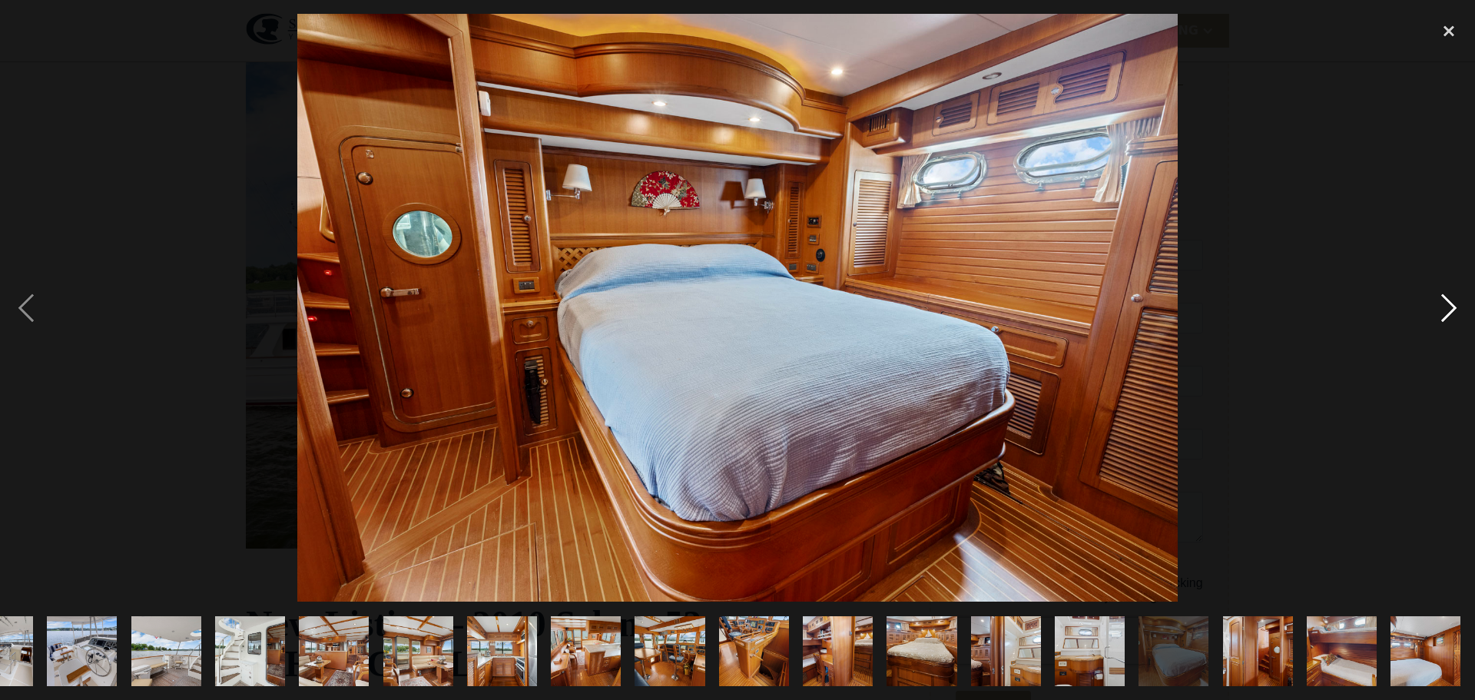
click at [1451, 299] on div "next image" at bounding box center [1448, 308] width 52 height 588
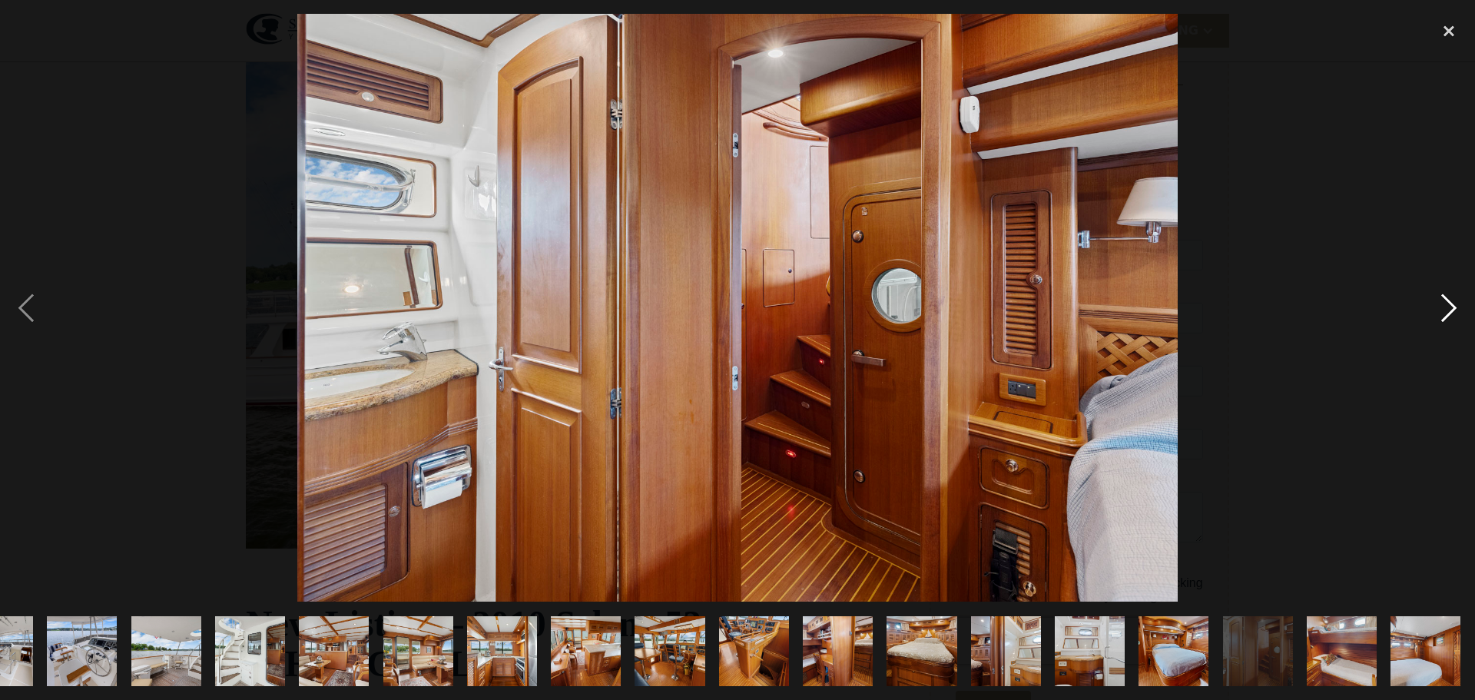
click at [1451, 299] on div "next image" at bounding box center [1448, 308] width 52 height 588
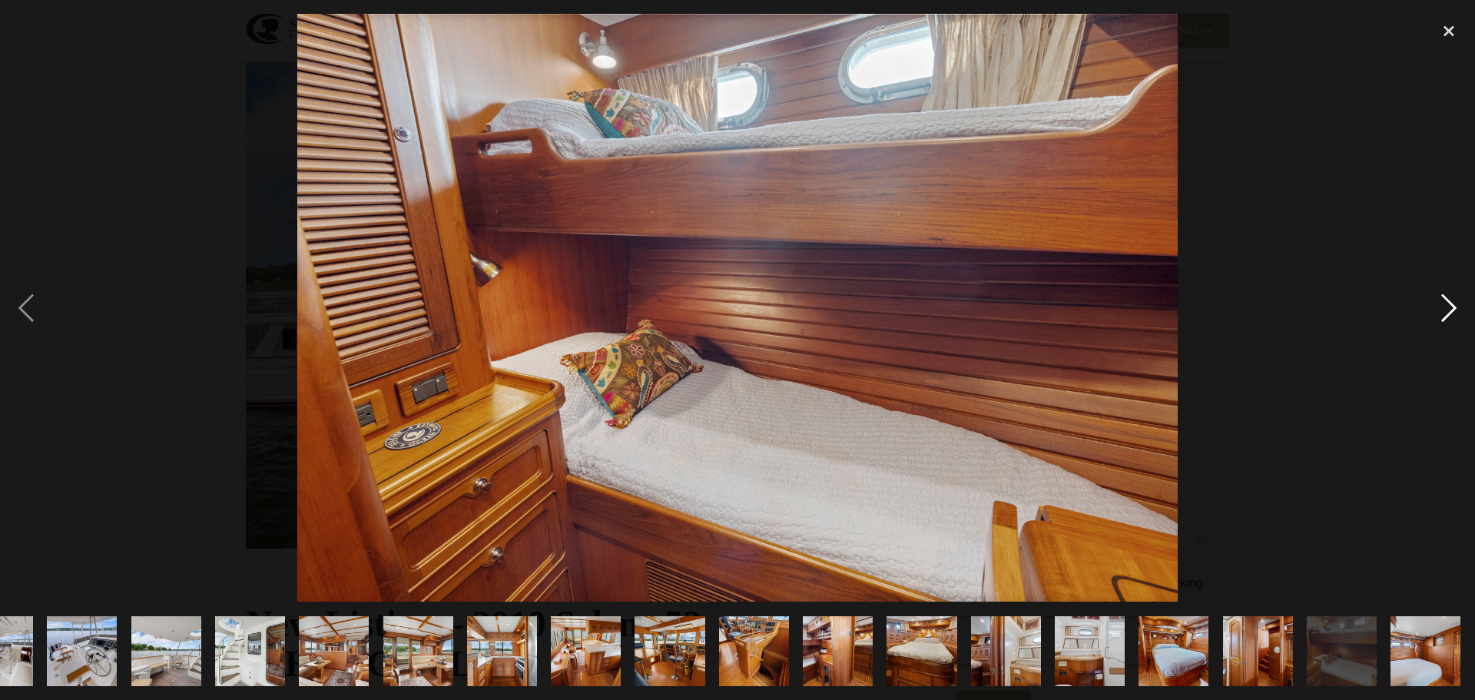
click at [1451, 299] on div "next image" at bounding box center [1448, 308] width 52 height 588
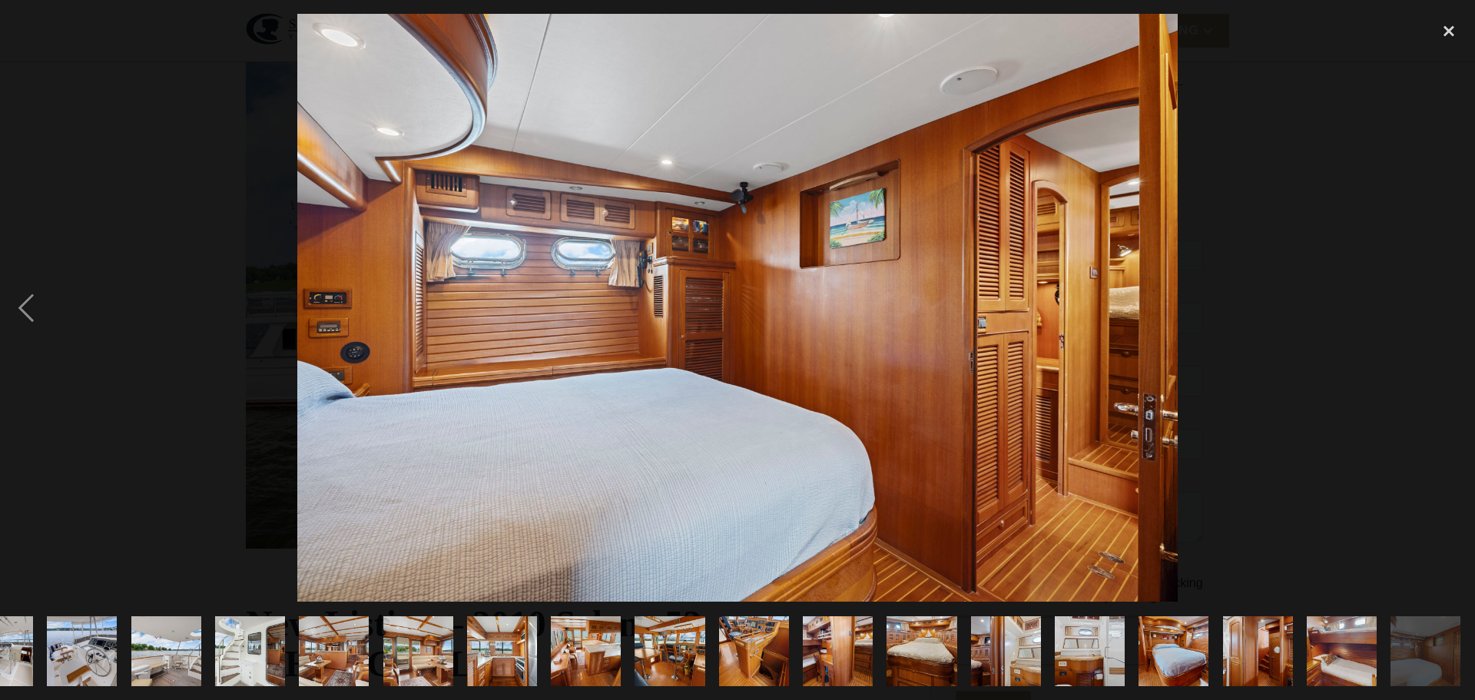
click at [1451, 299] on div "next image" at bounding box center [1448, 308] width 52 height 588
click at [1449, 19] on div "close lightbox" at bounding box center [1448, 31] width 52 height 34
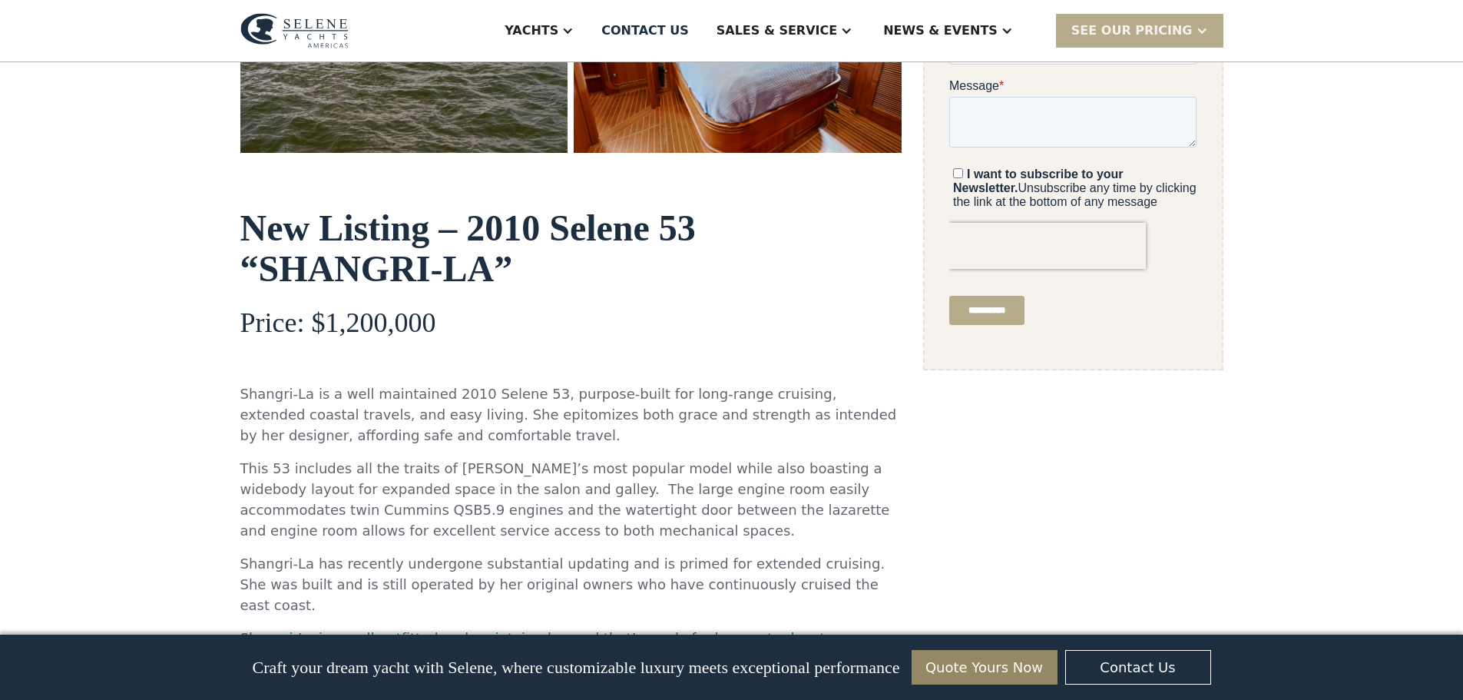
scroll to position [639, 0]
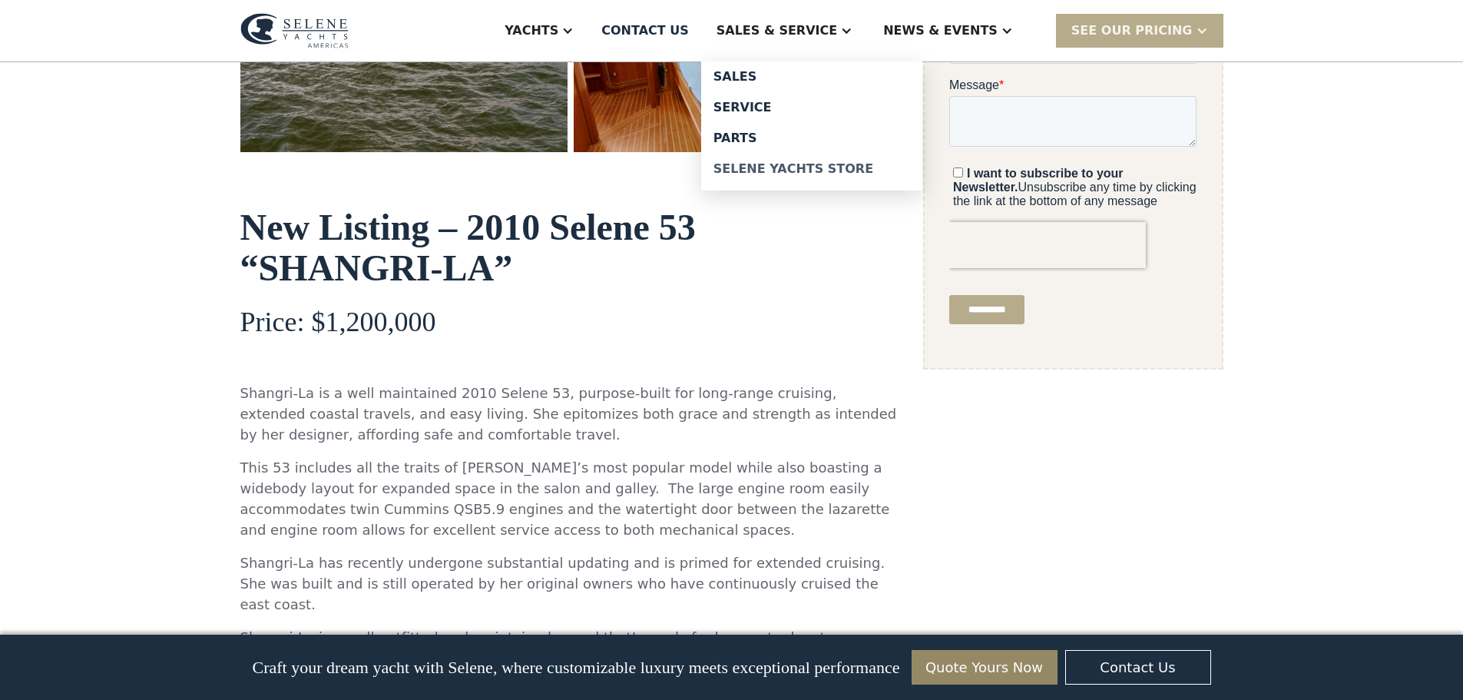
click at [850, 158] on link "Selene Yachts Store" at bounding box center [811, 169] width 221 height 31
